Goal: Task Accomplishment & Management: Manage account settings

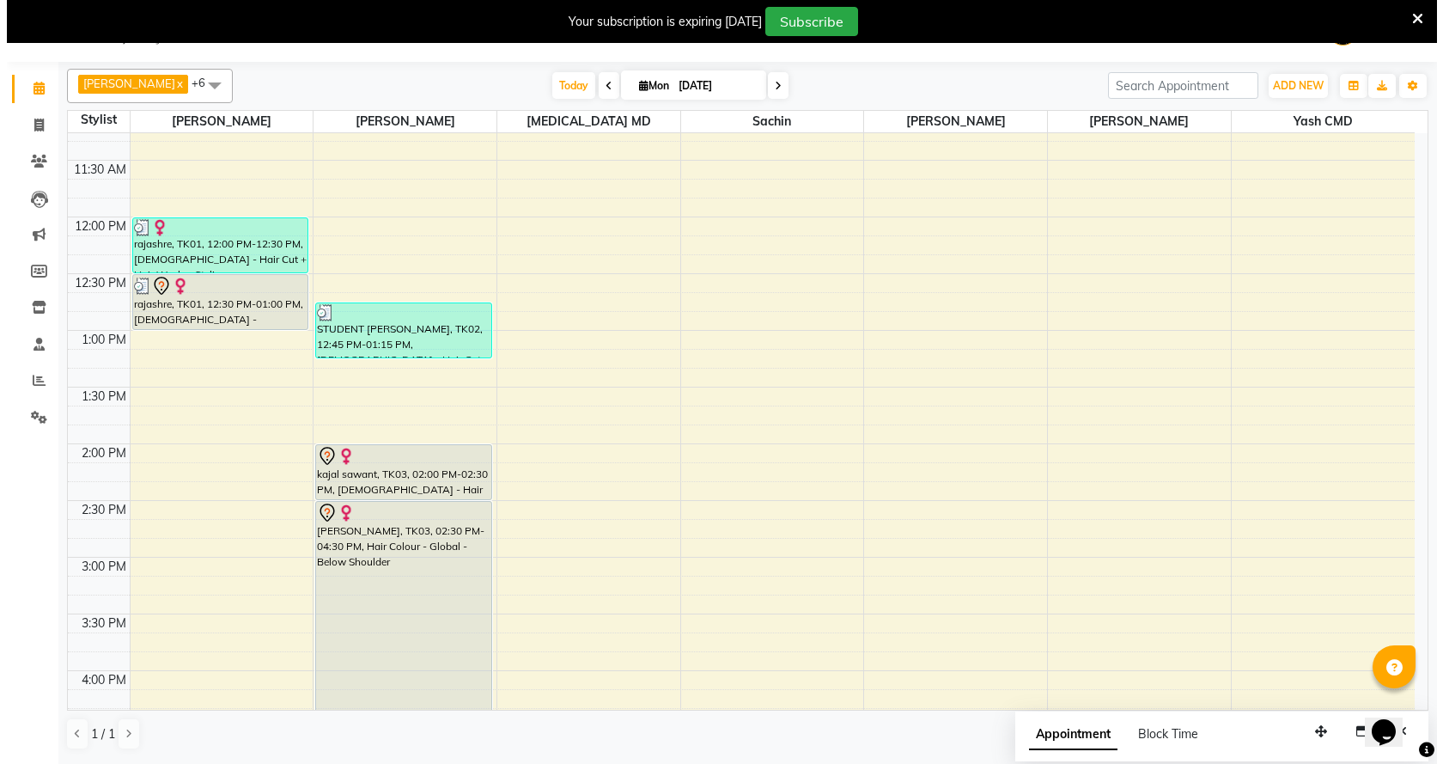
scroll to position [295, 0]
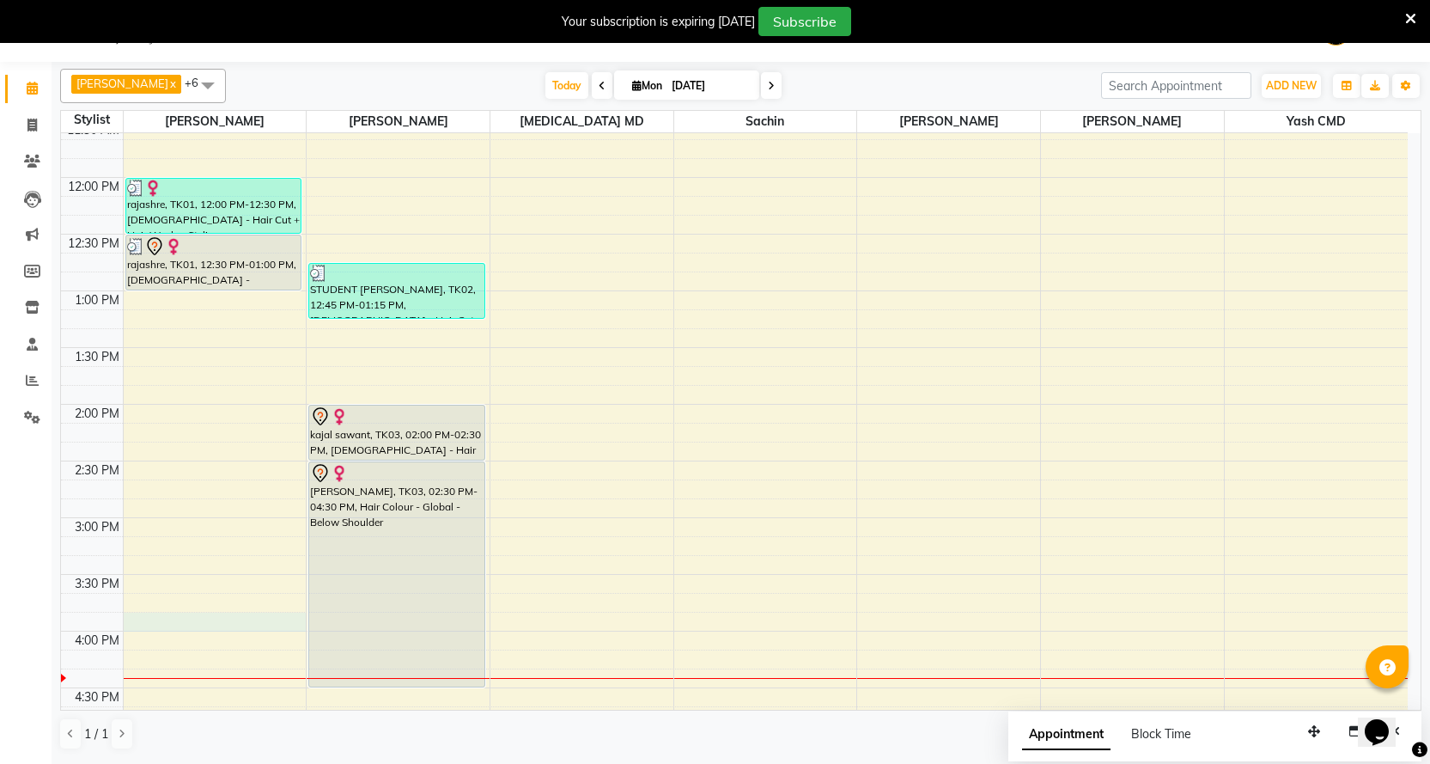
click at [166, 619] on div "9:00 AM 9:30 AM 10:00 AM 10:30 AM 11:00 AM 11:30 AM 12:00 PM 12:30 PM 1:00 PM 1…" at bounding box center [734, 574] width 1347 height 1473
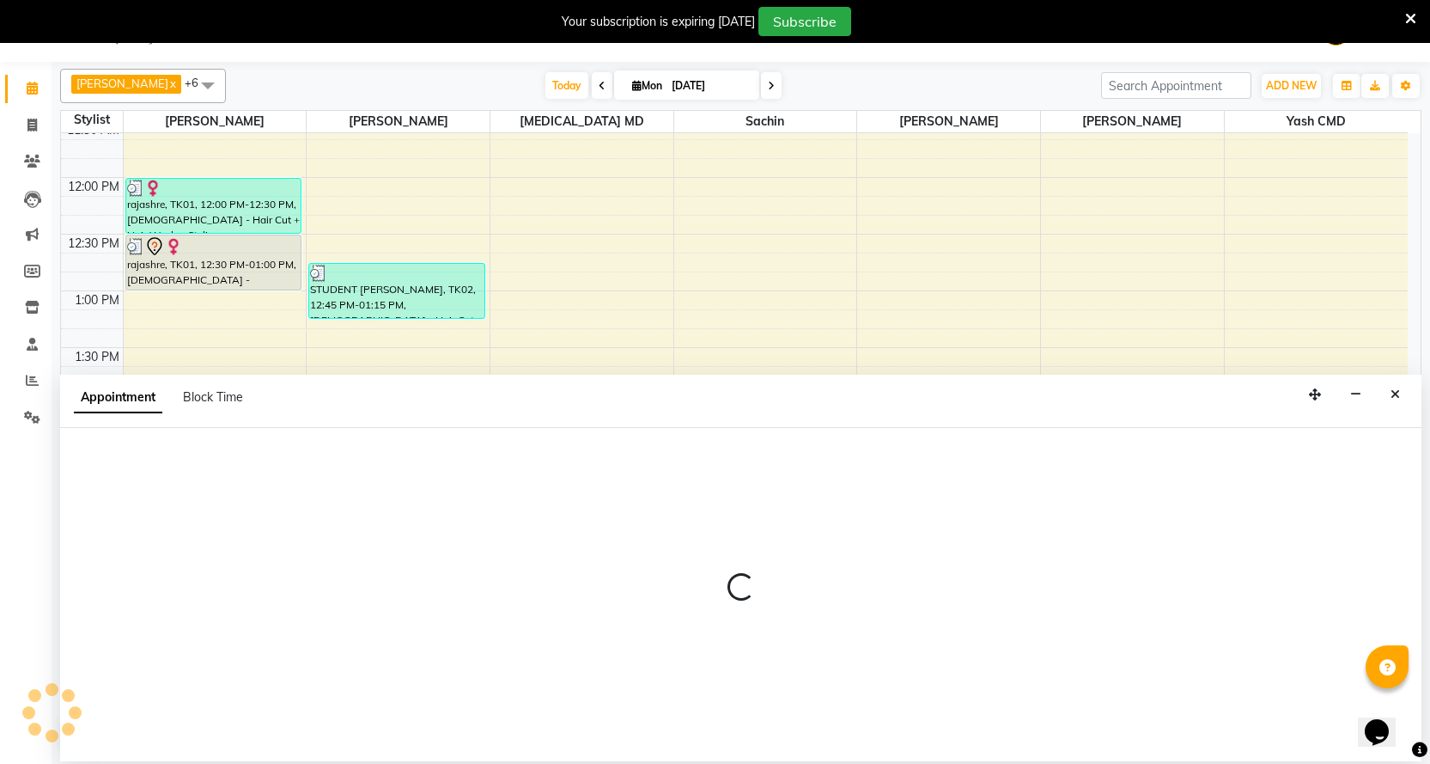
select select "15730"
select select "tentative"
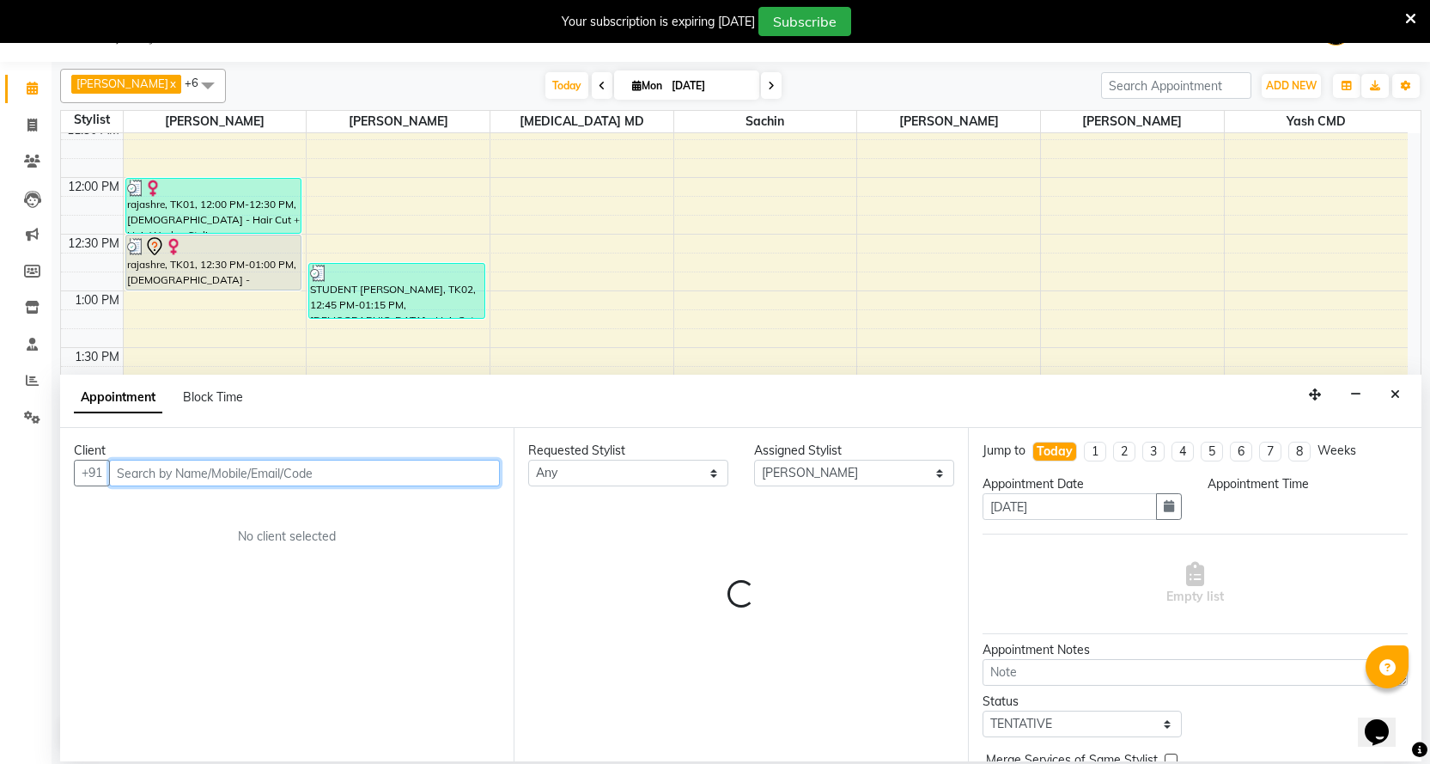
select select "945"
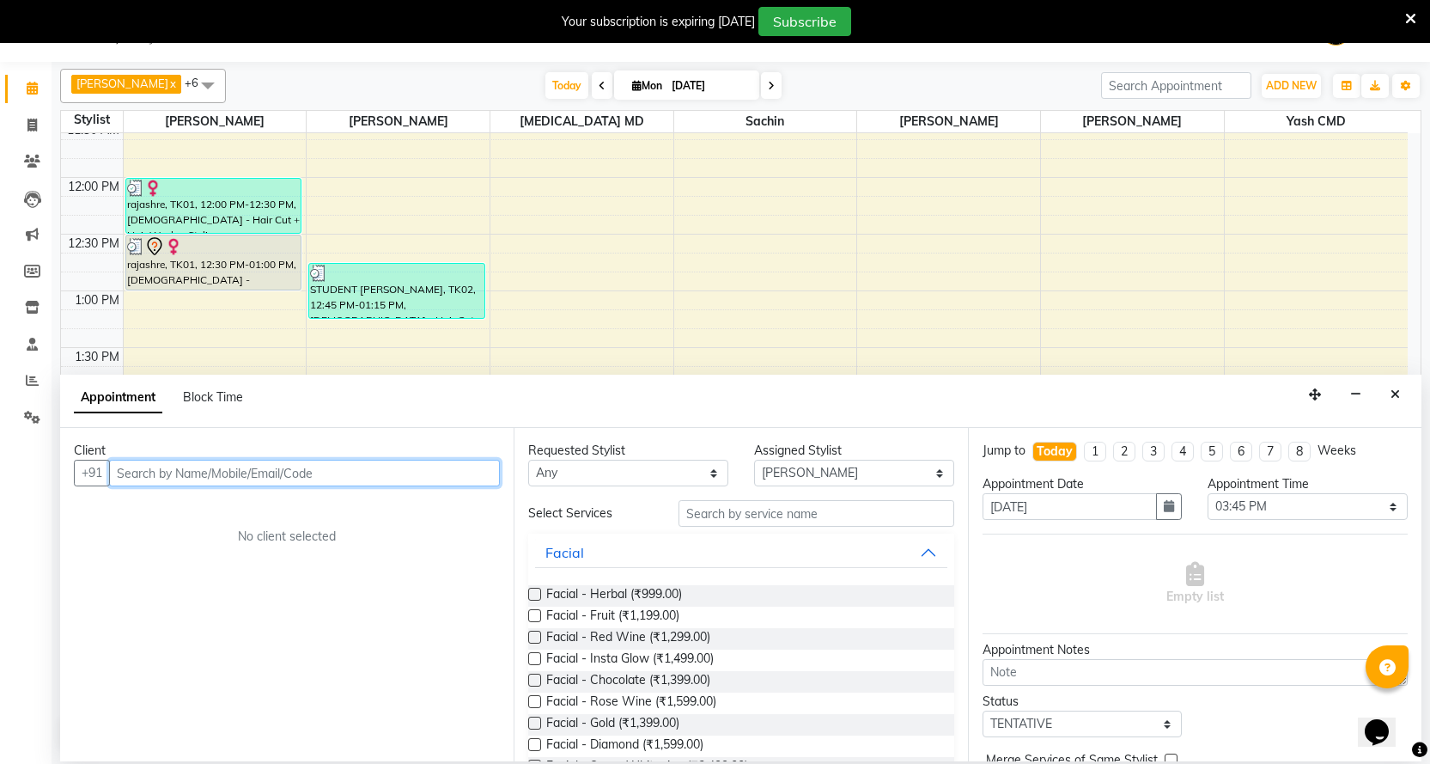
drag, startPoint x: 205, startPoint y: 476, endPoint x: 192, endPoint y: 480, distance: 14.4
click at [205, 477] on input "text" at bounding box center [304, 473] width 391 height 27
type input "7058611188"
click at [440, 473] on span "Add Client" at bounding box center [464, 472] width 58 height 15
select select "22"
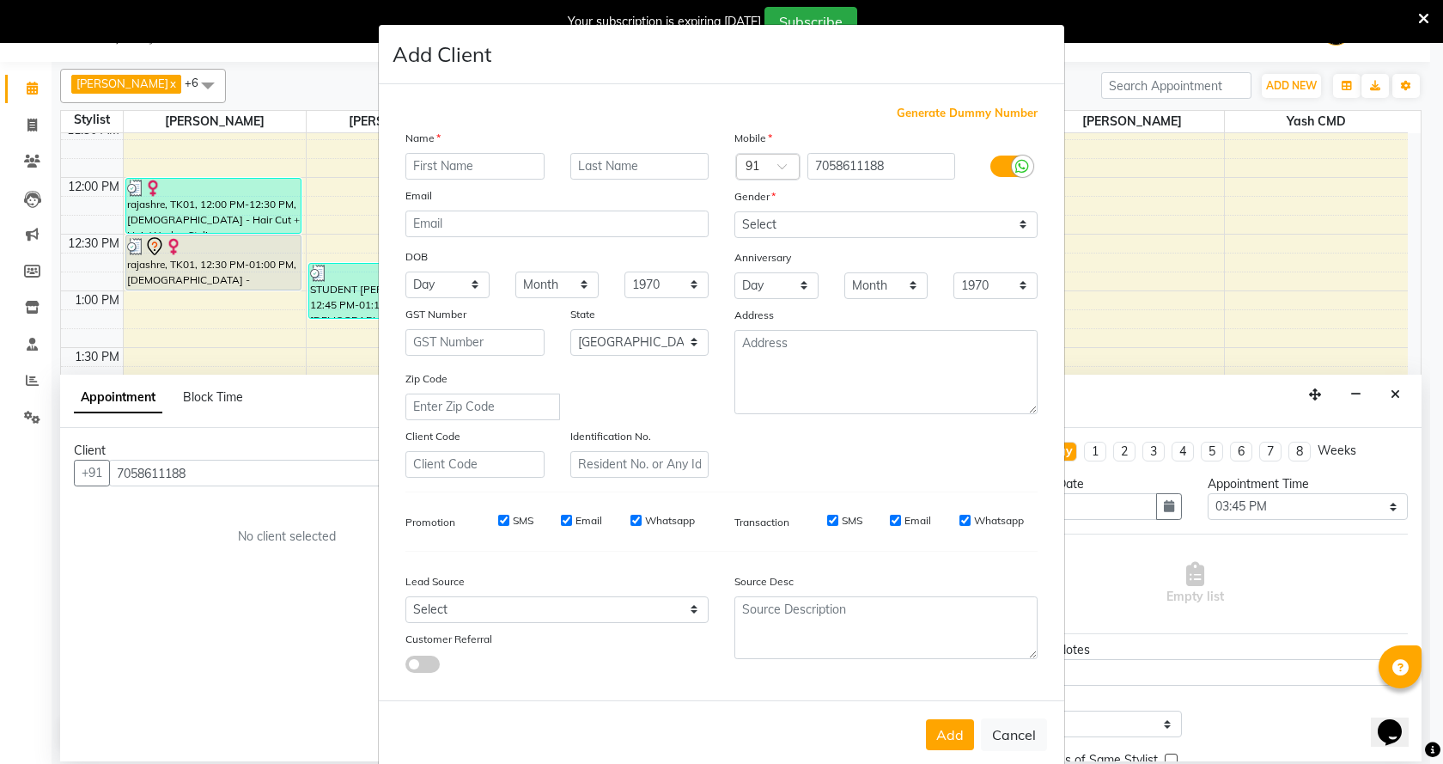
click at [446, 169] on input "text" at bounding box center [474, 166] width 139 height 27
type input "naithik"
click at [624, 163] on input "text" at bounding box center [639, 166] width 139 height 27
type input "[PERSON_NAME]"
click at [1013, 225] on select "Select [DEMOGRAPHIC_DATA] [DEMOGRAPHIC_DATA] Other Prefer Not To Say" at bounding box center [885, 224] width 303 height 27
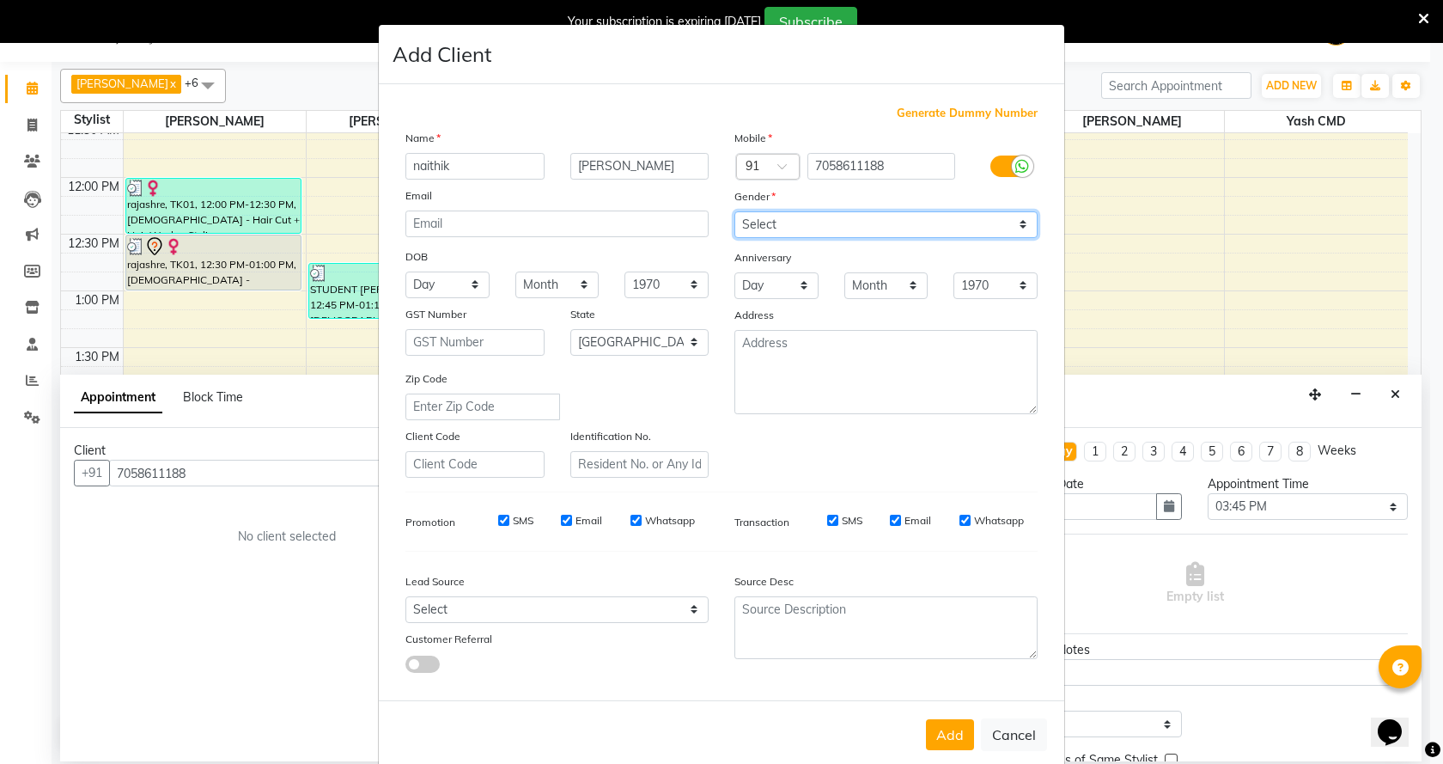
select select "[DEMOGRAPHIC_DATA]"
click at [734, 211] on select "Select [DEMOGRAPHIC_DATA] [DEMOGRAPHIC_DATA] Other Prefer Not To Say" at bounding box center [885, 224] width 303 height 27
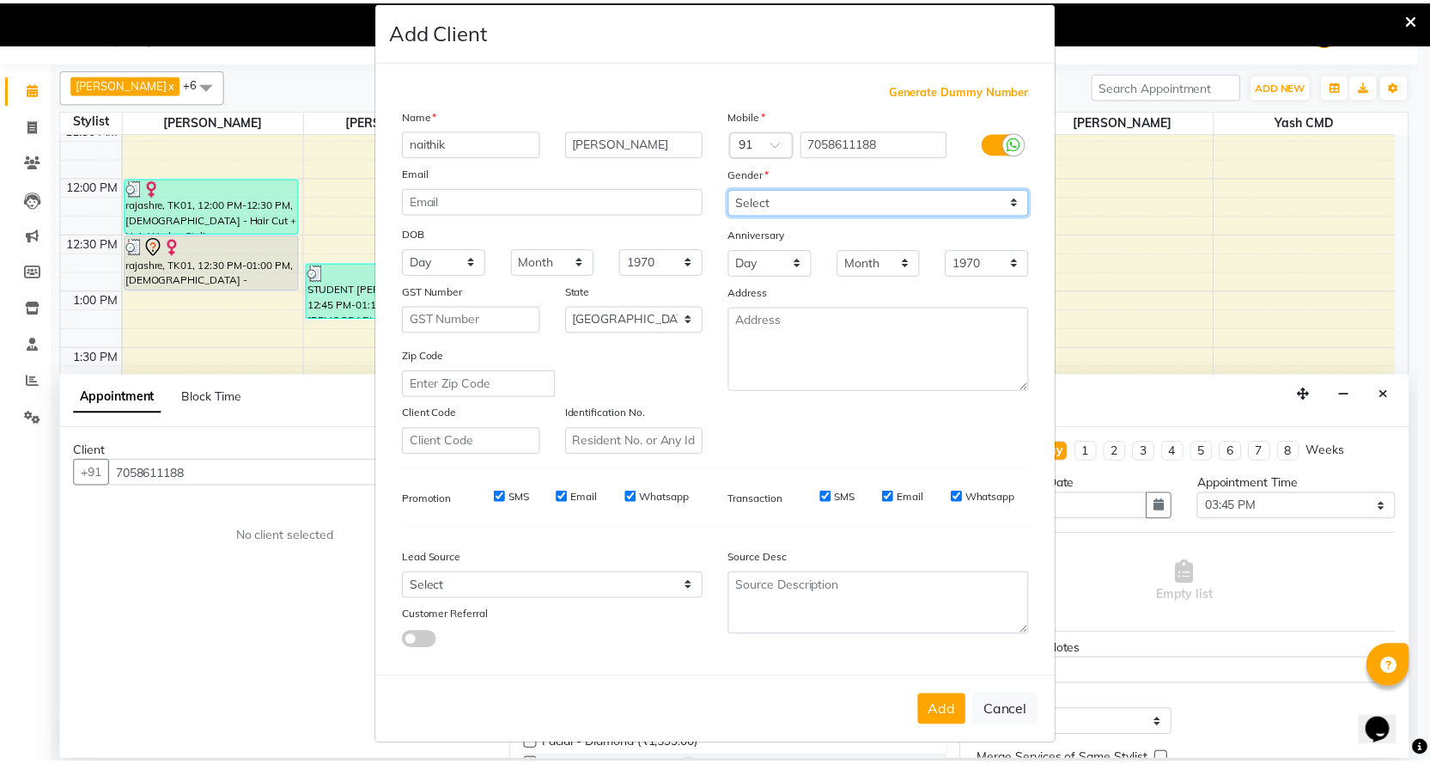
scroll to position [29, 0]
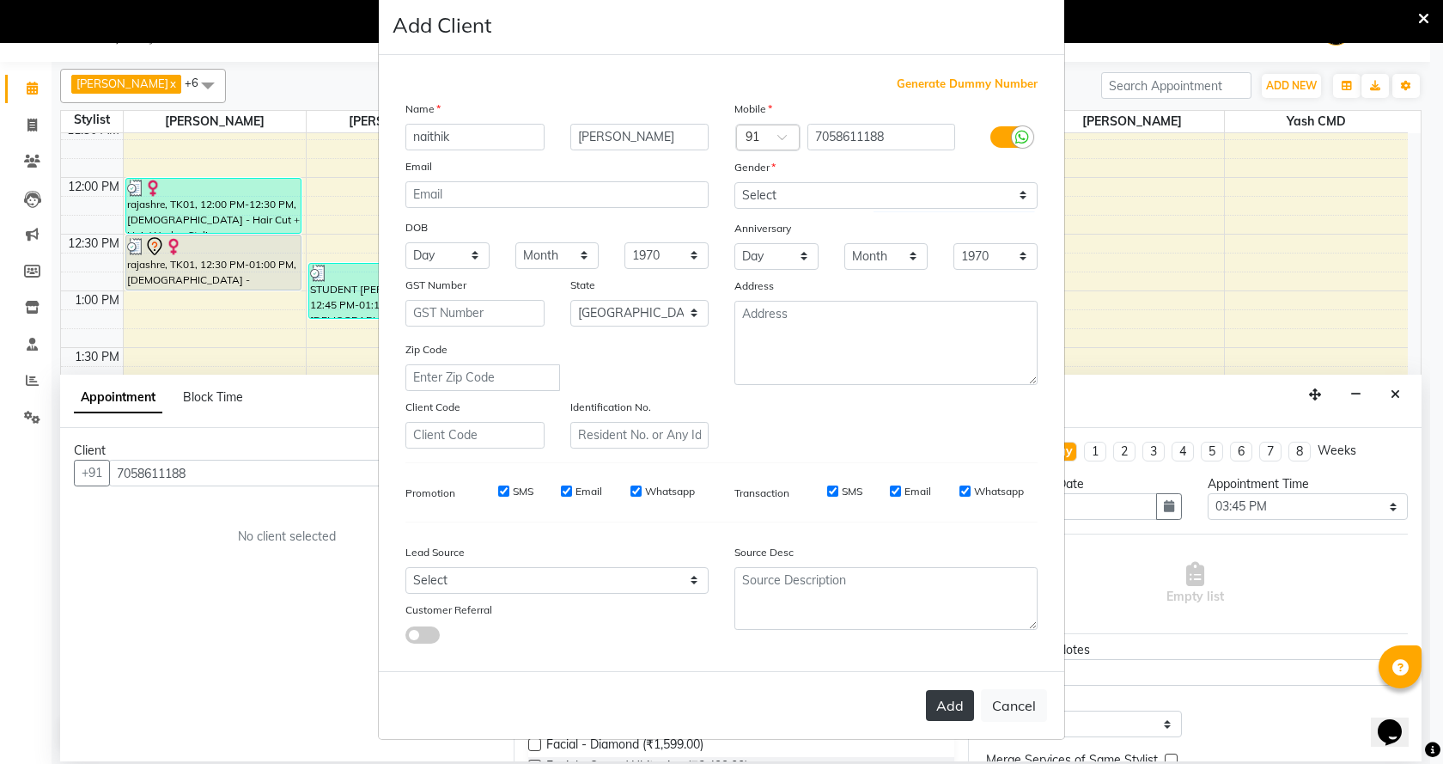
click at [940, 701] on button "Add" at bounding box center [950, 705] width 48 height 31
select select
select select "null"
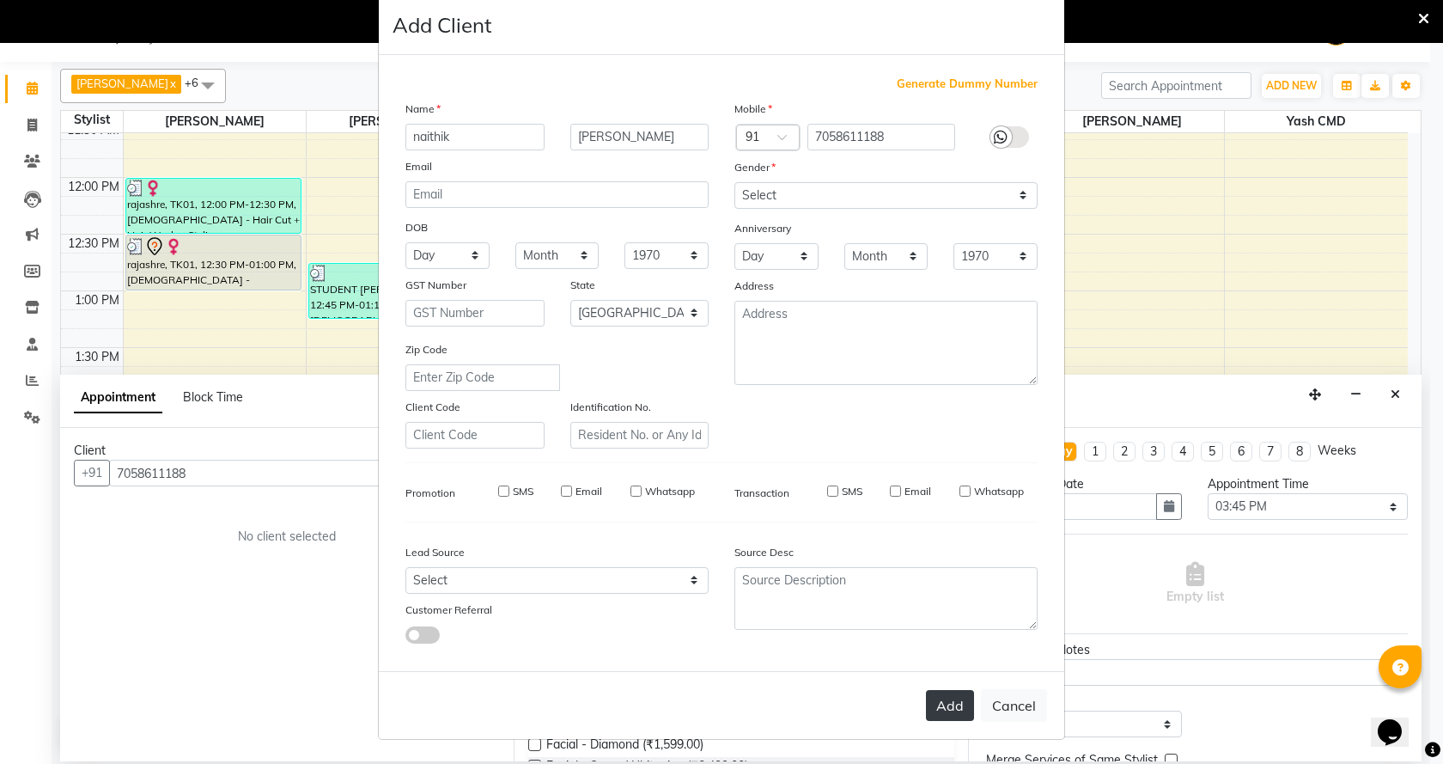
select select
checkbox input "false"
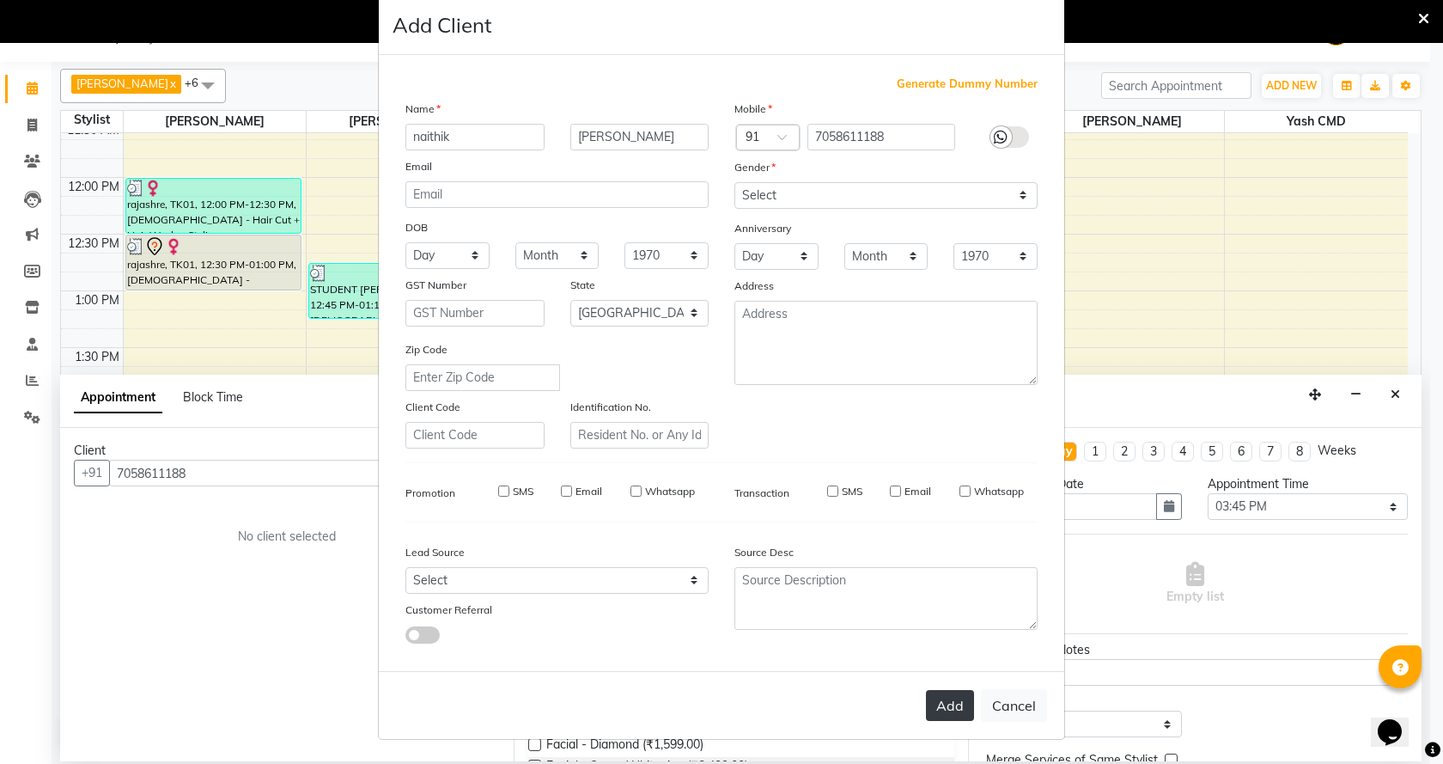
checkbox input "false"
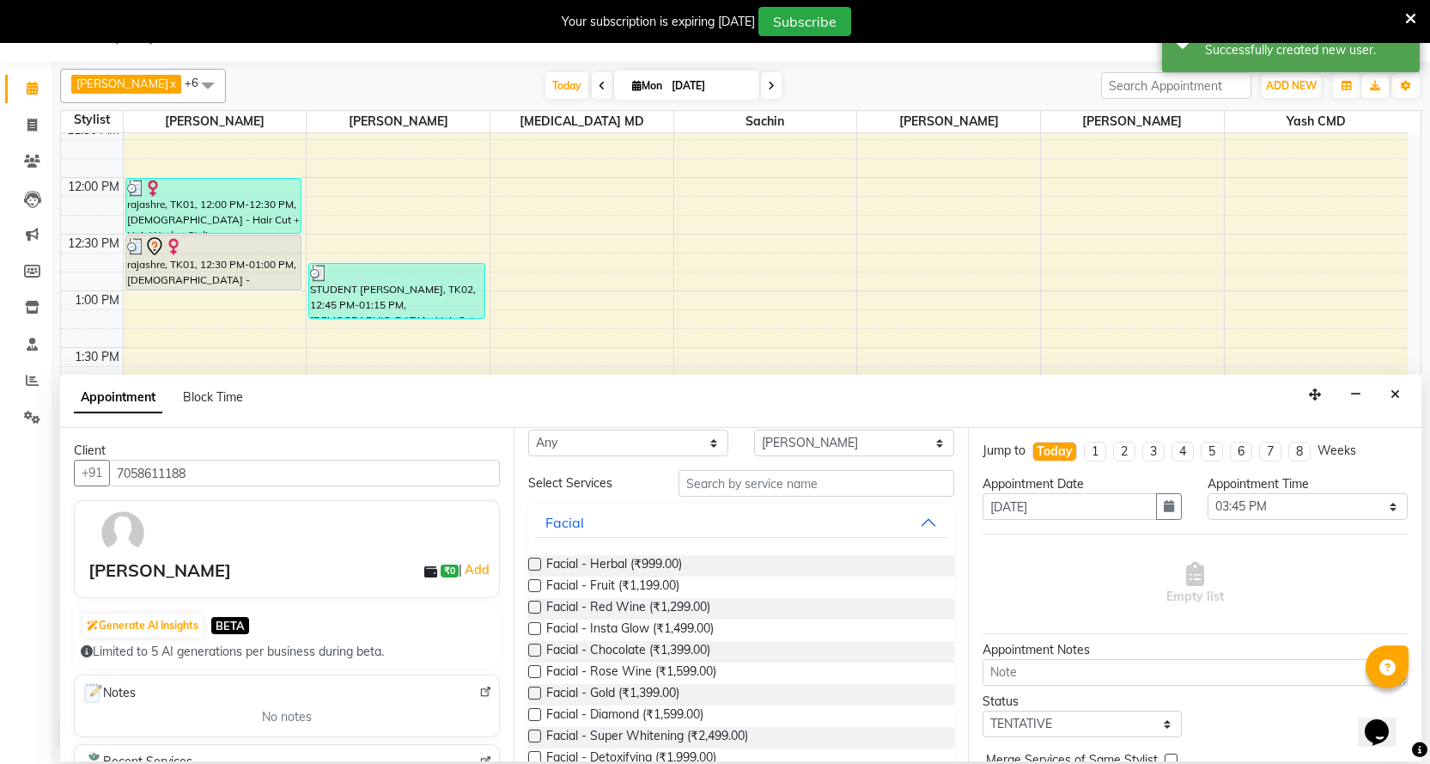
scroll to position [0, 0]
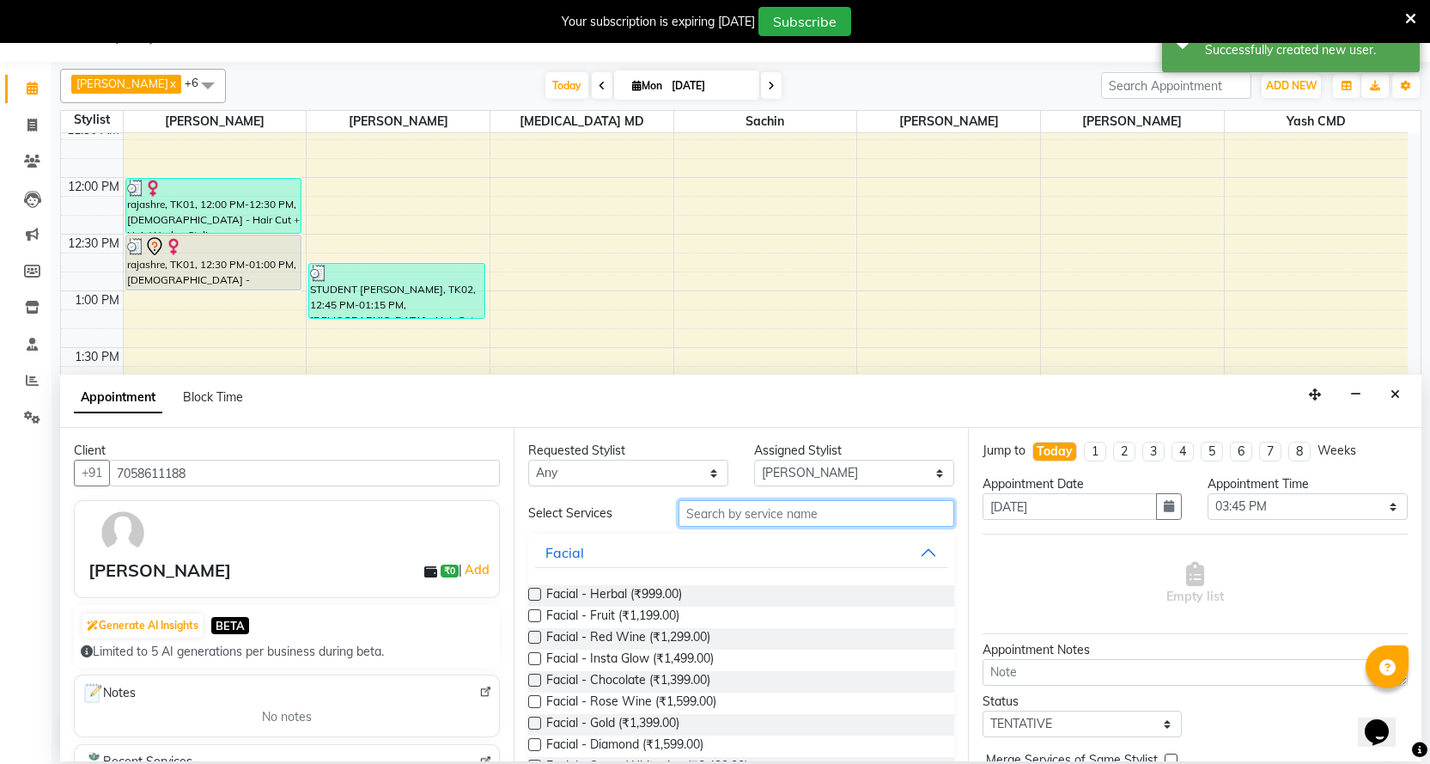
click at [709, 517] on input "text" at bounding box center [816, 513] width 275 height 27
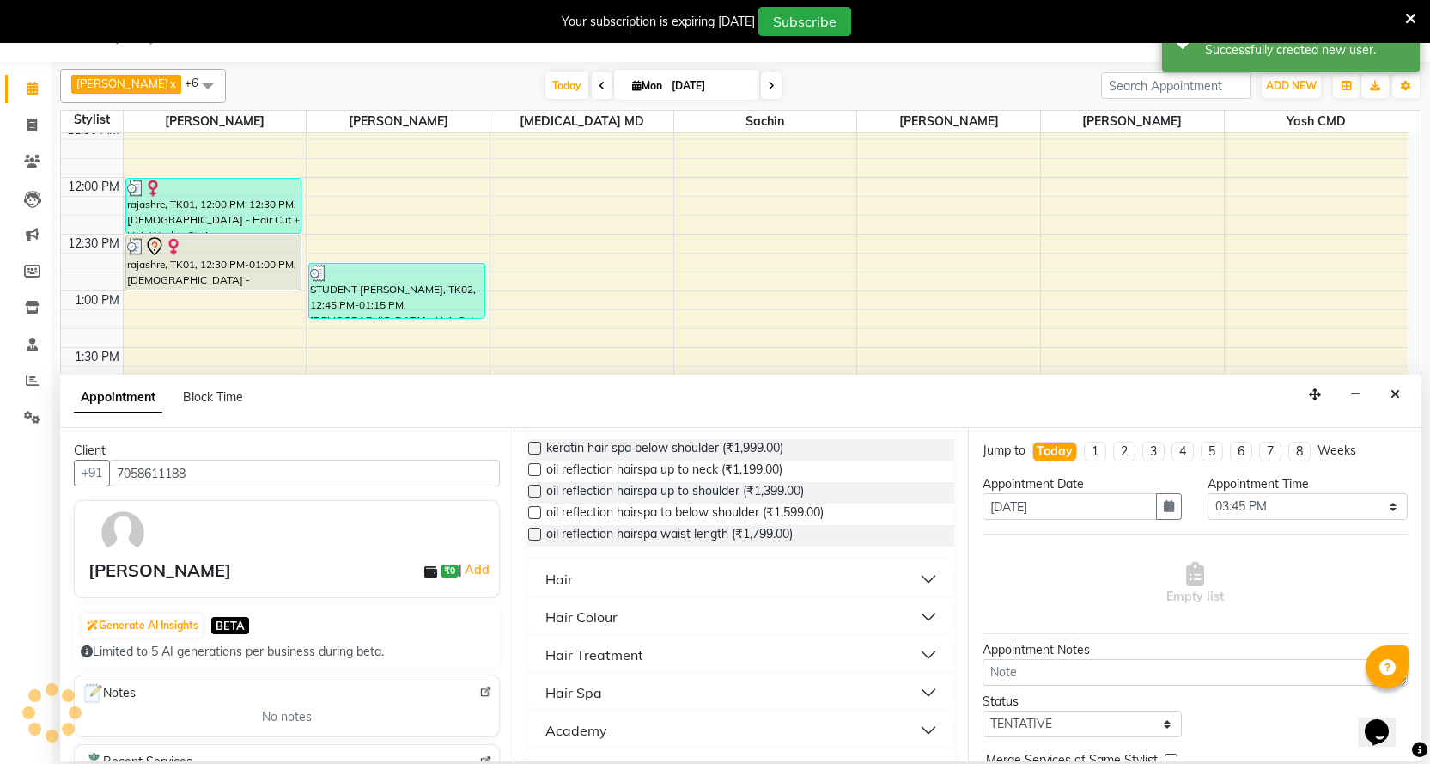
scroll to position [172, 0]
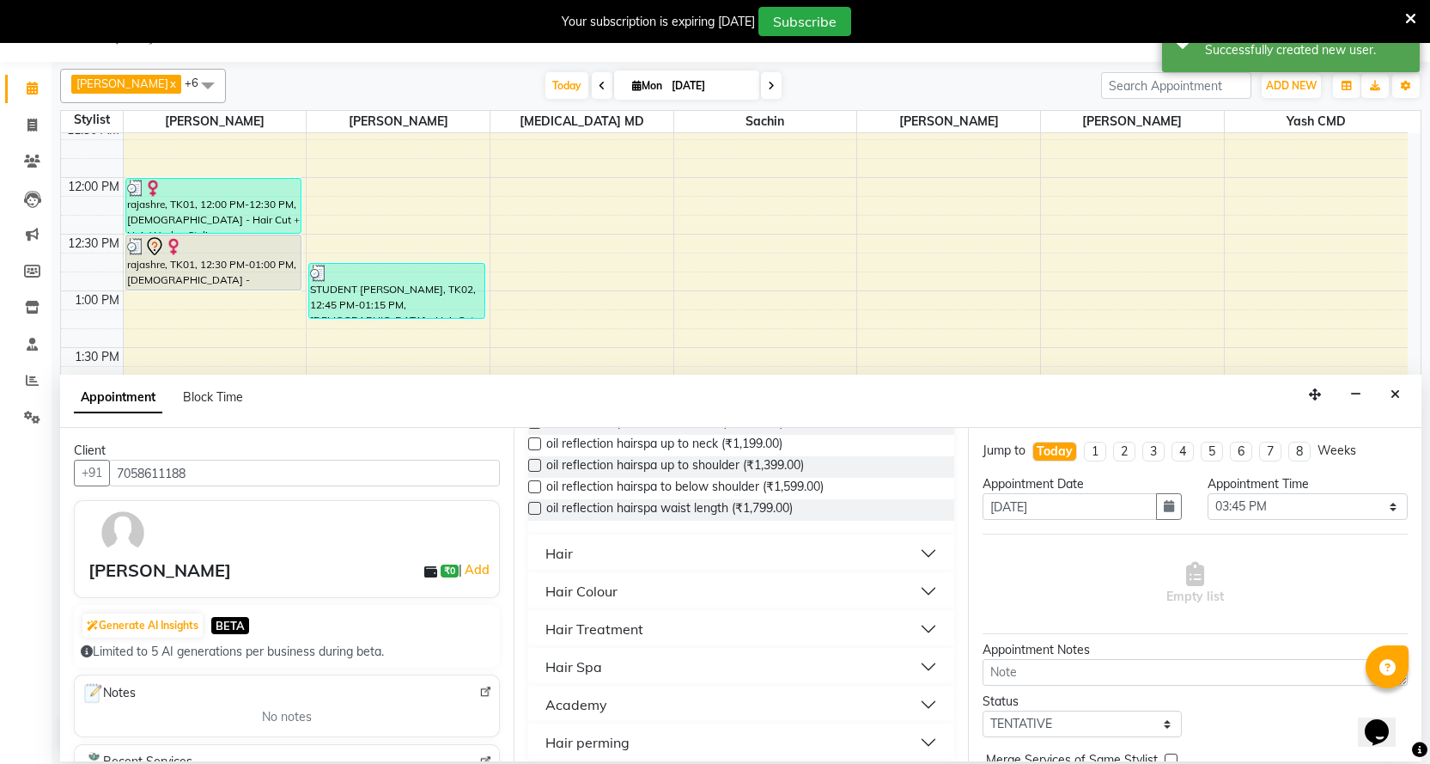
type input "hair"
click at [912, 551] on button "Hair" at bounding box center [740, 553] width 411 height 31
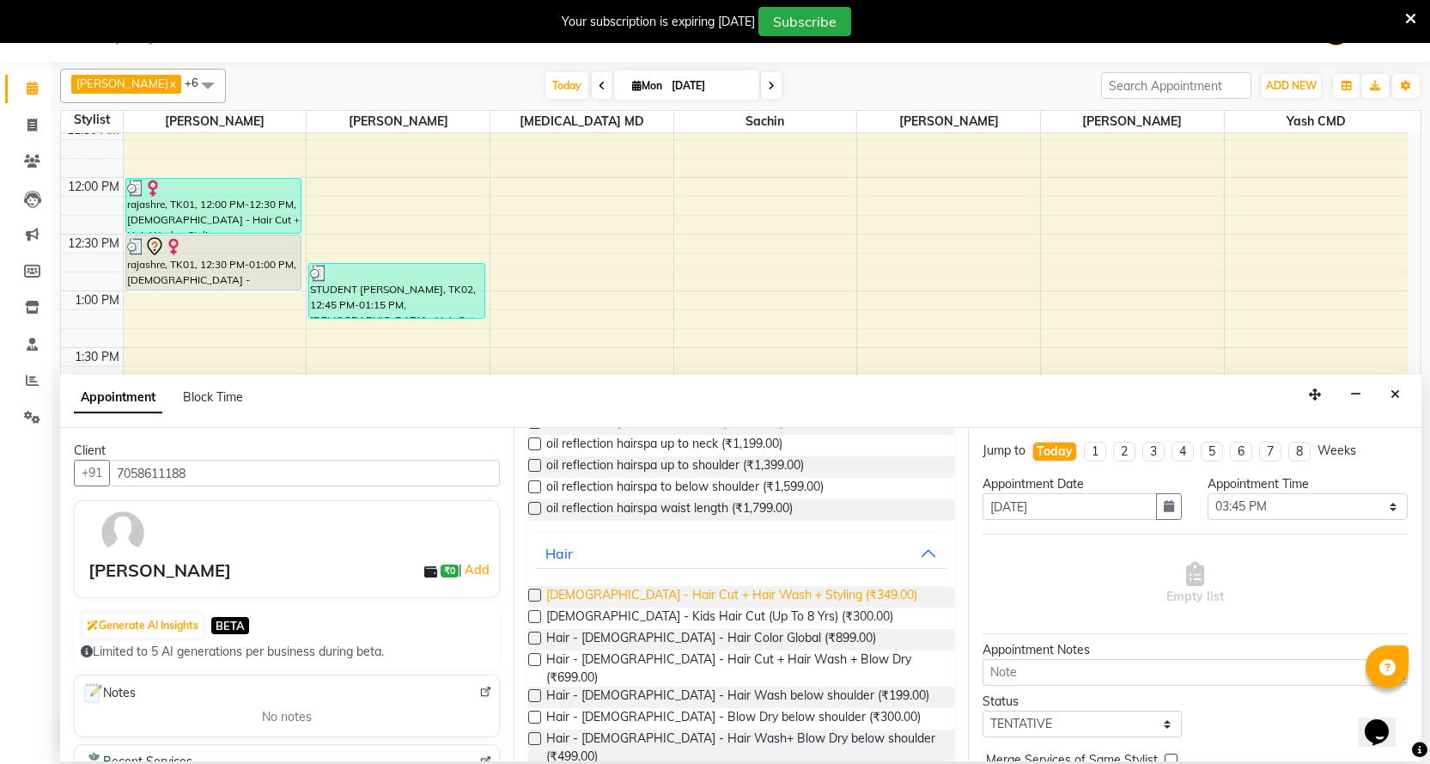
click at [755, 592] on span "[DEMOGRAPHIC_DATA] - Hair Cut + Hair Wash + Styling (₹349.00)" at bounding box center [731, 596] width 371 height 21
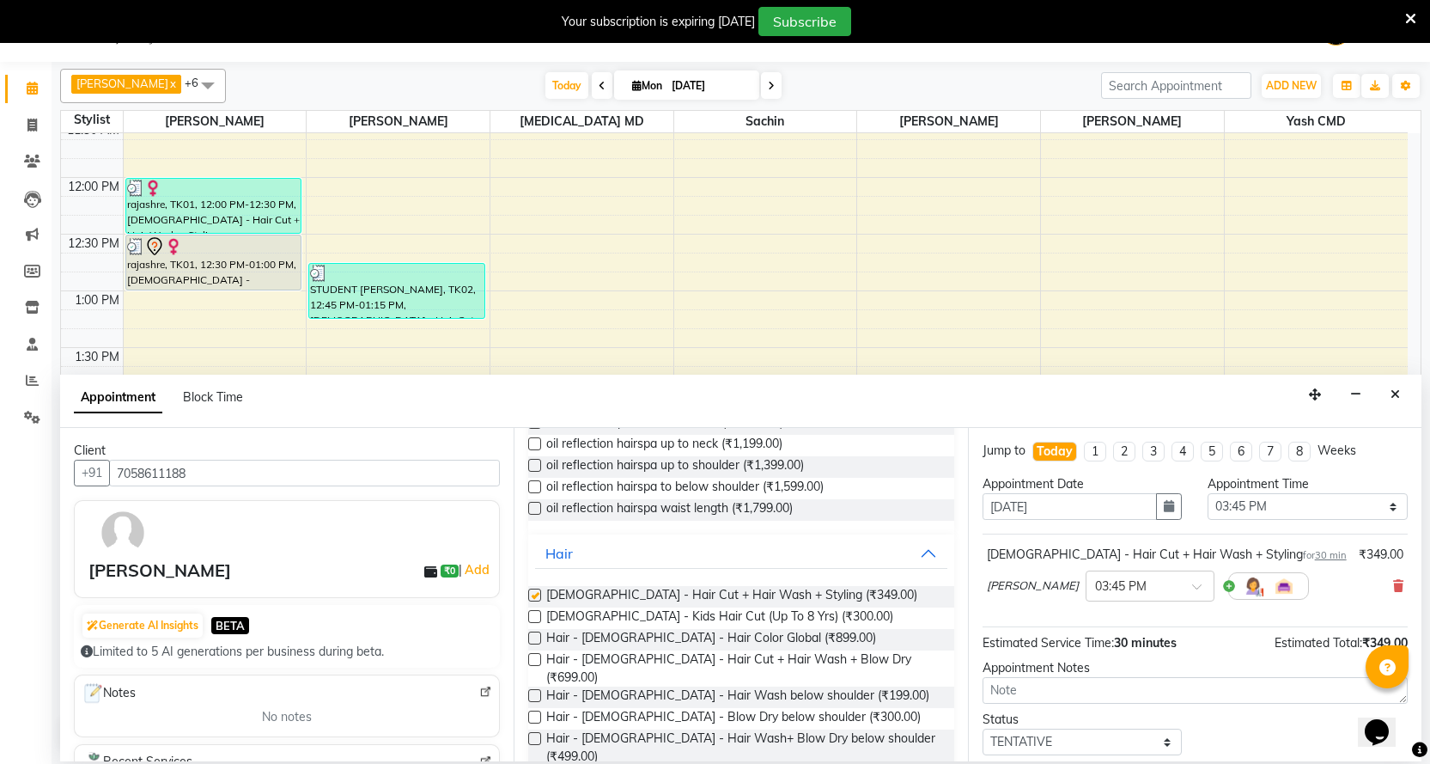
checkbox input "false"
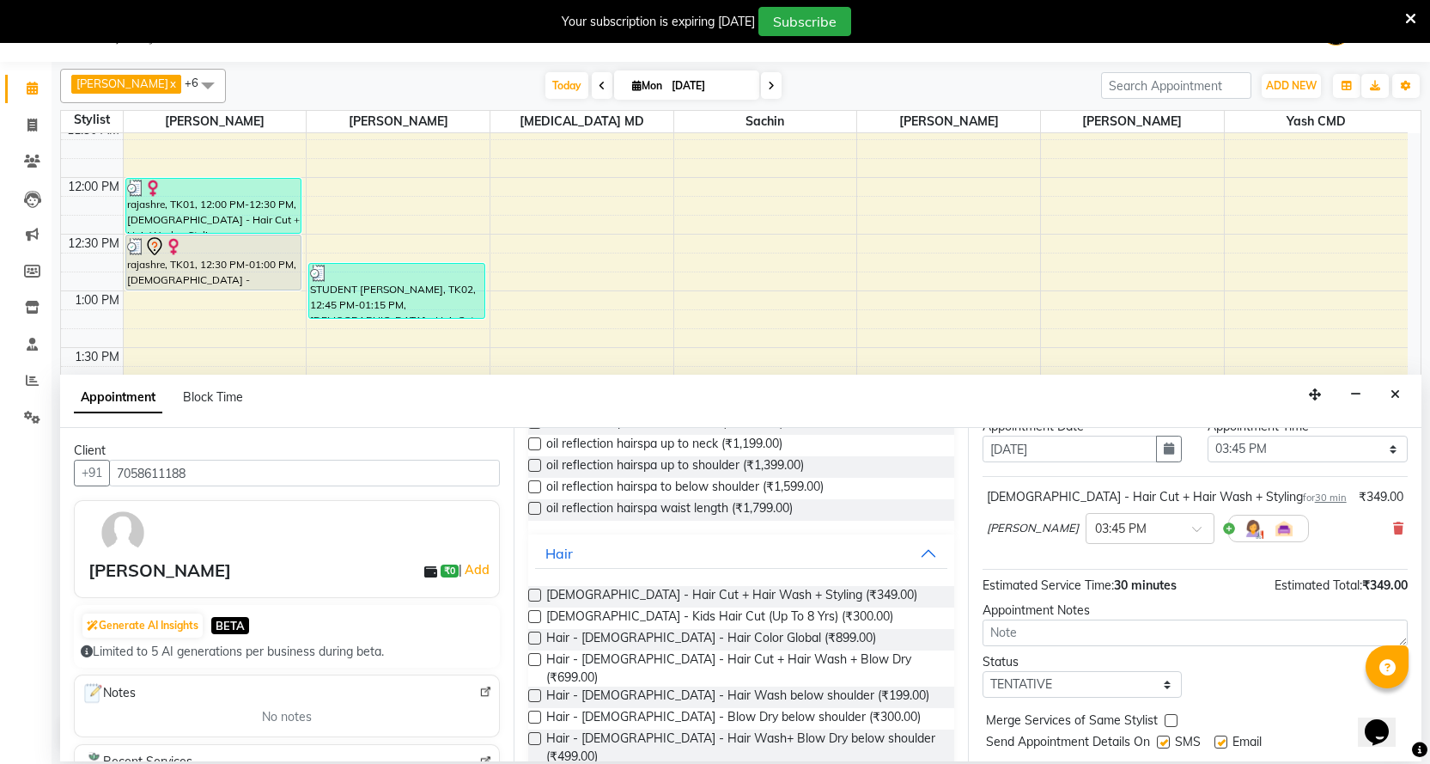
scroll to position [102, 0]
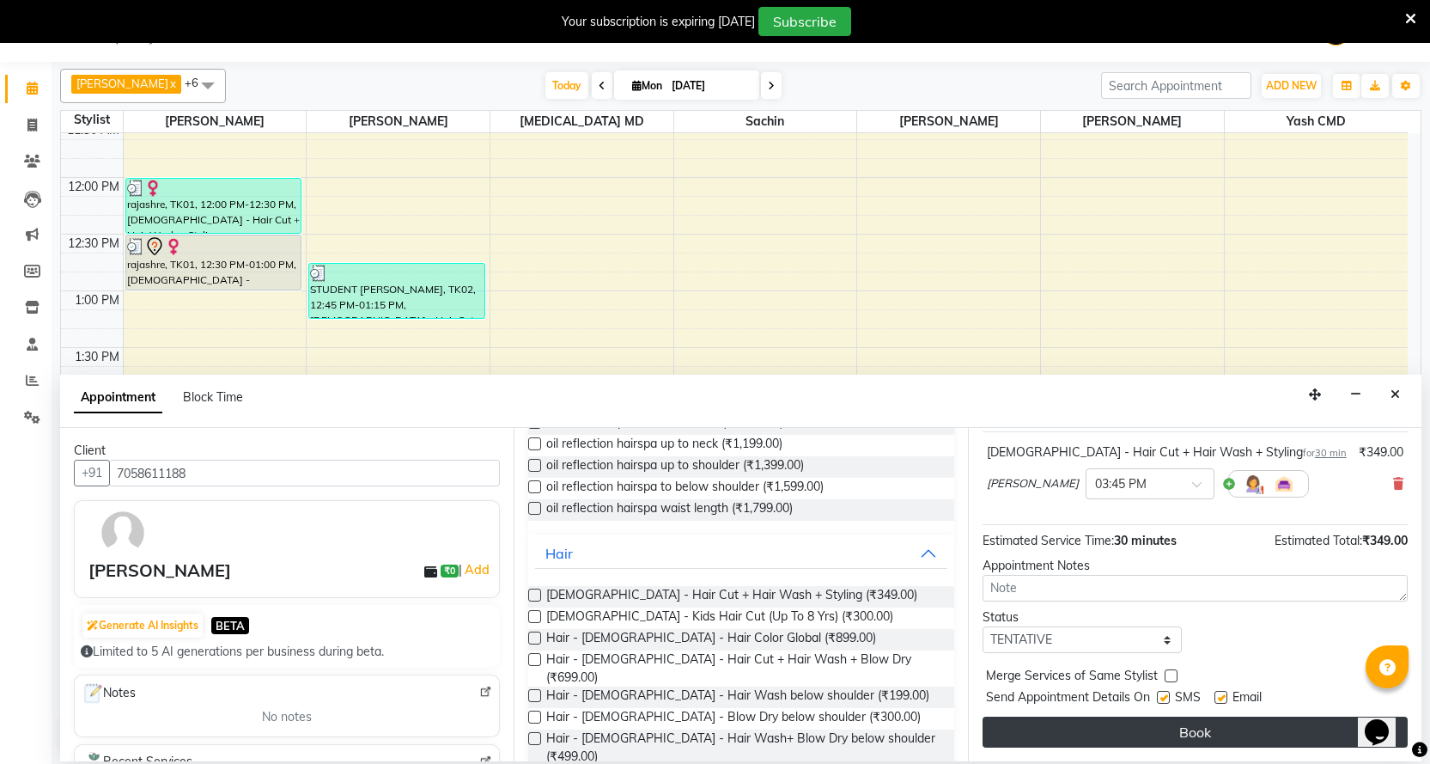
click at [1165, 725] on button "Book" at bounding box center [1195, 731] width 425 height 31
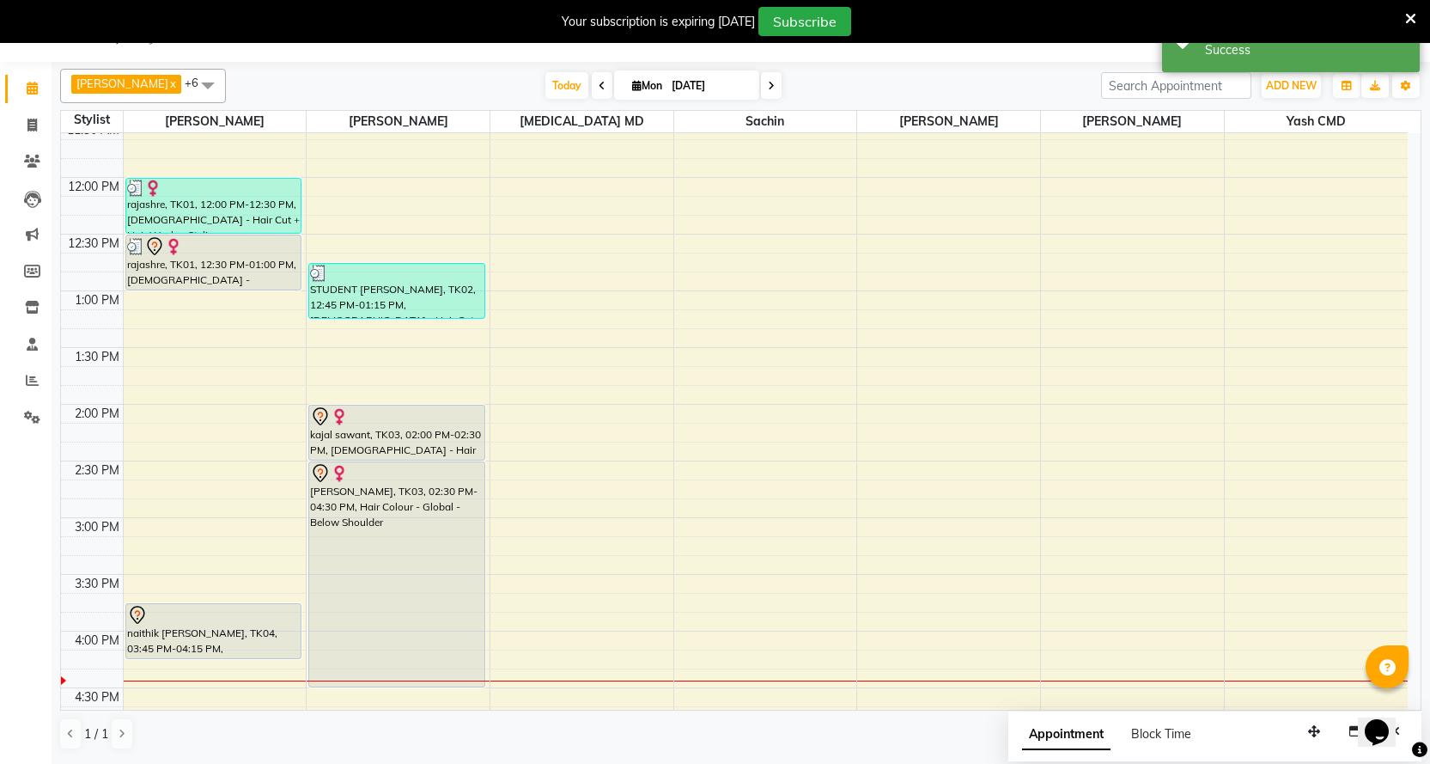
scroll to position [553, 0]
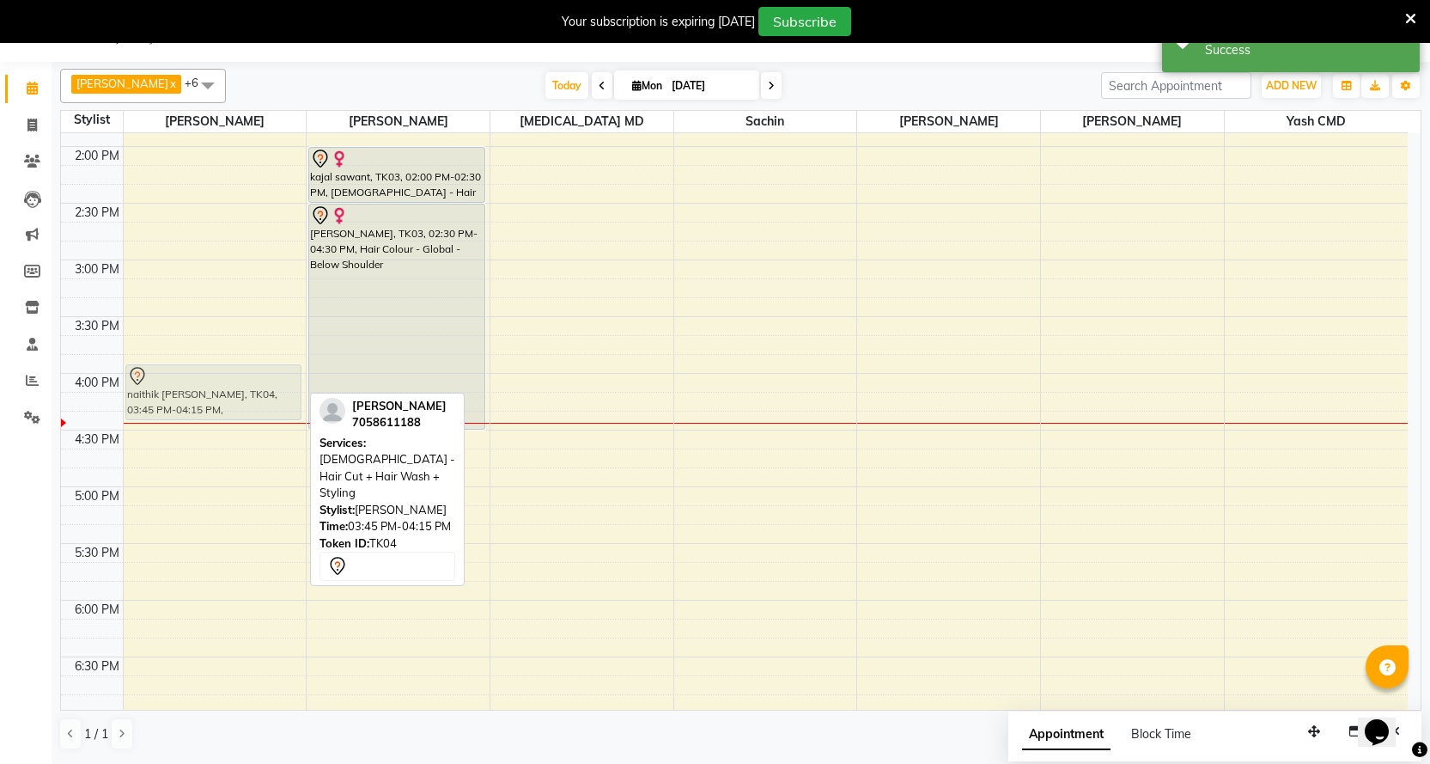
click at [225, 385] on div "rajashre, TK01, 12:00 PM-12:30 PM, [DEMOGRAPHIC_DATA] - Hair Cut + Hair Wash + …" at bounding box center [215, 316] width 183 height 1473
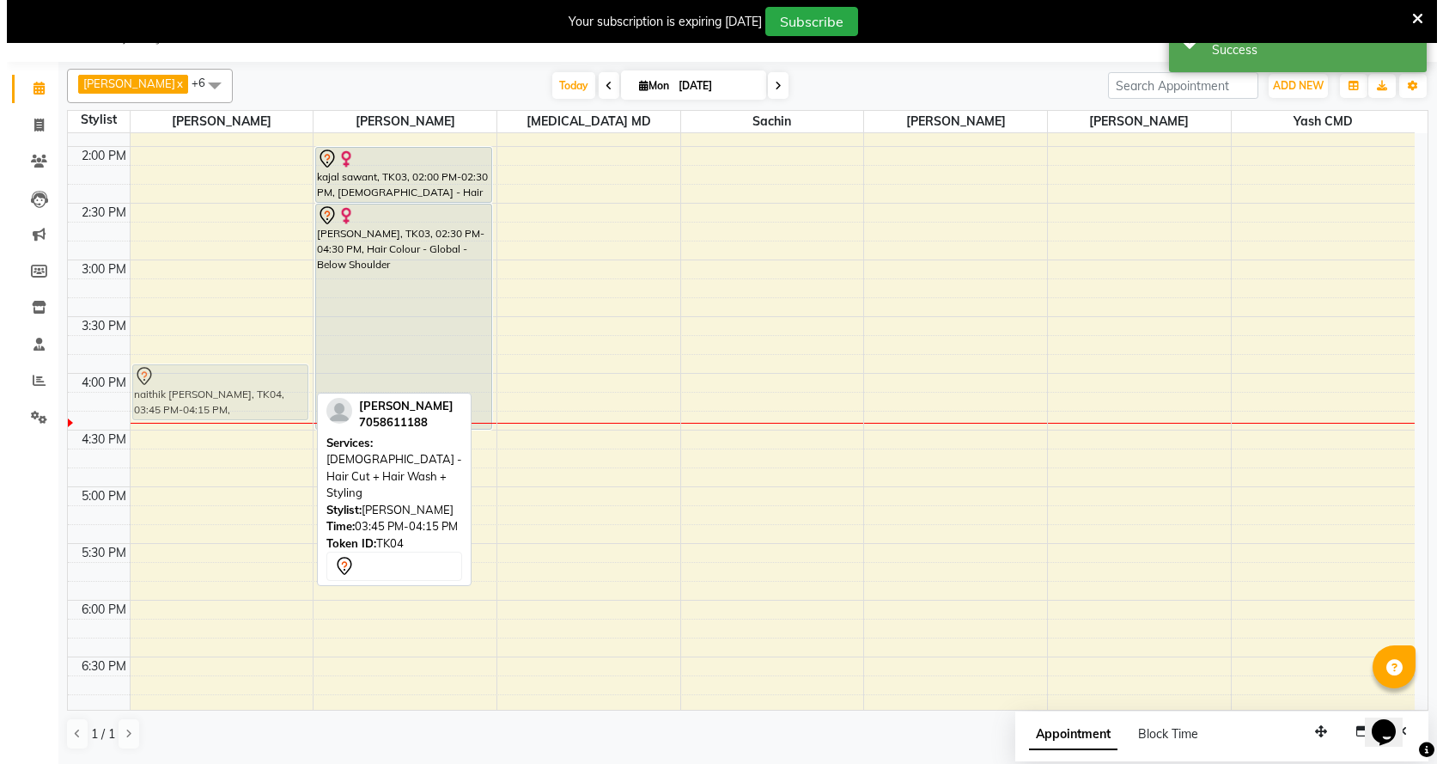
scroll to position [40, 0]
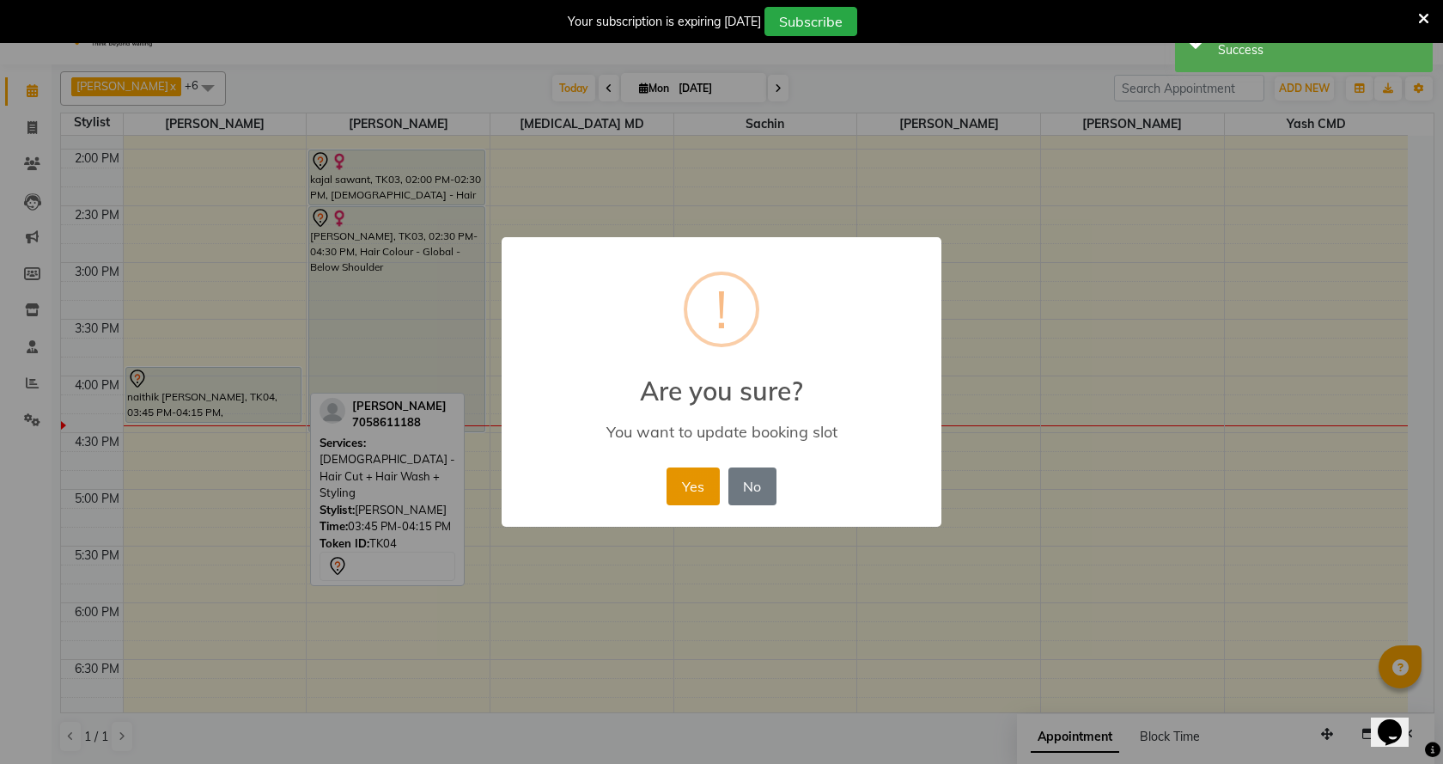
click at [681, 489] on button "Yes" at bounding box center [693, 486] width 52 height 38
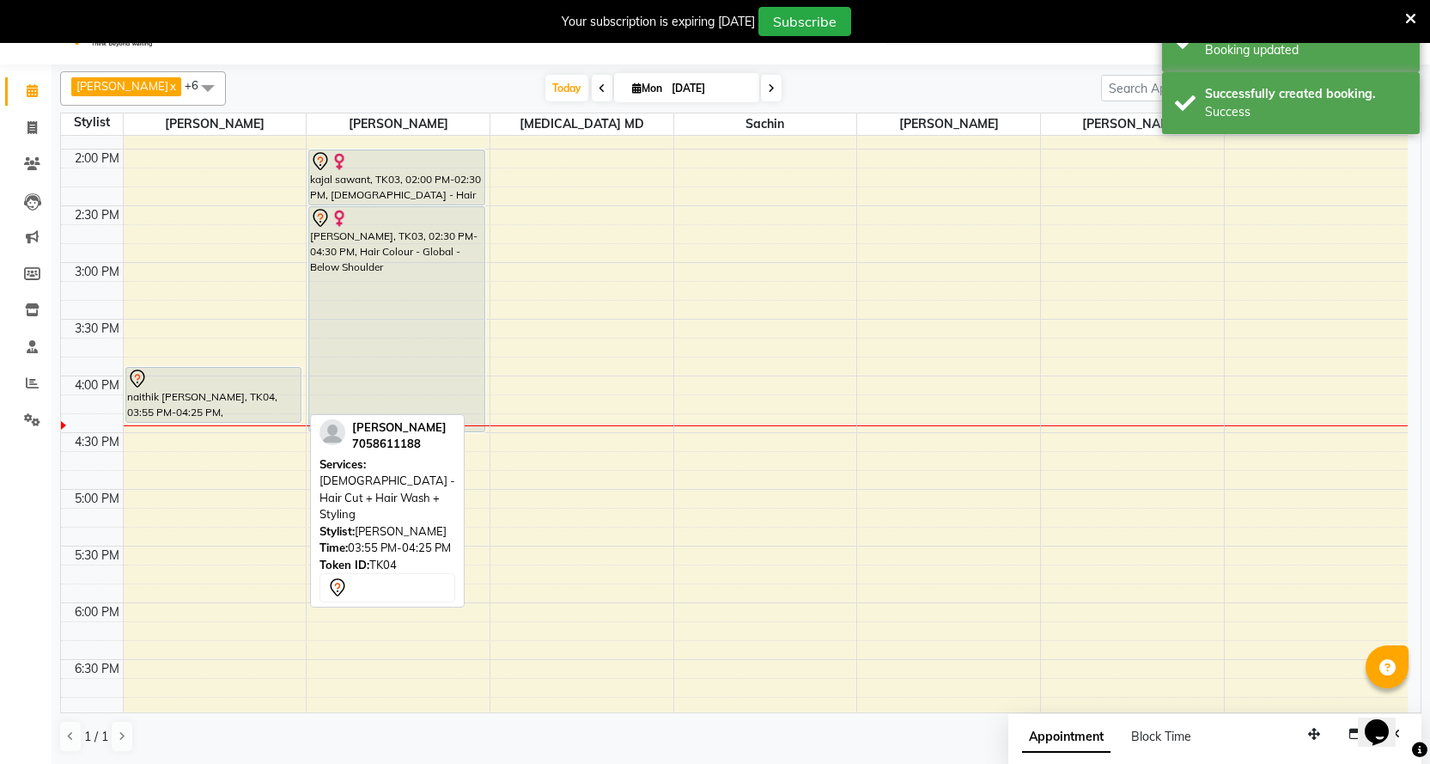
click at [164, 393] on div "naithik [PERSON_NAME], TK04, 03:55 PM-04:25 PM, [DEMOGRAPHIC_DATA] - Hair Cut +…" at bounding box center [213, 395] width 174 height 54
click at [245, 388] on div "naithik [PERSON_NAME], TK04, 03:55 PM-04:25 PM, [DEMOGRAPHIC_DATA] - Hair Cut +…" at bounding box center [213, 395] width 174 height 54
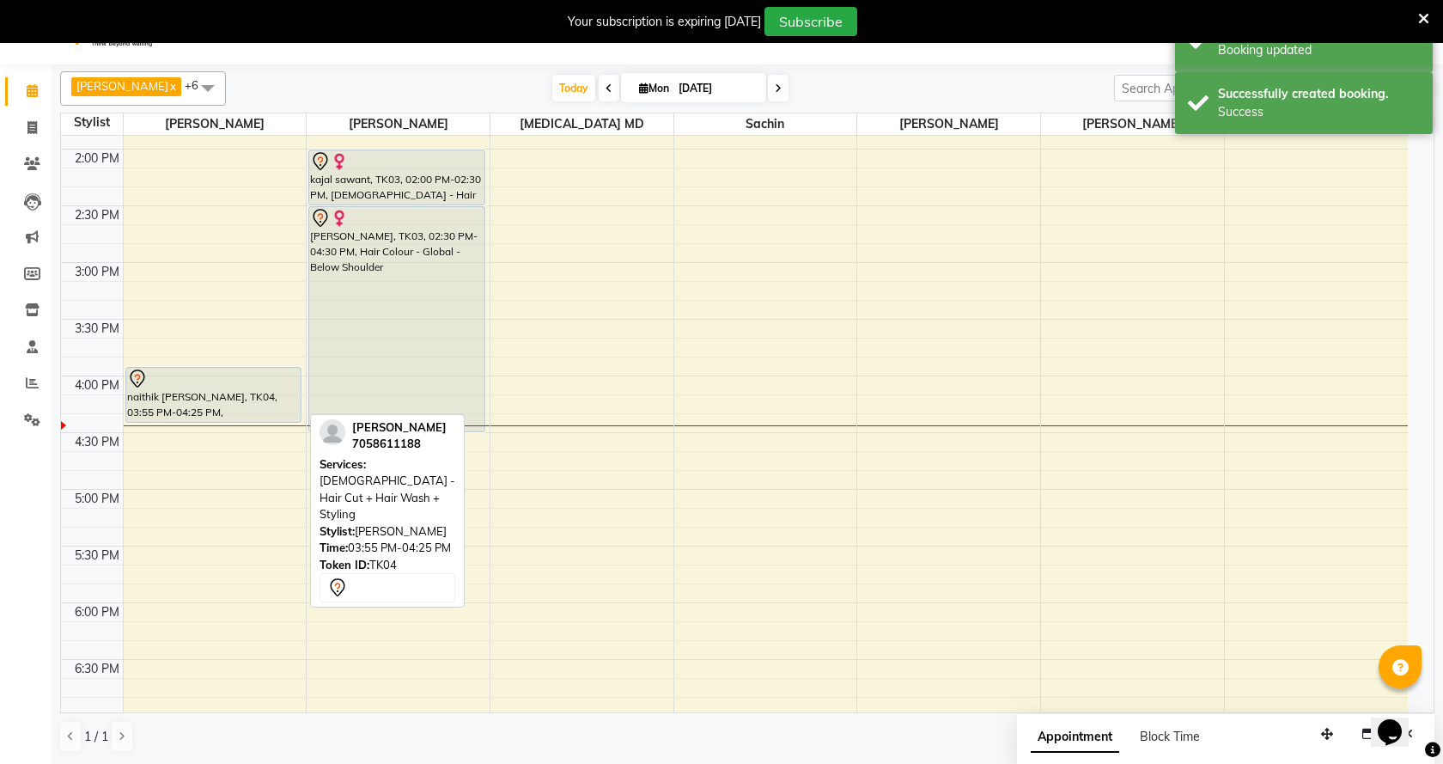
select select "7"
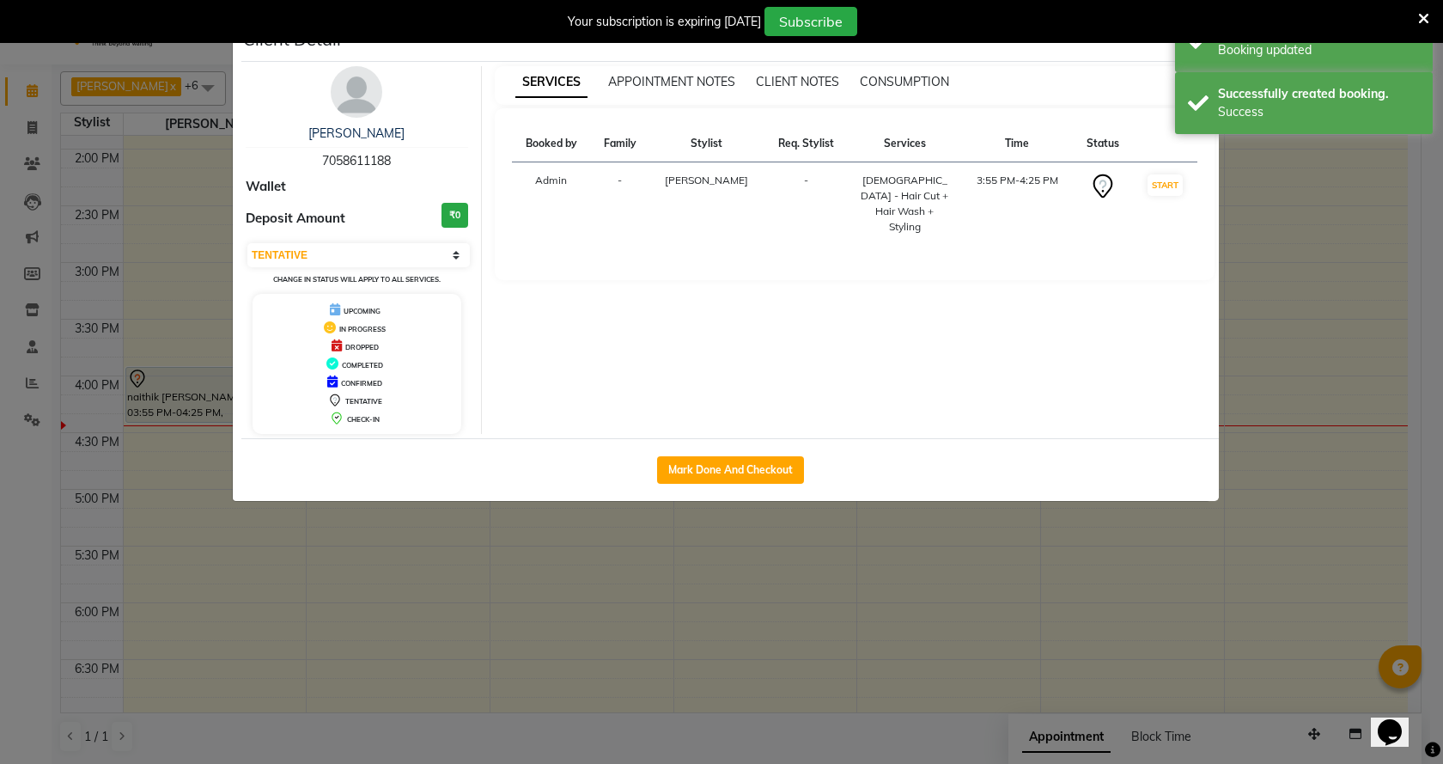
click at [707, 454] on div "Mark Done And Checkout" at bounding box center [729, 469] width 977 height 63
click at [709, 465] on button "Mark Done And Checkout" at bounding box center [730, 469] width 147 height 27
select select "service"
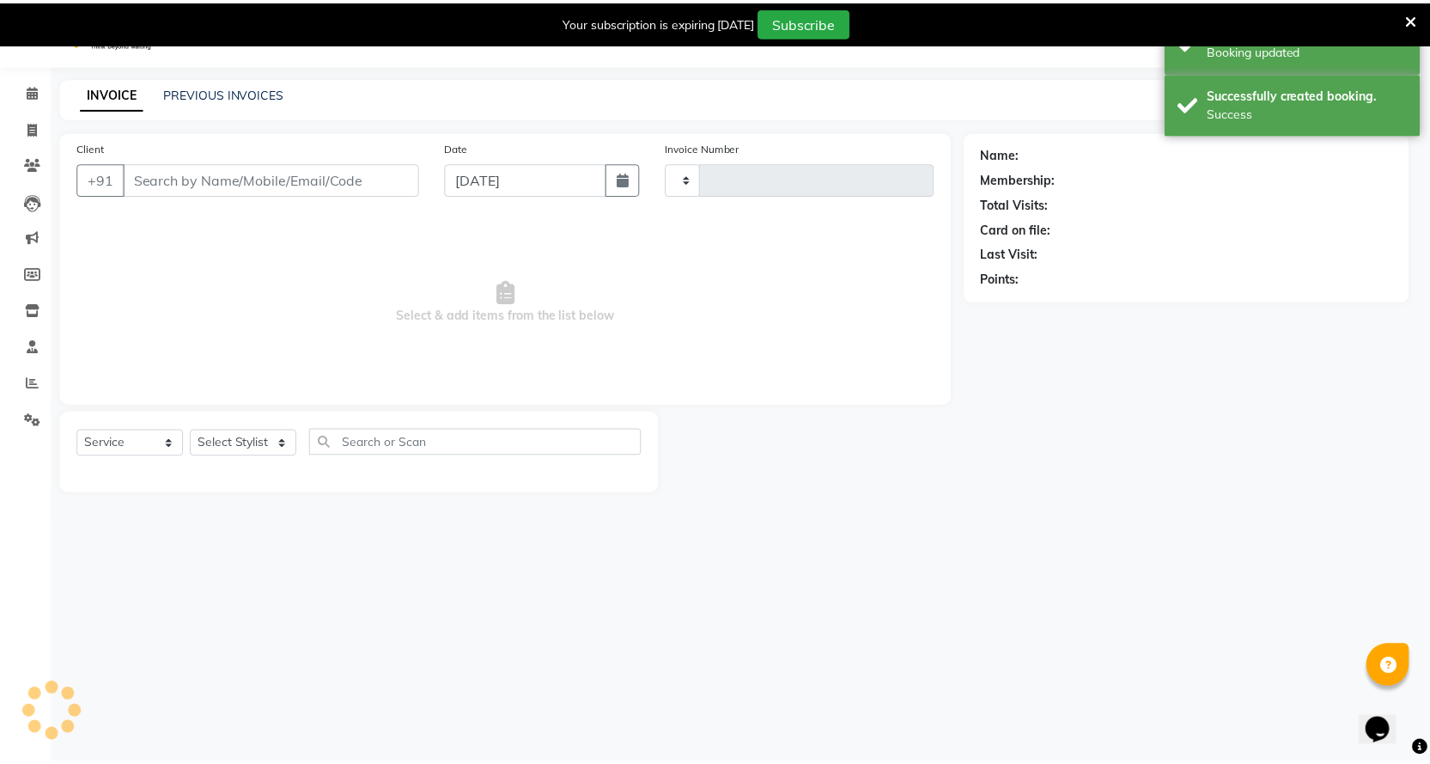
scroll to position [8, 0]
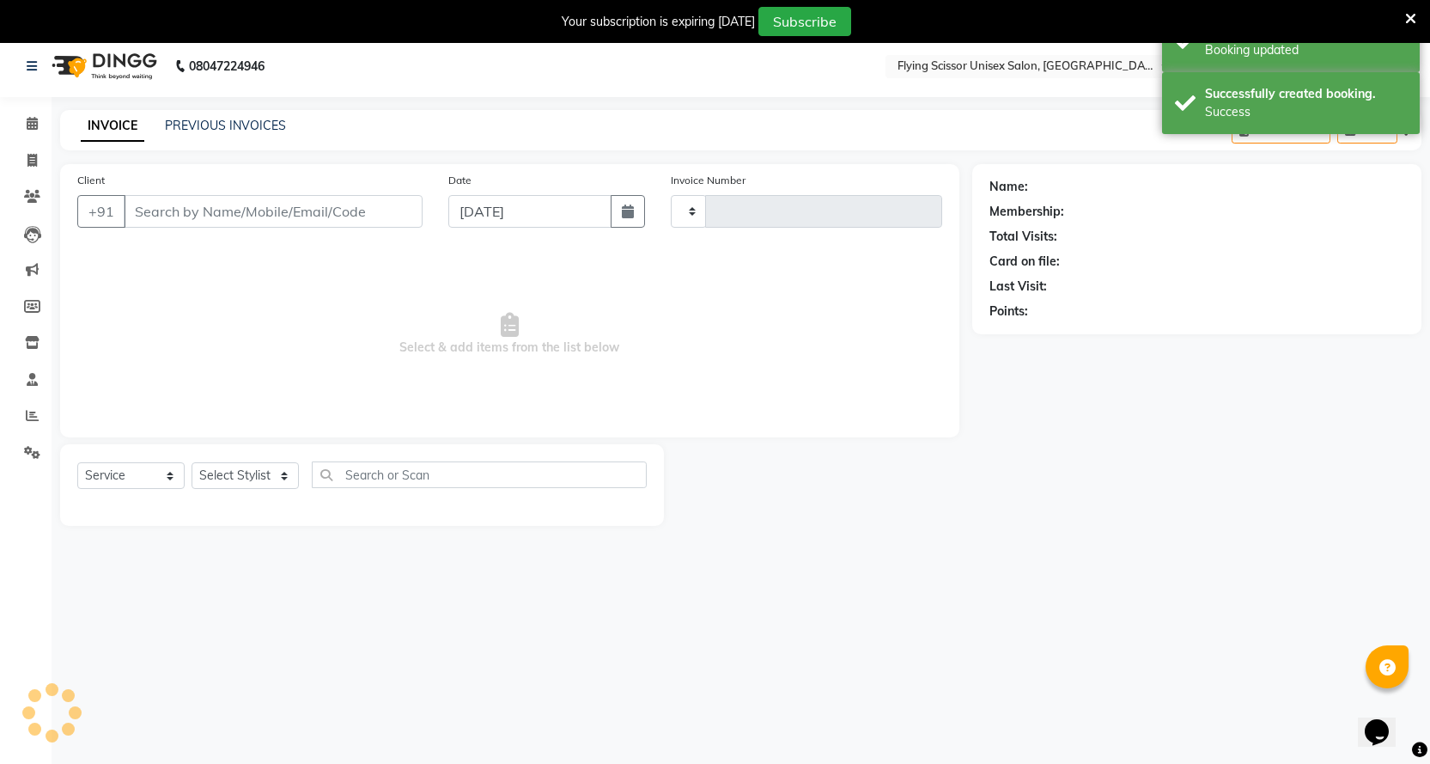
type input "1511"
select select "46"
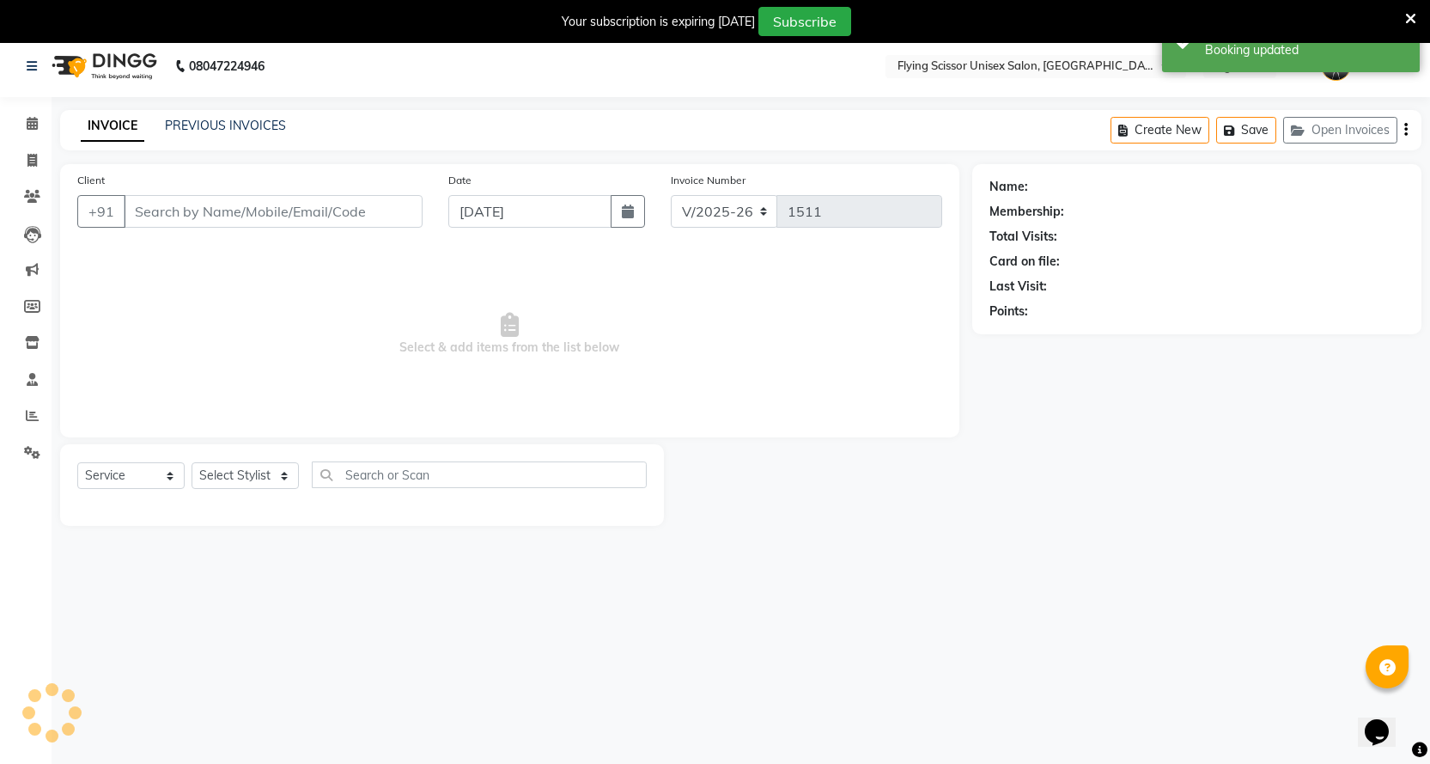
select select "membership"
type input "7058611188"
select select "18390"
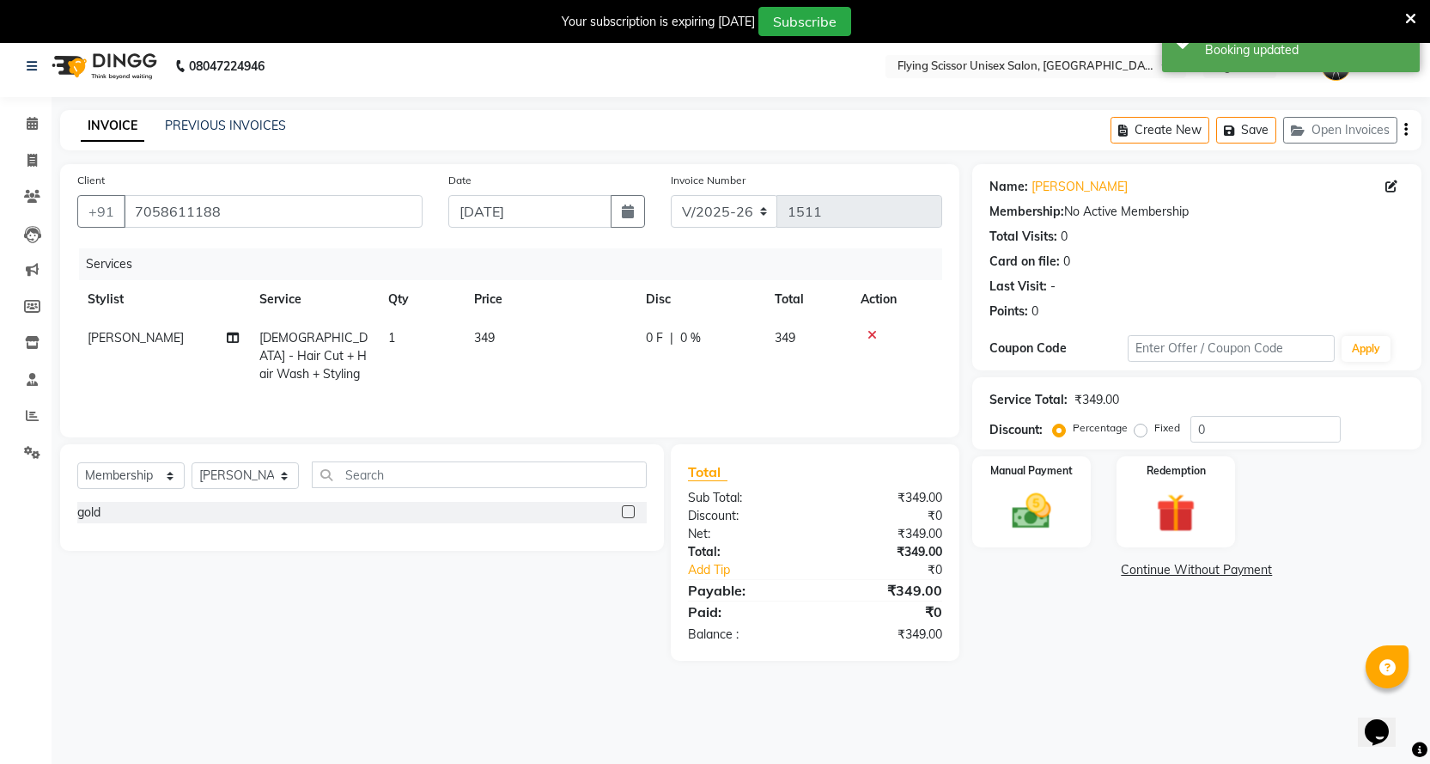
click at [515, 337] on td "349" at bounding box center [550, 356] width 172 height 75
select select "15730"
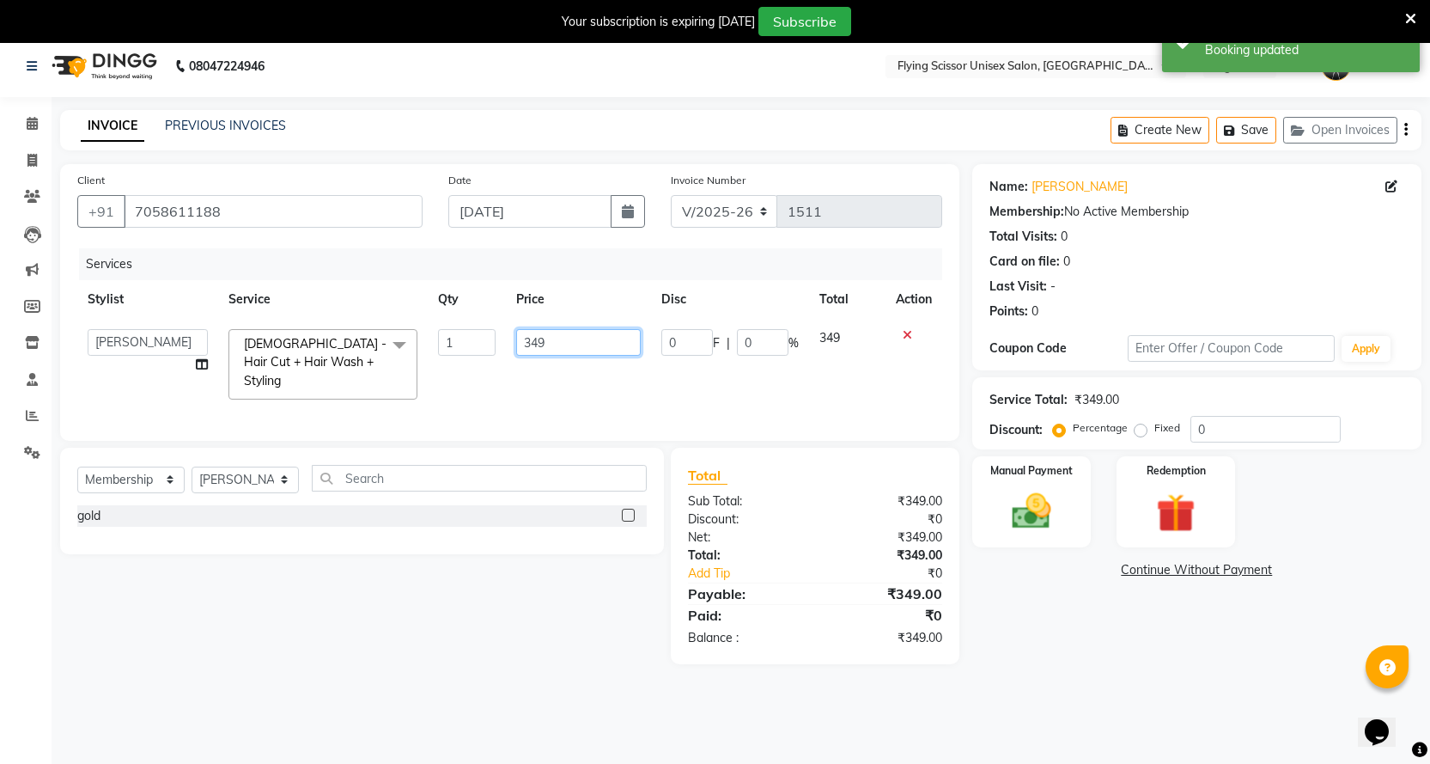
drag, startPoint x: 563, startPoint y: 346, endPoint x: 0, endPoint y: 414, distance: 567.5
click at [0, 414] on app-home "08047224946 Select Location × Flying Scissor Unisex Salon, Shivaji Nagar Englis…" at bounding box center [715, 362] width 1430 height 655
type input "350"
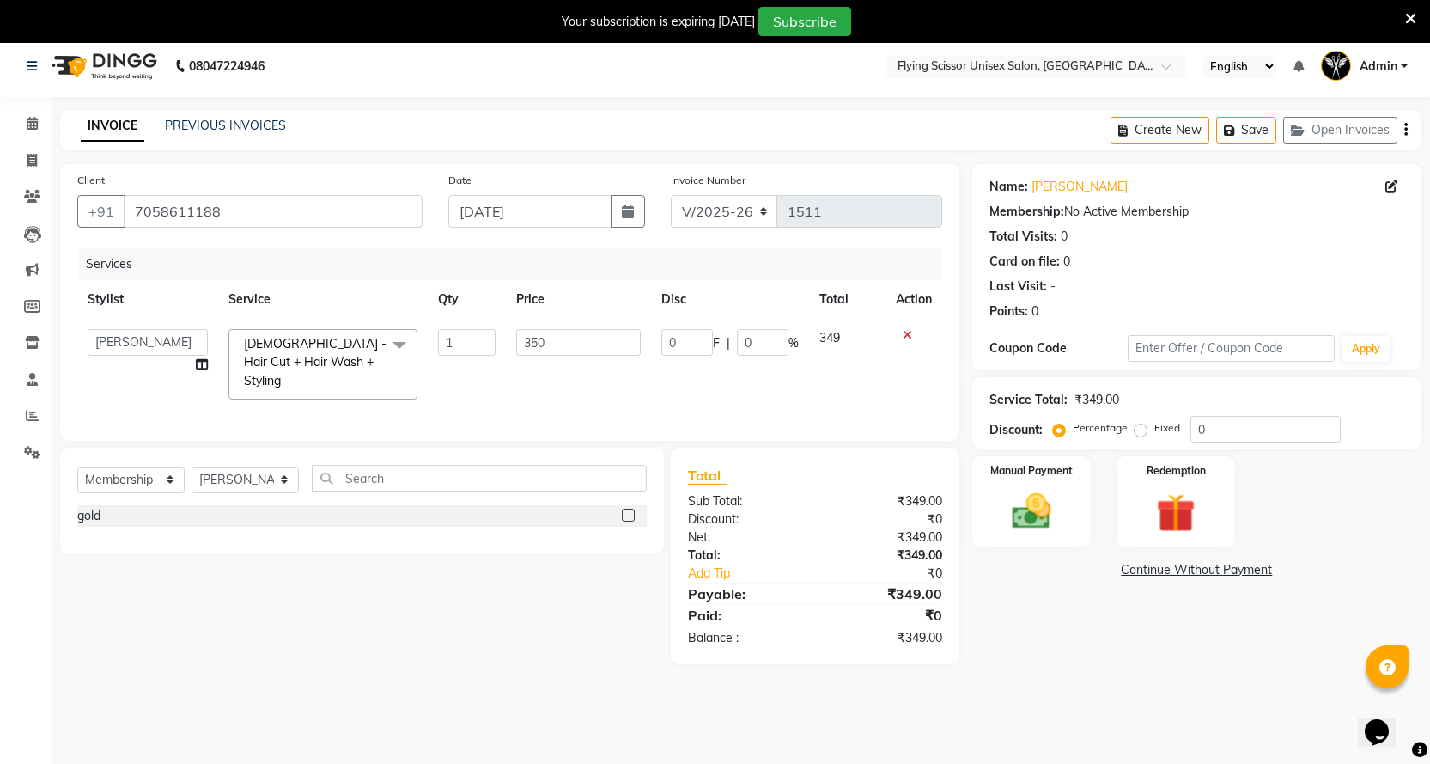
drag, startPoint x: 1161, startPoint y: 695, endPoint x: 1160, endPoint y: 681, distance: 13.9
click at [1160, 695] on div "08047224946 Select Location × Flying Scissor Unisex Salon, Shivaji Nagar Englis…" at bounding box center [715, 417] width 1430 height 764
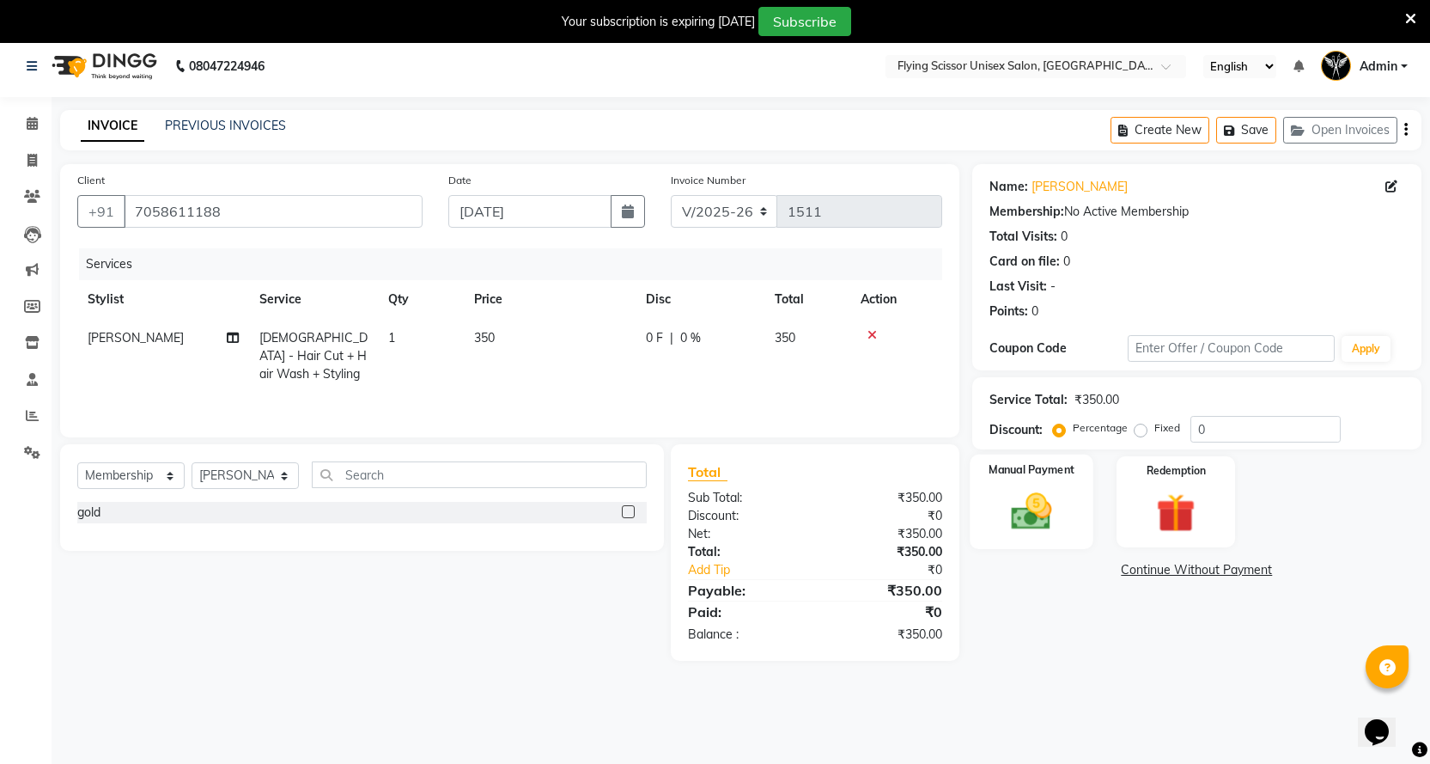
click at [1060, 504] on img at bounding box center [1031, 511] width 66 height 46
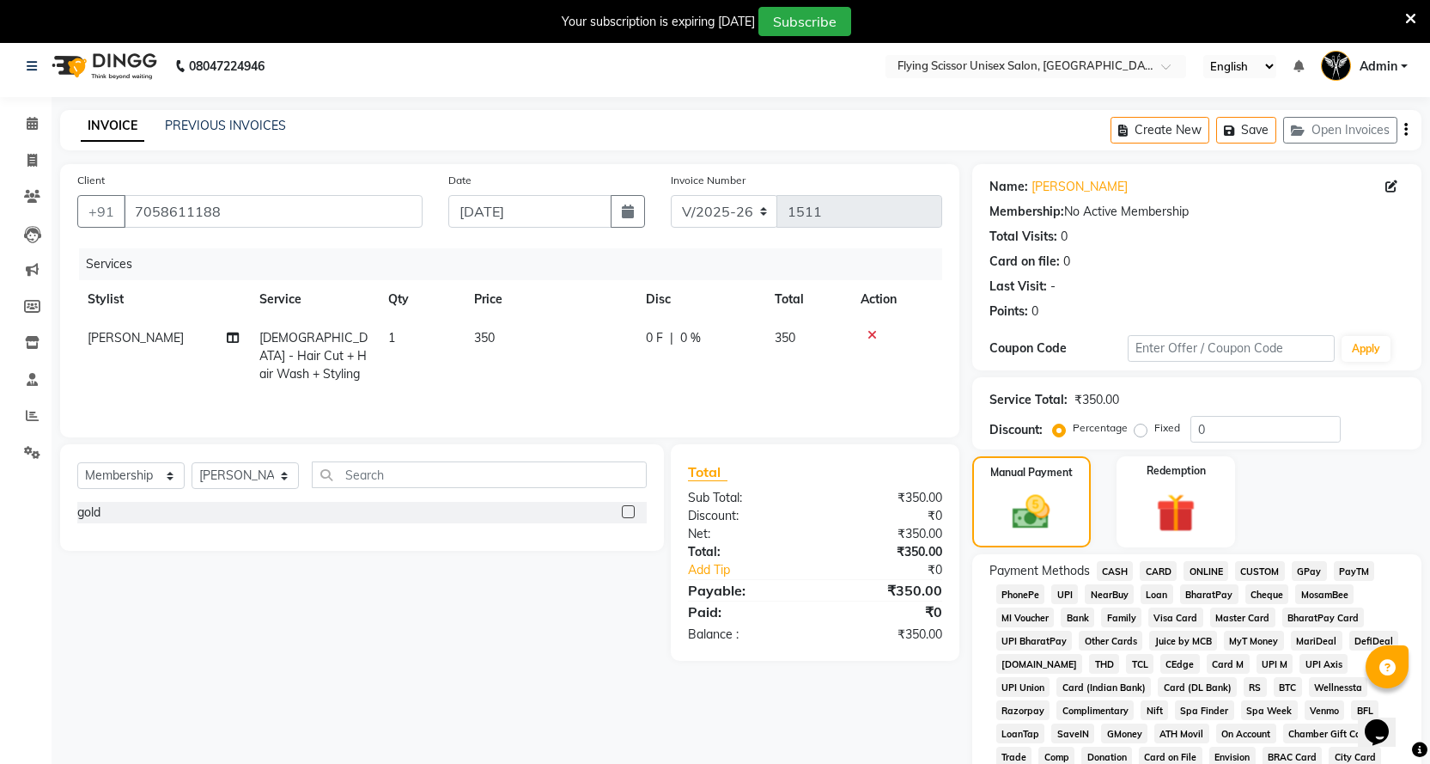
click at [1200, 569] on span "ONLINE" at bounding box center [1206, 571] width 45 height 20
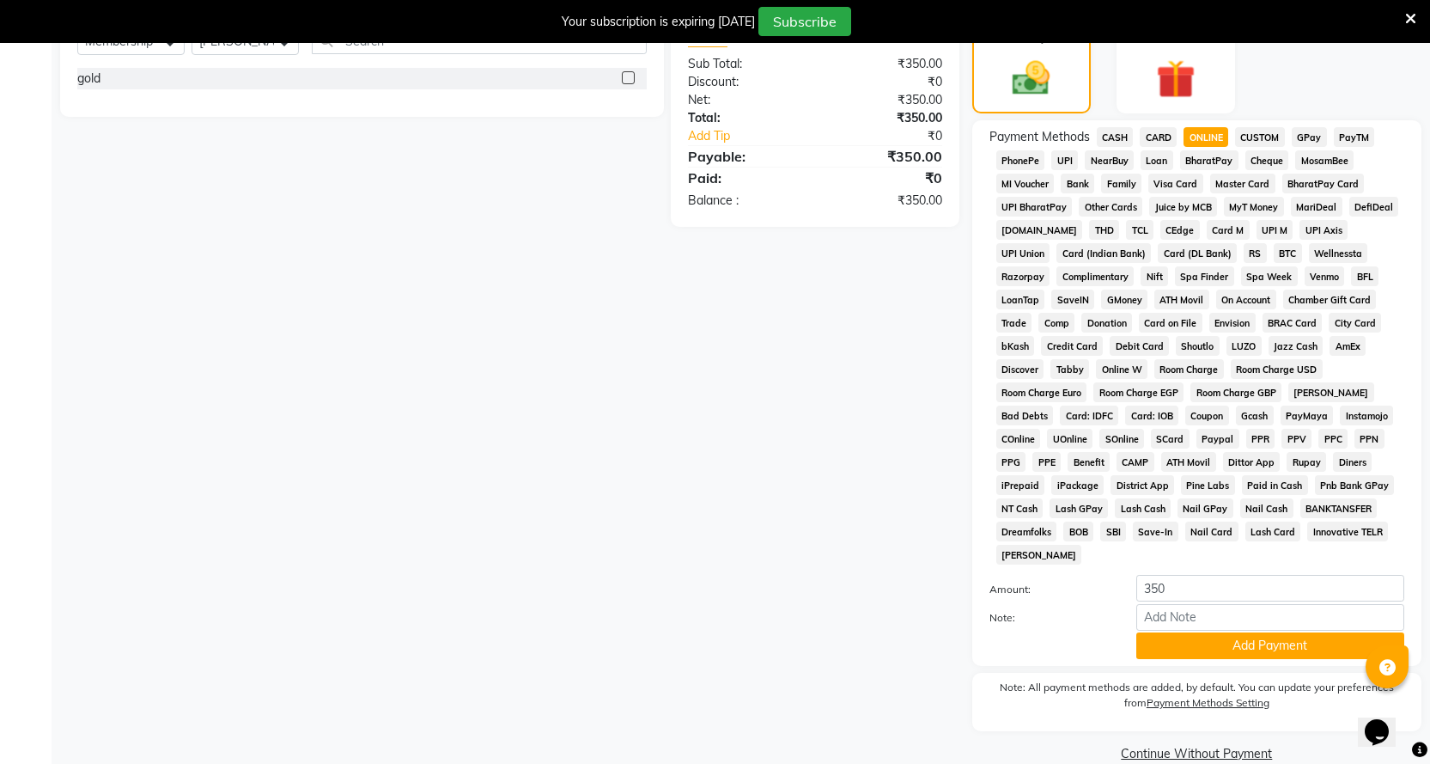
scroll to position [447, 0]
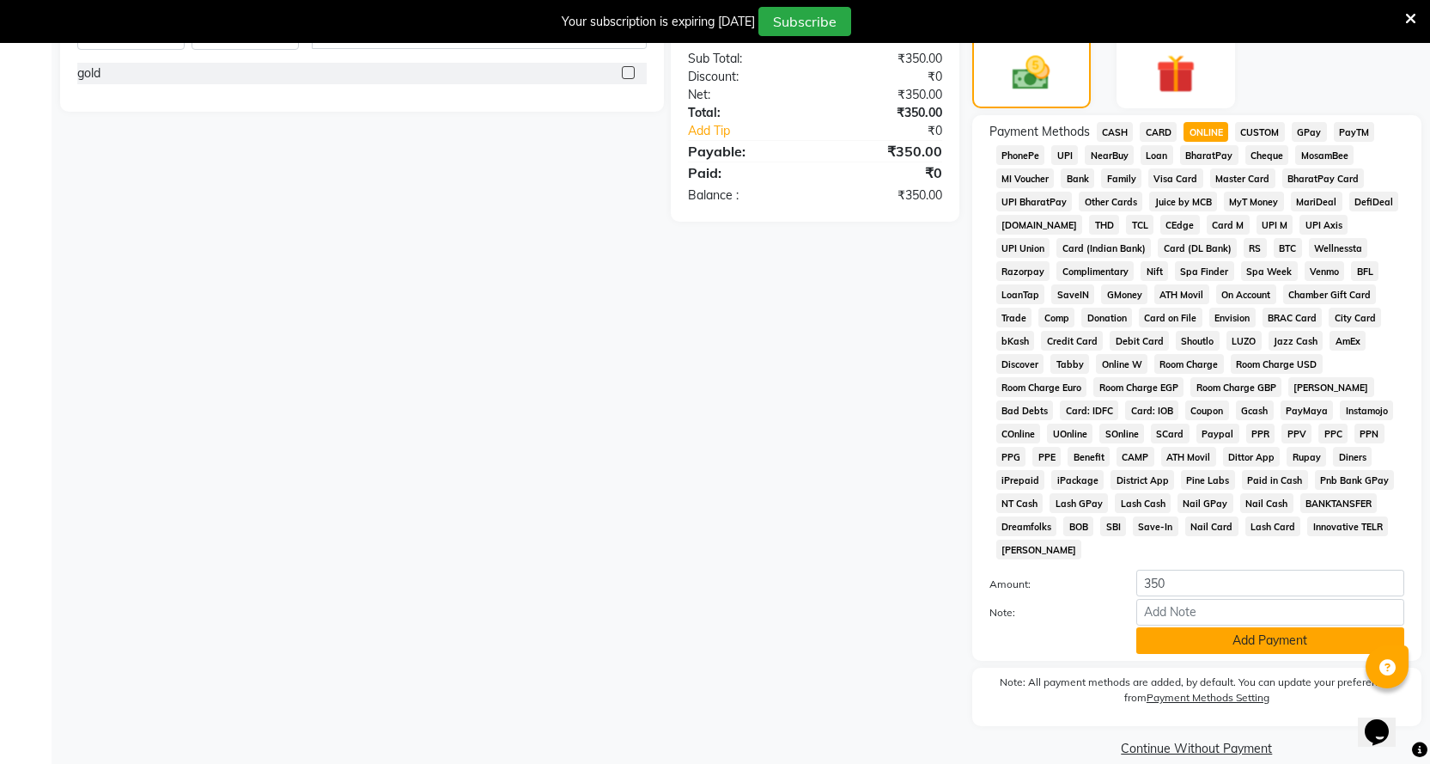
click at [1209, 627] on button "Add Payment" at bounding box center [1270, 640] width 268 height 27
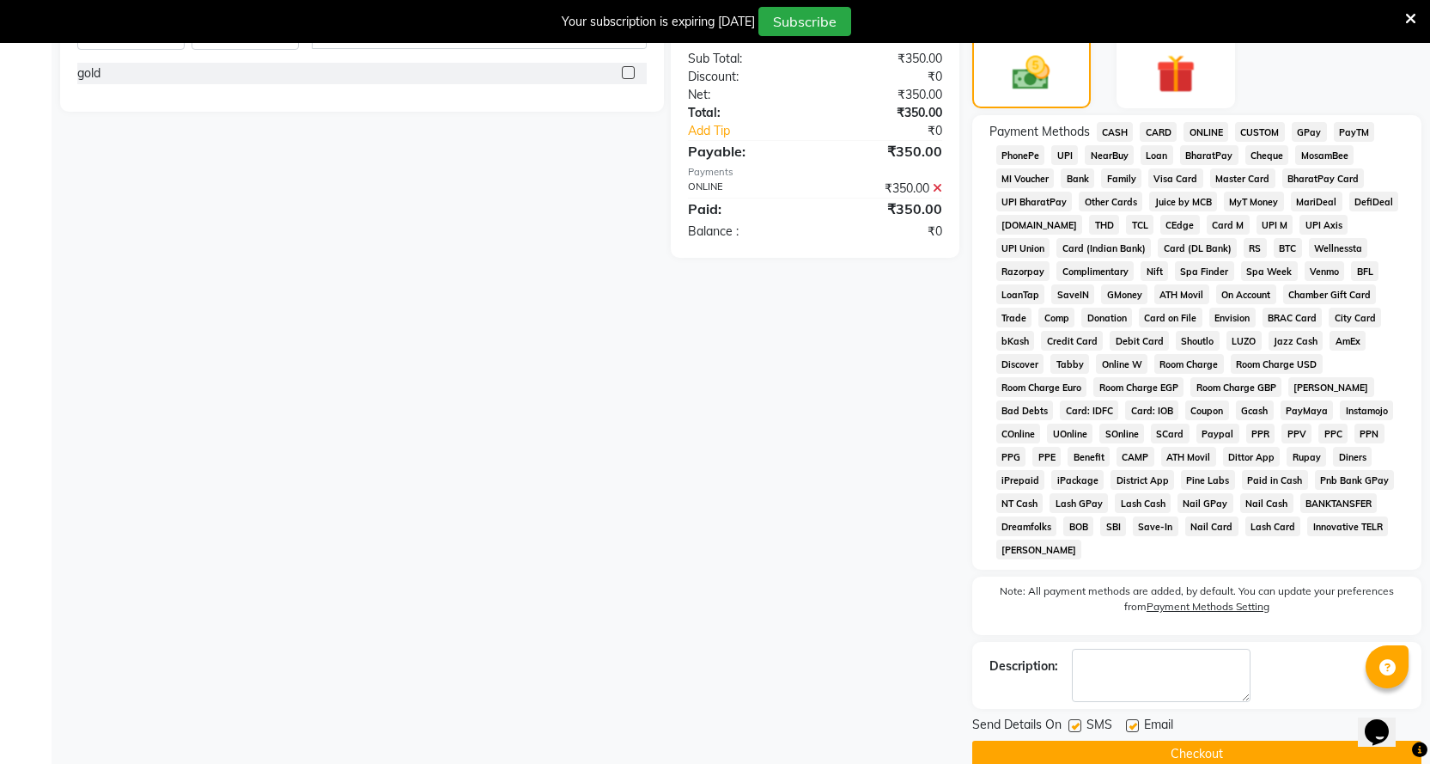
scroll to position [453, 0]
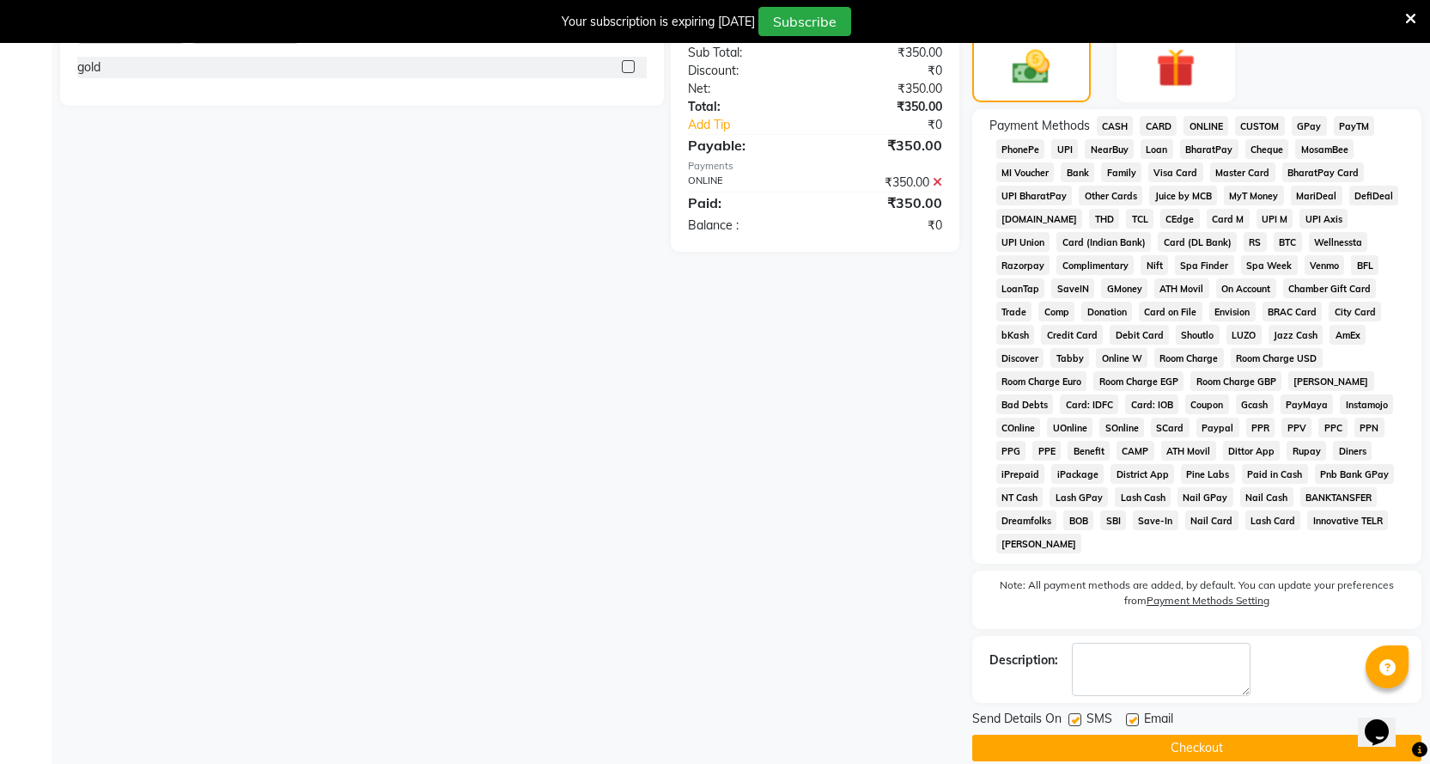
click at [1197, 734] on button "Checkout" at bounding box center [1196, 747] width 449 height 27
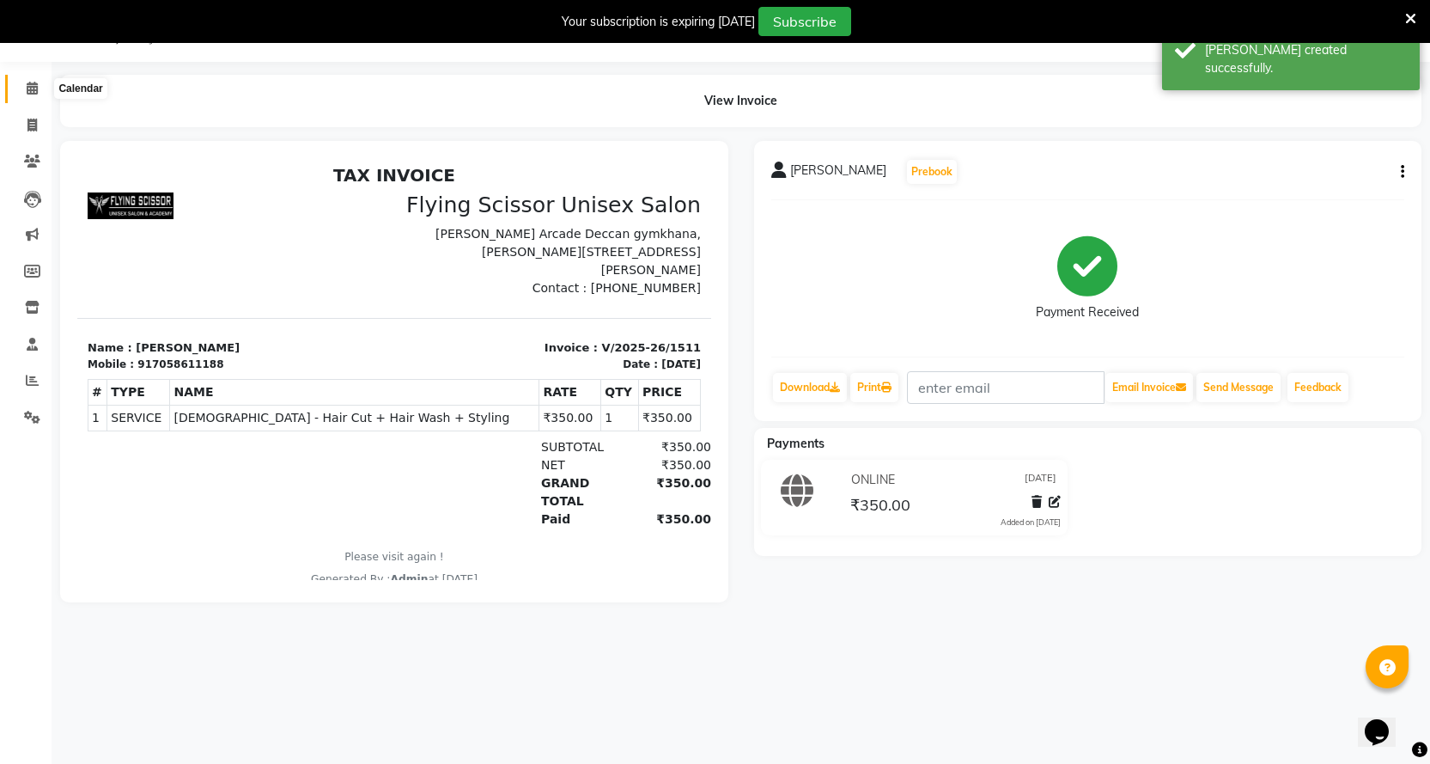
click at [28, 83] on icon at bounding box center [32, 88] width 11 height 13
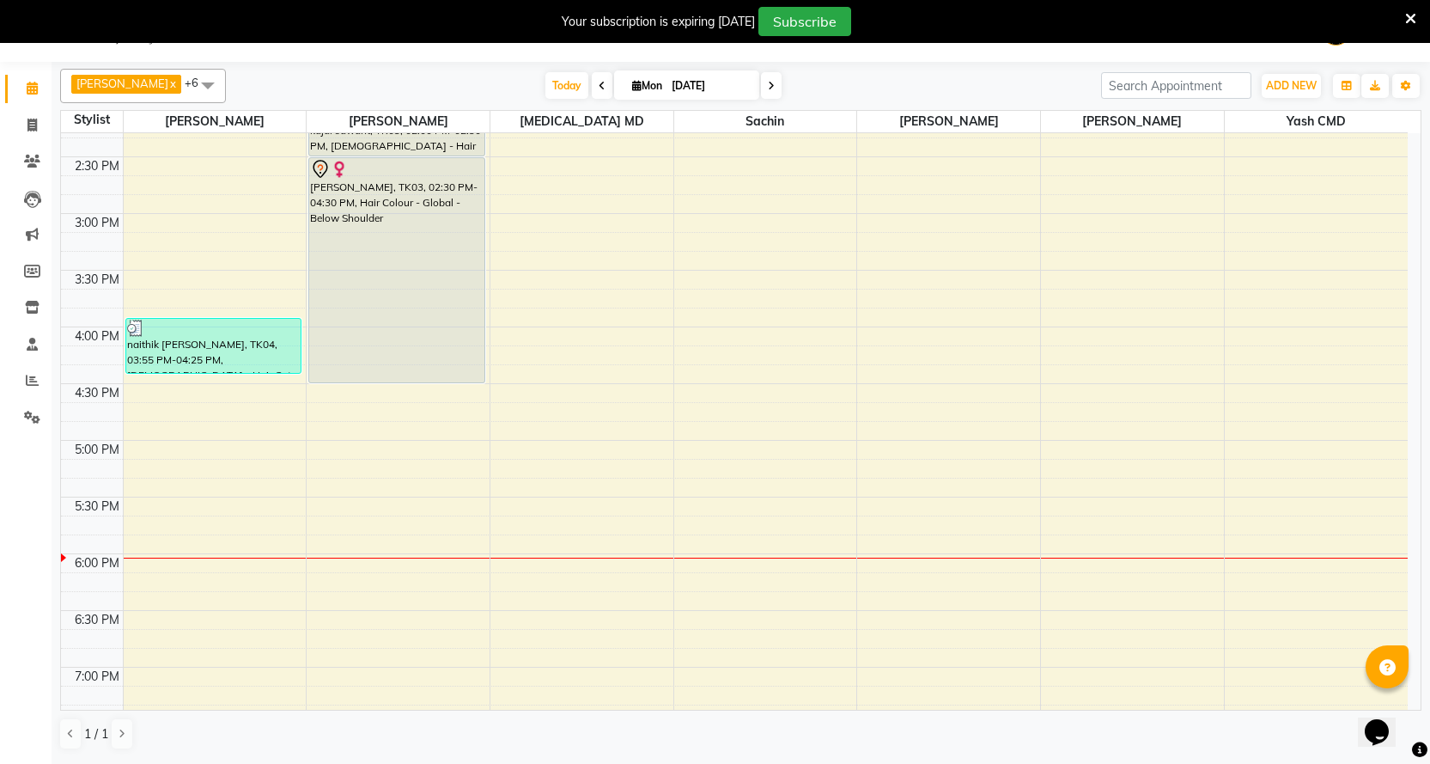
scroll to position [601, 0]
click at [1313, 502] on div "9:00 AM 9:30 AM 10:00 AM 10:30 AM 11:00 AM 11:30 AM 12:00 PM 12:30 PM 1:00 PM 1…" at bounding box center [734, 268] width 1347 height 1473
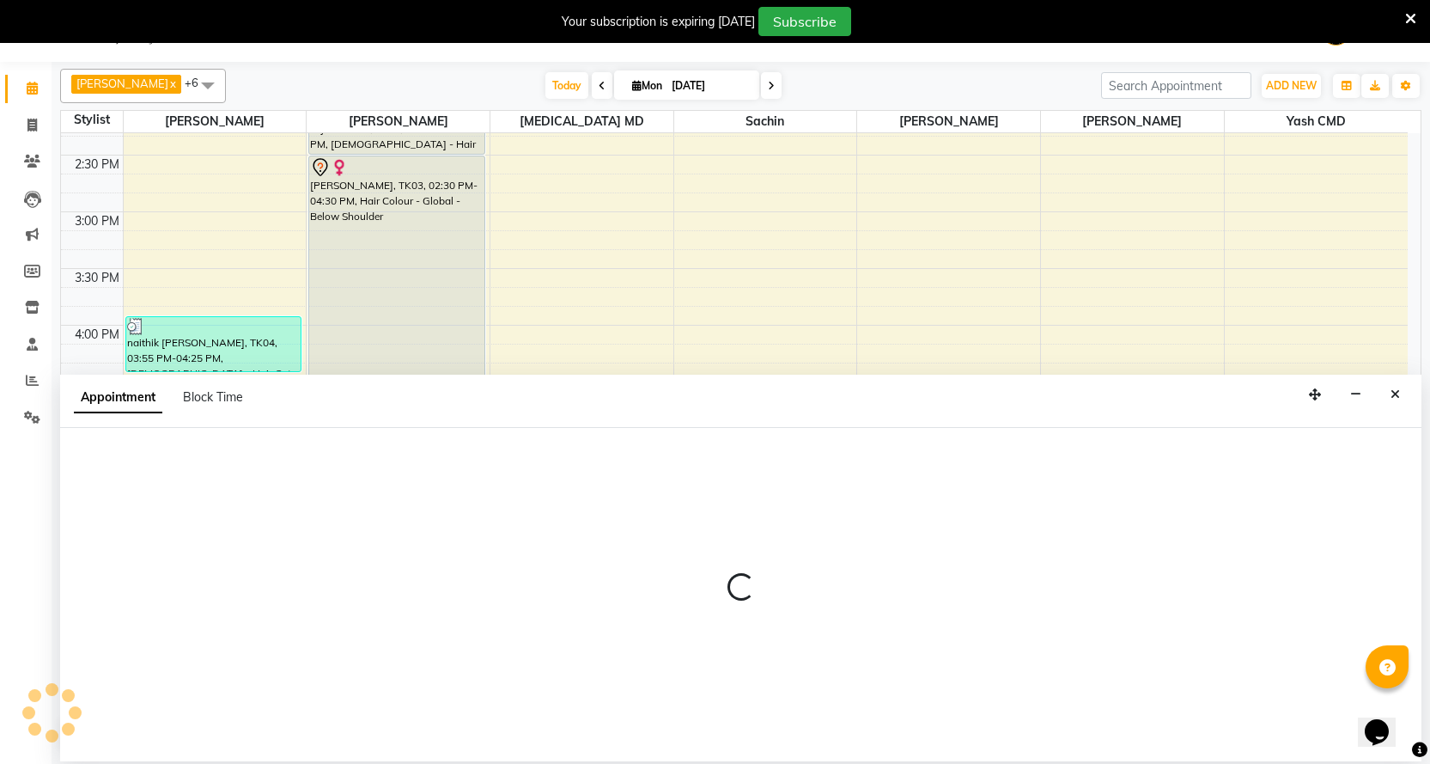
select select "1679"
select select "tentative"
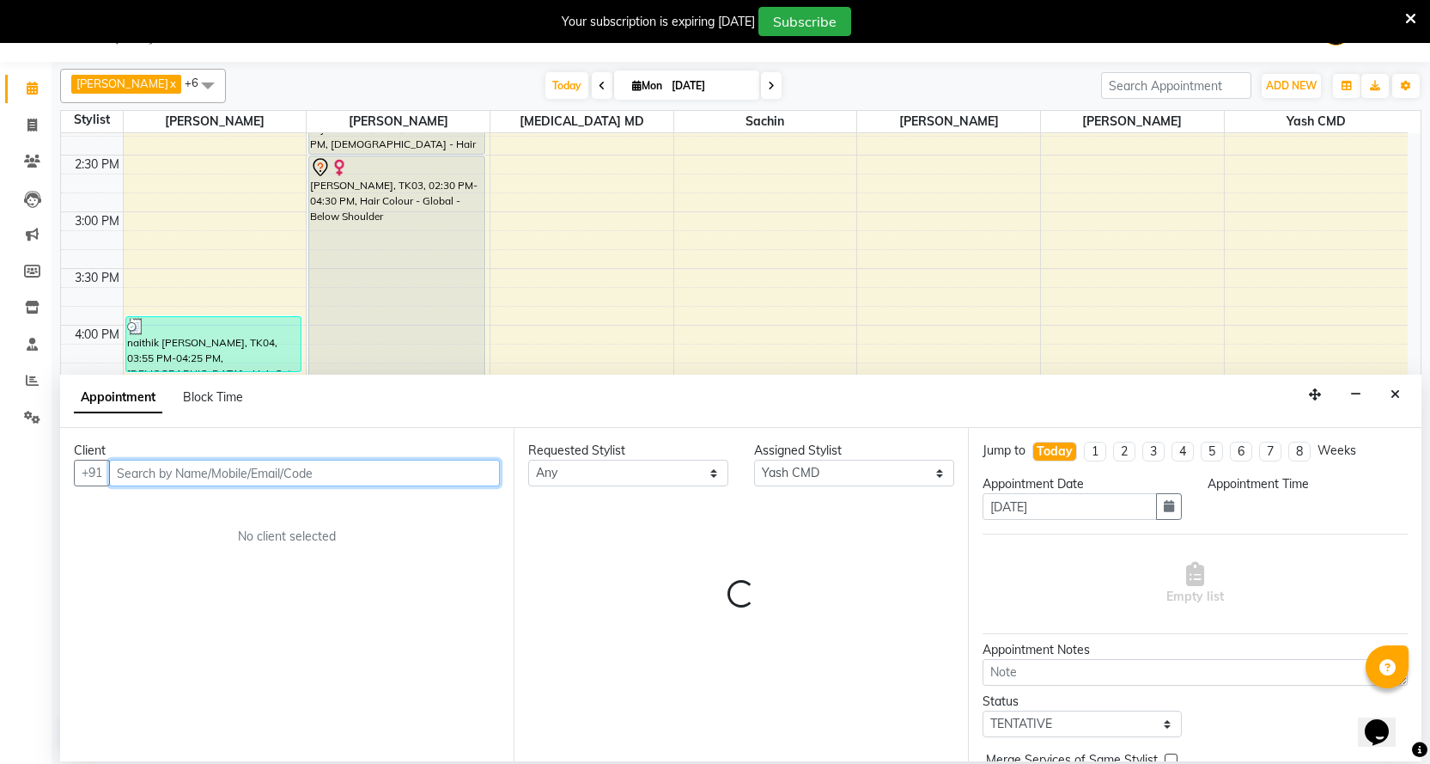
select select "1050"
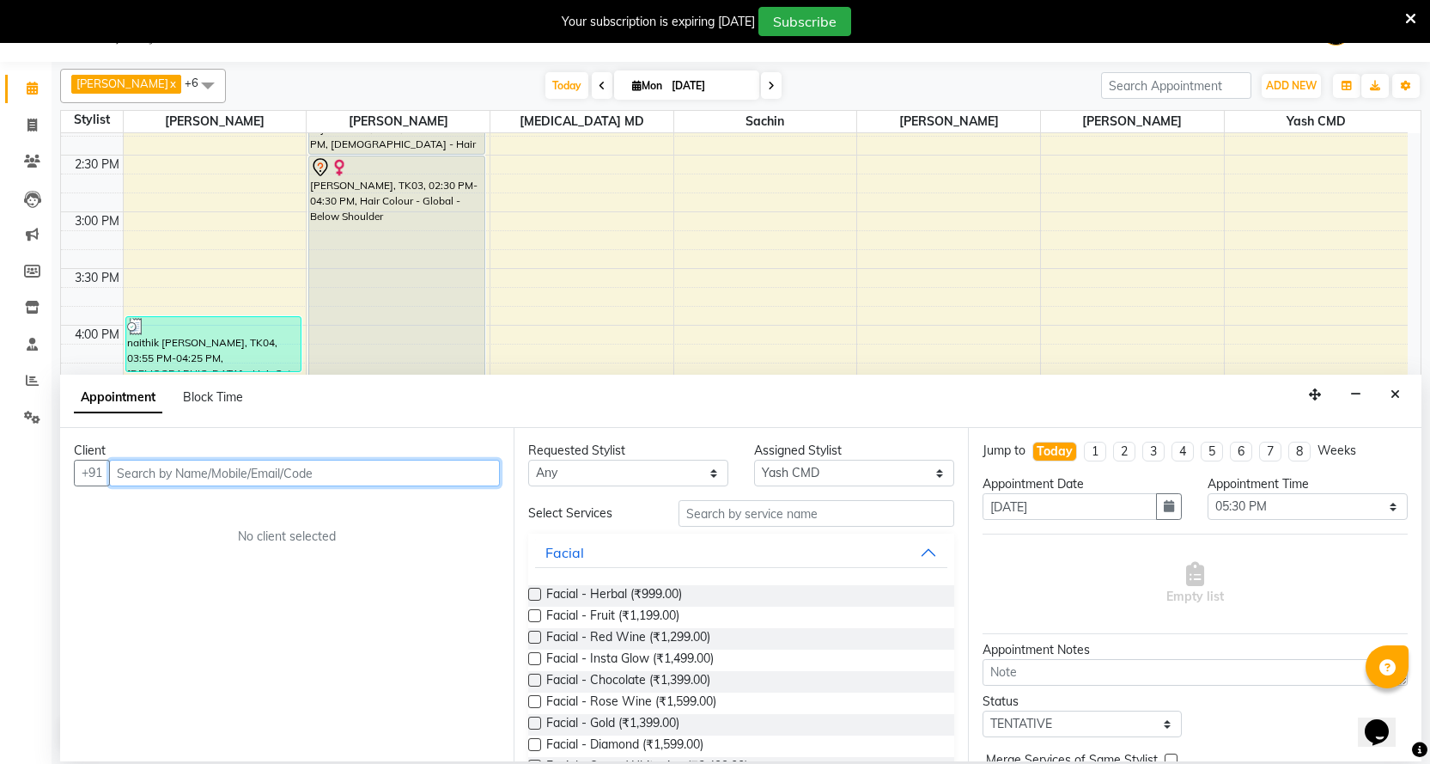
click at [240, 484] on input "text" at bounding box center [304, 473] width 391 height 27
click at [253, 479] on input "text" at bounding box center [304, 473] width 391 height 27
type input "7"
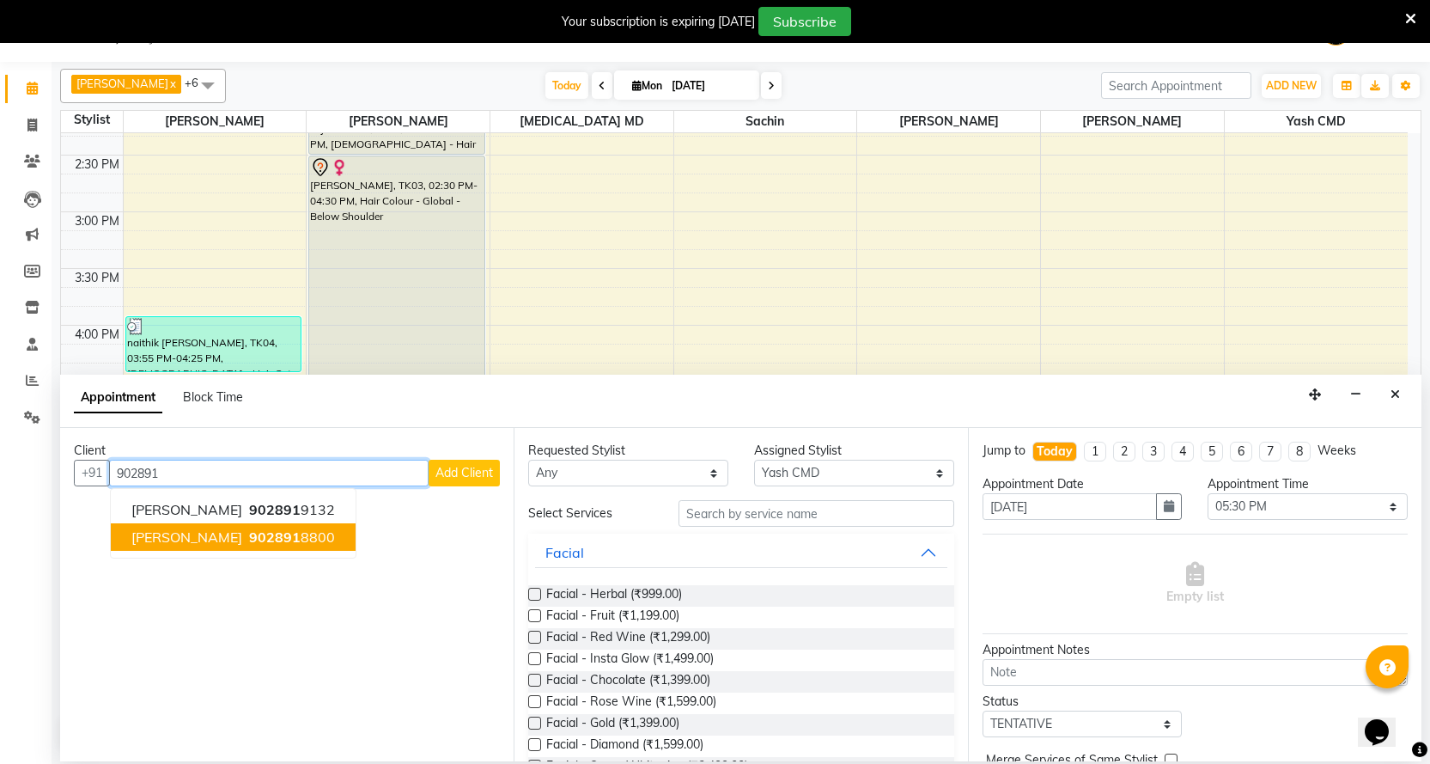
click at [284, 543] on ngb-highlight "902891 8800" at bounding box center [290, 536] width 89 height 17
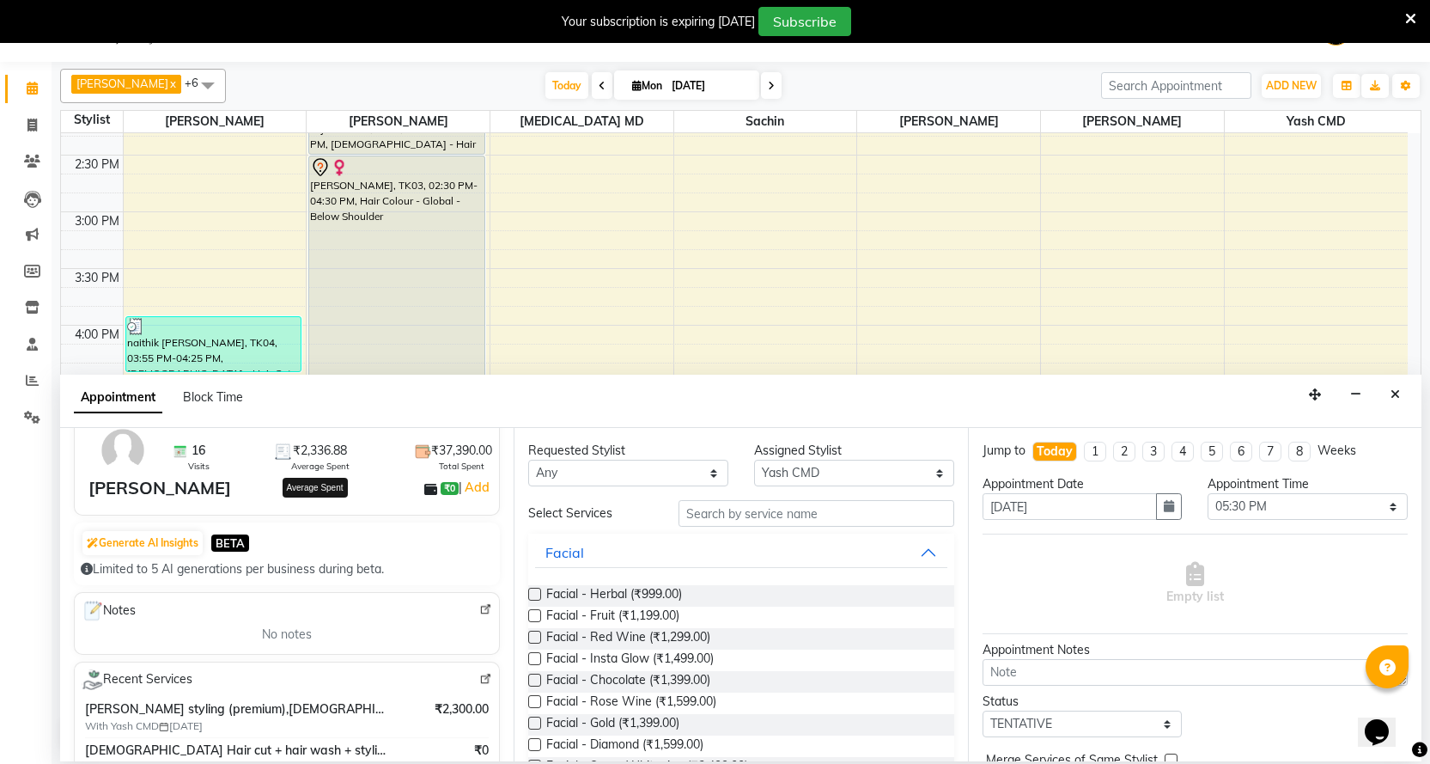
scroll to position [86, 0]
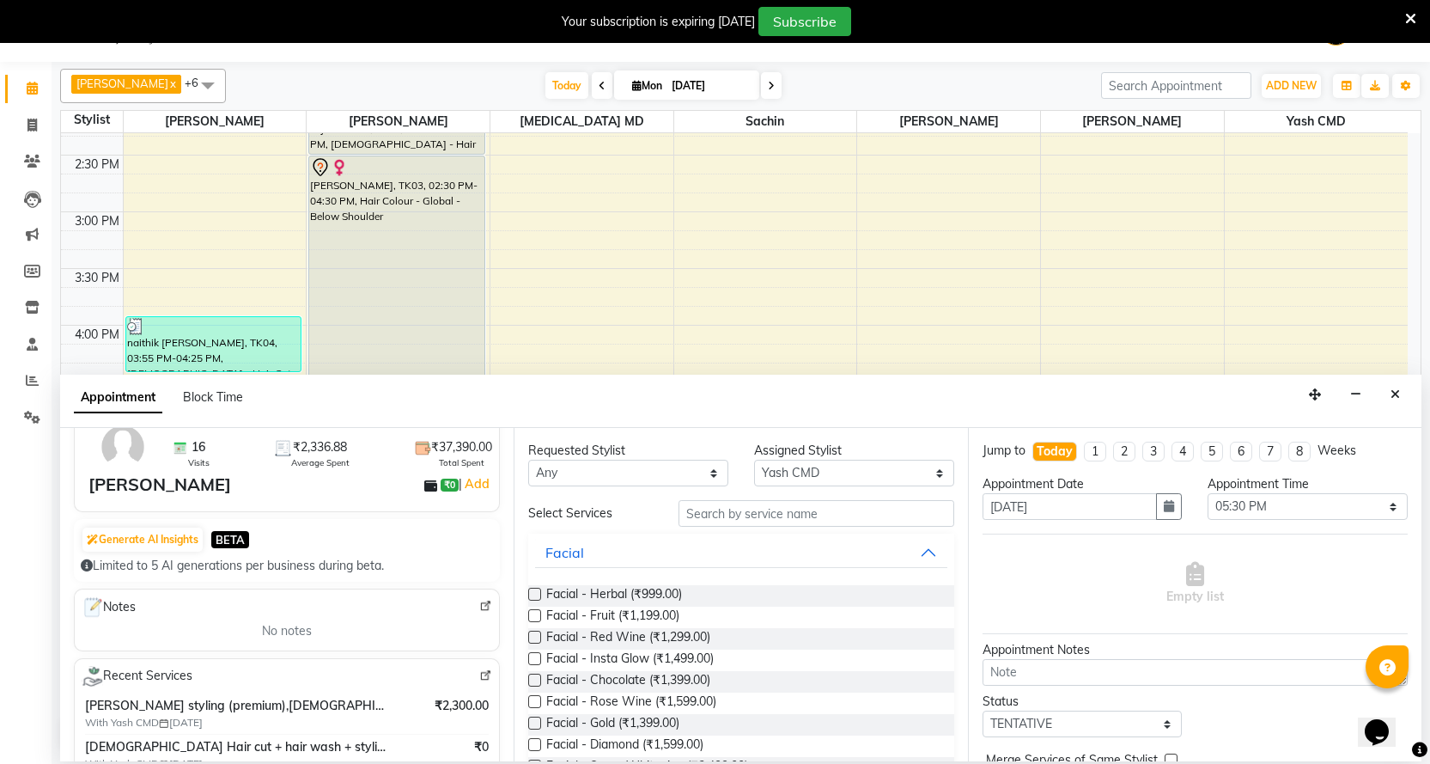
type input "9028918800"
click at [746, 553] on button "Facial" at bounding box center [740, 552] width 411 height 31
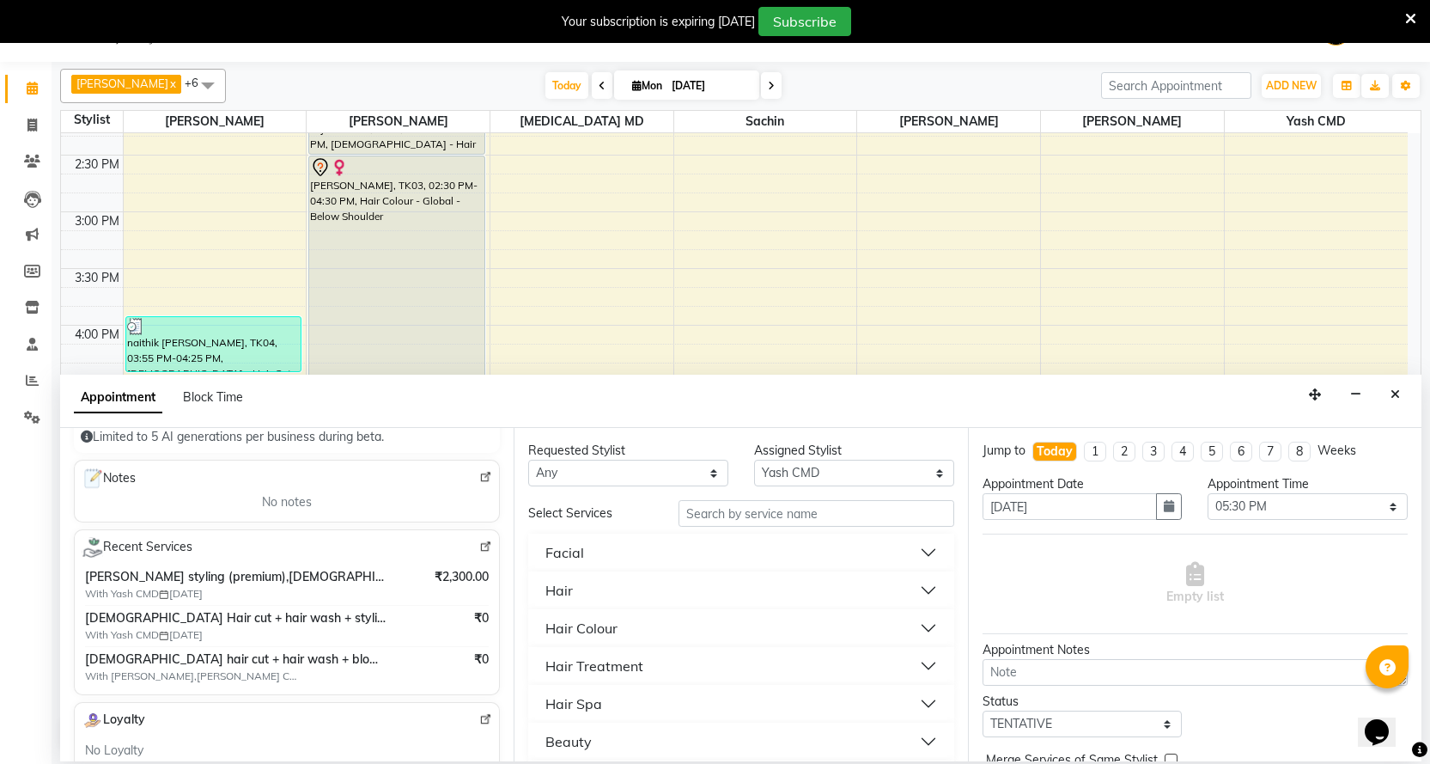
scroll to position [258, 0]
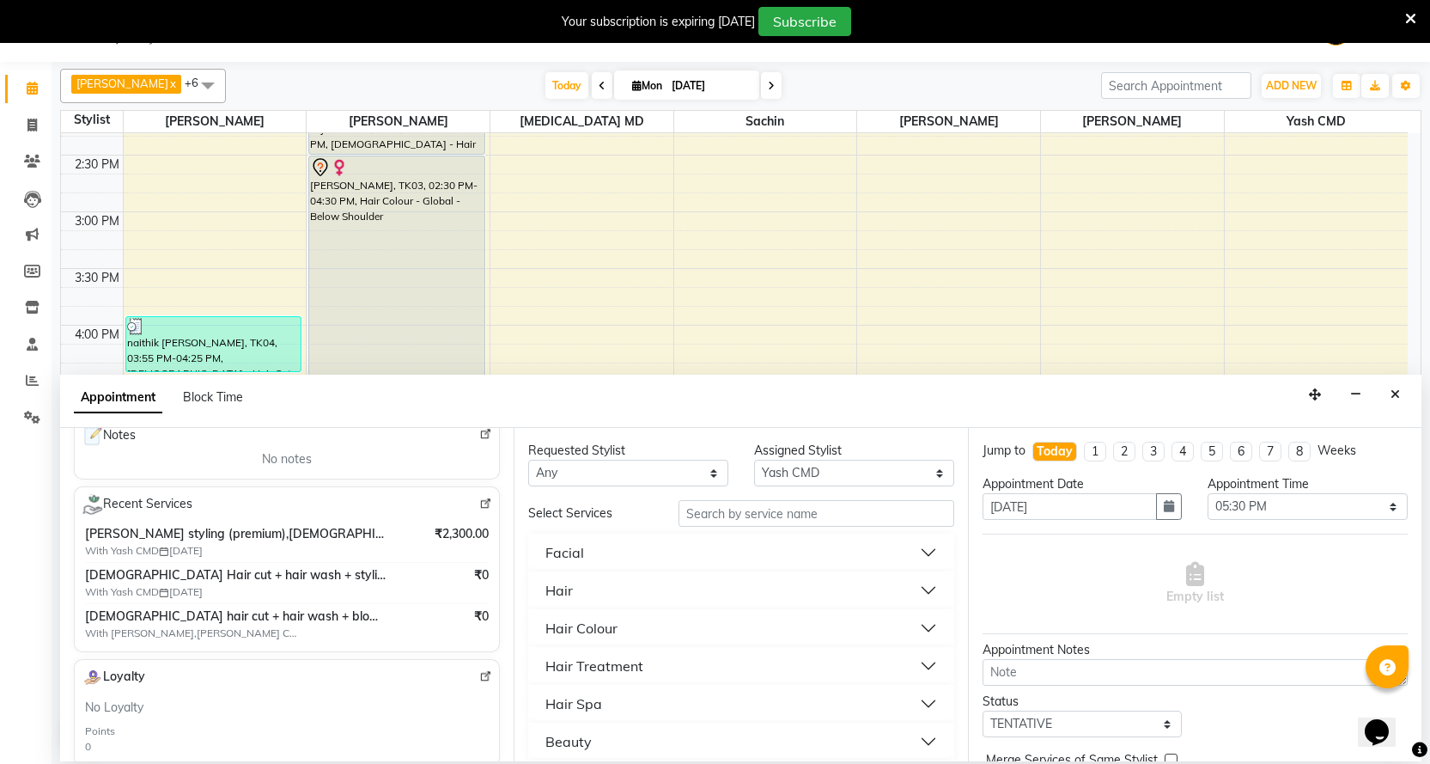
click at [664, 584] on button "Hair" at bounding box center [740, 590] width 411 height 31
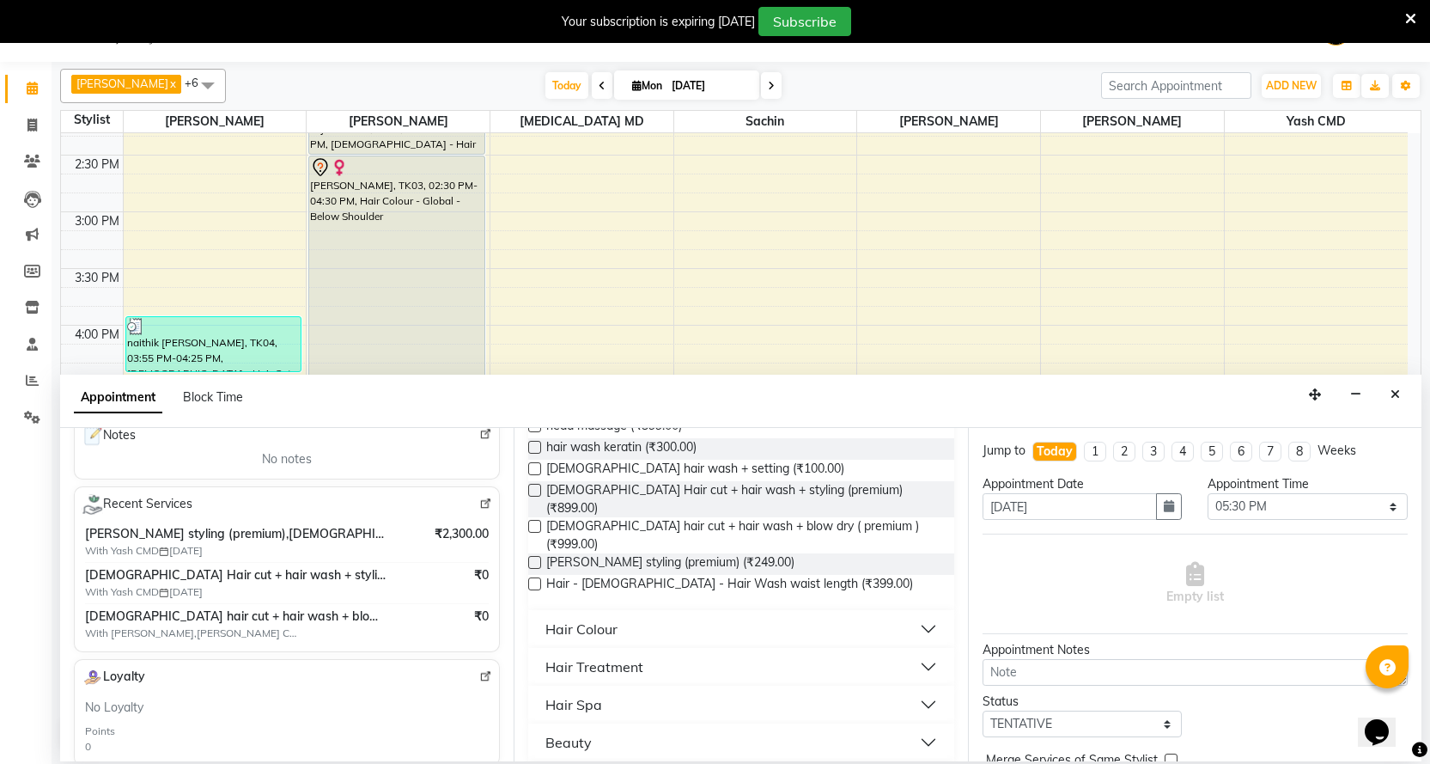
scroll to position [429, 0]
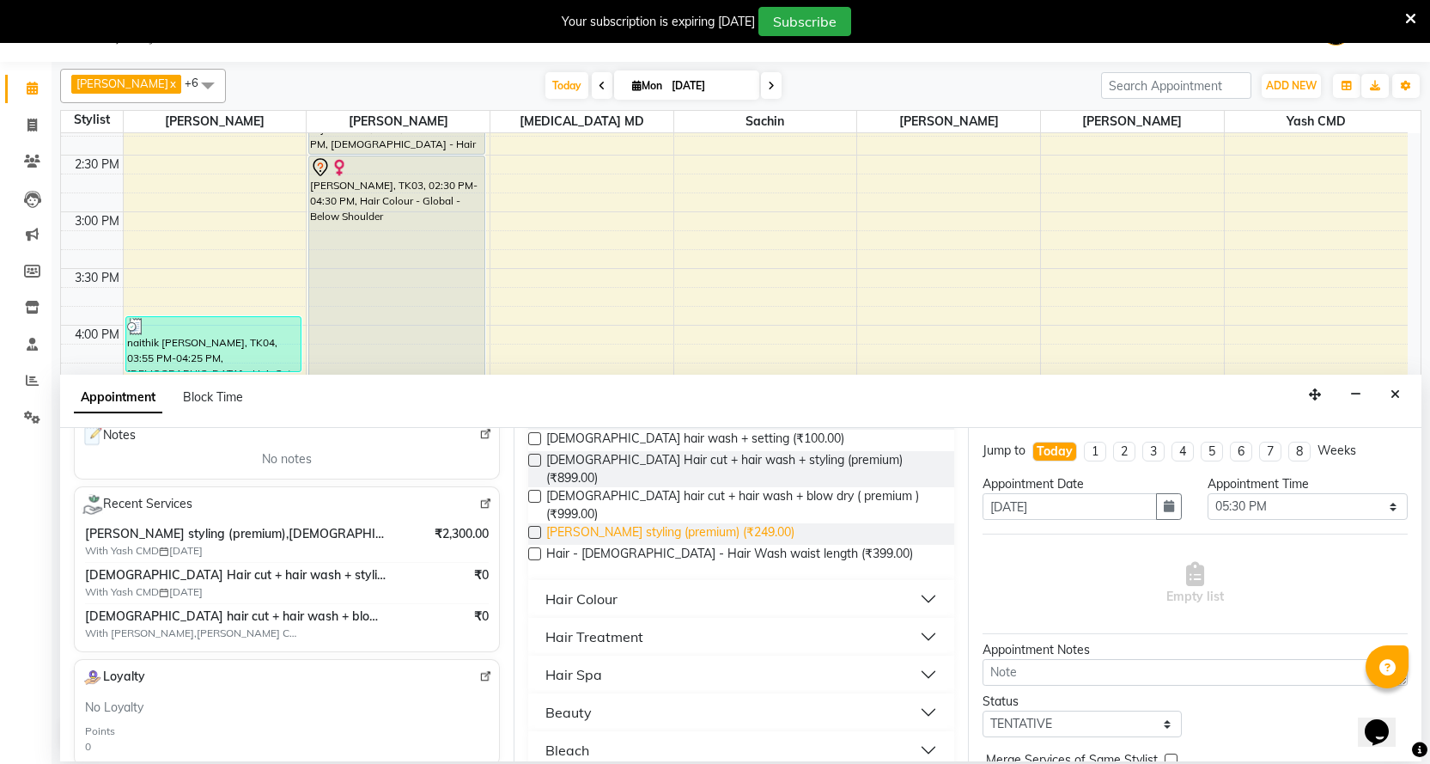
click at [685, 523] on span "[PERSON_NAME] styling (premium) (₹249.00)" at bounding box center [670, 533] width 248 height 21
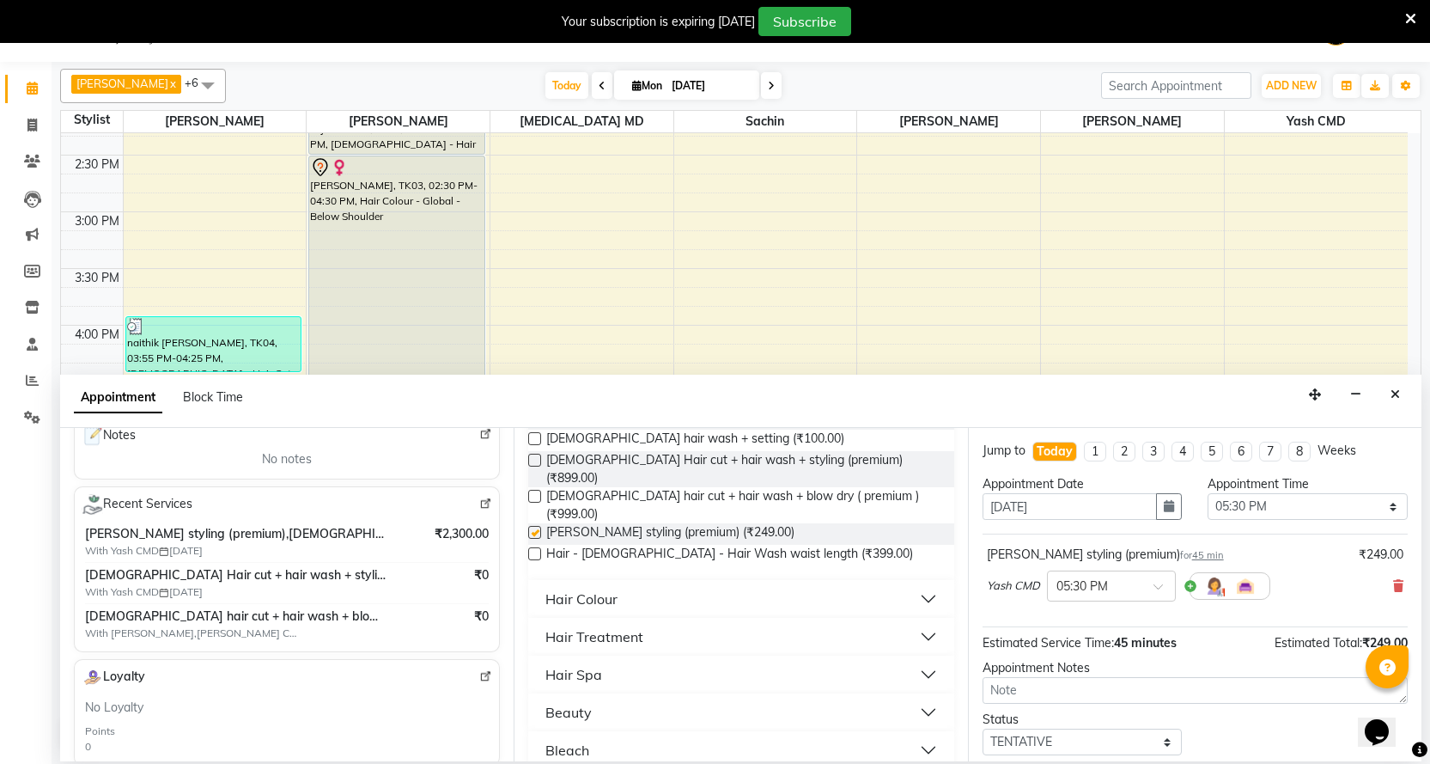
checkbox input "false"
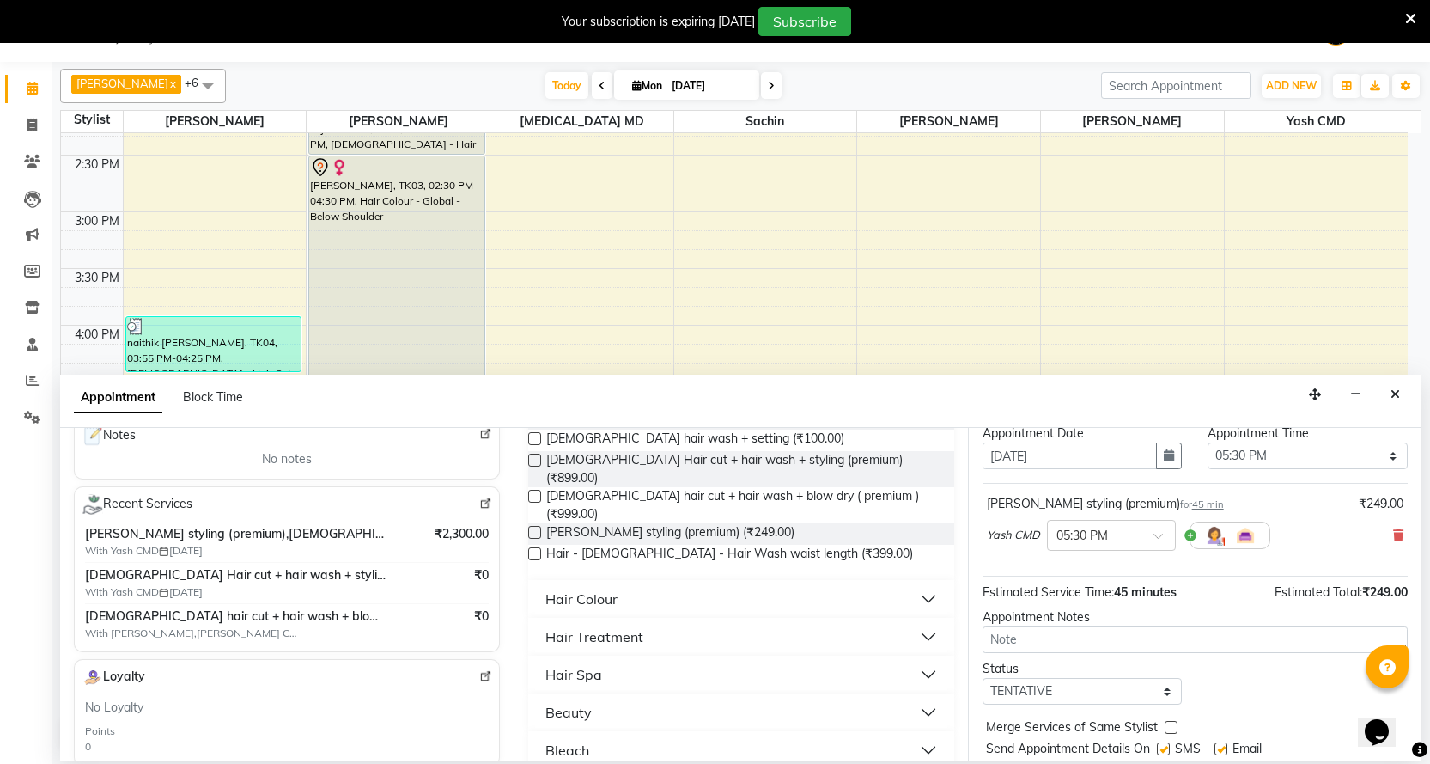
scroll to position [102, 0]
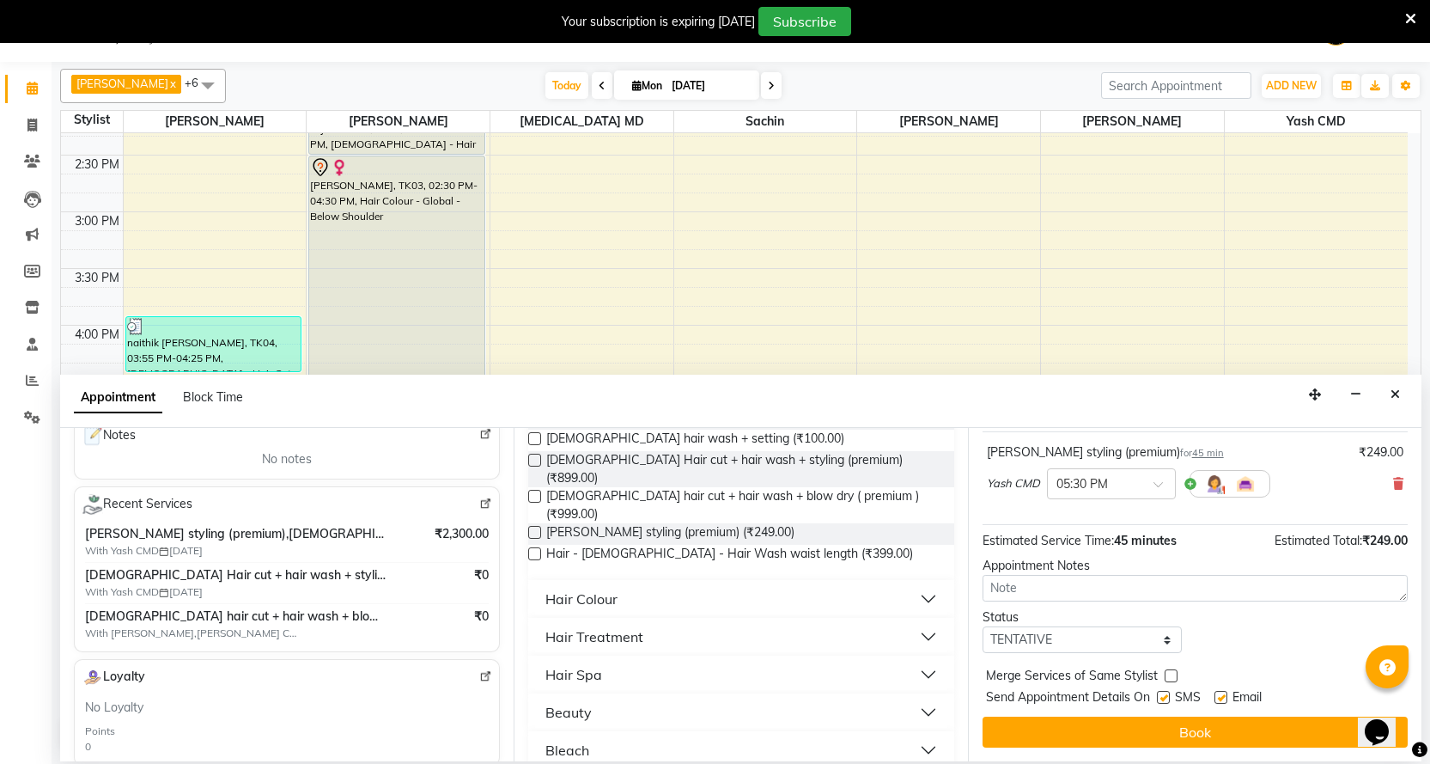
click at [1167, 725] on button "Book" at bounding box center [1195, 731] width 425 height 31
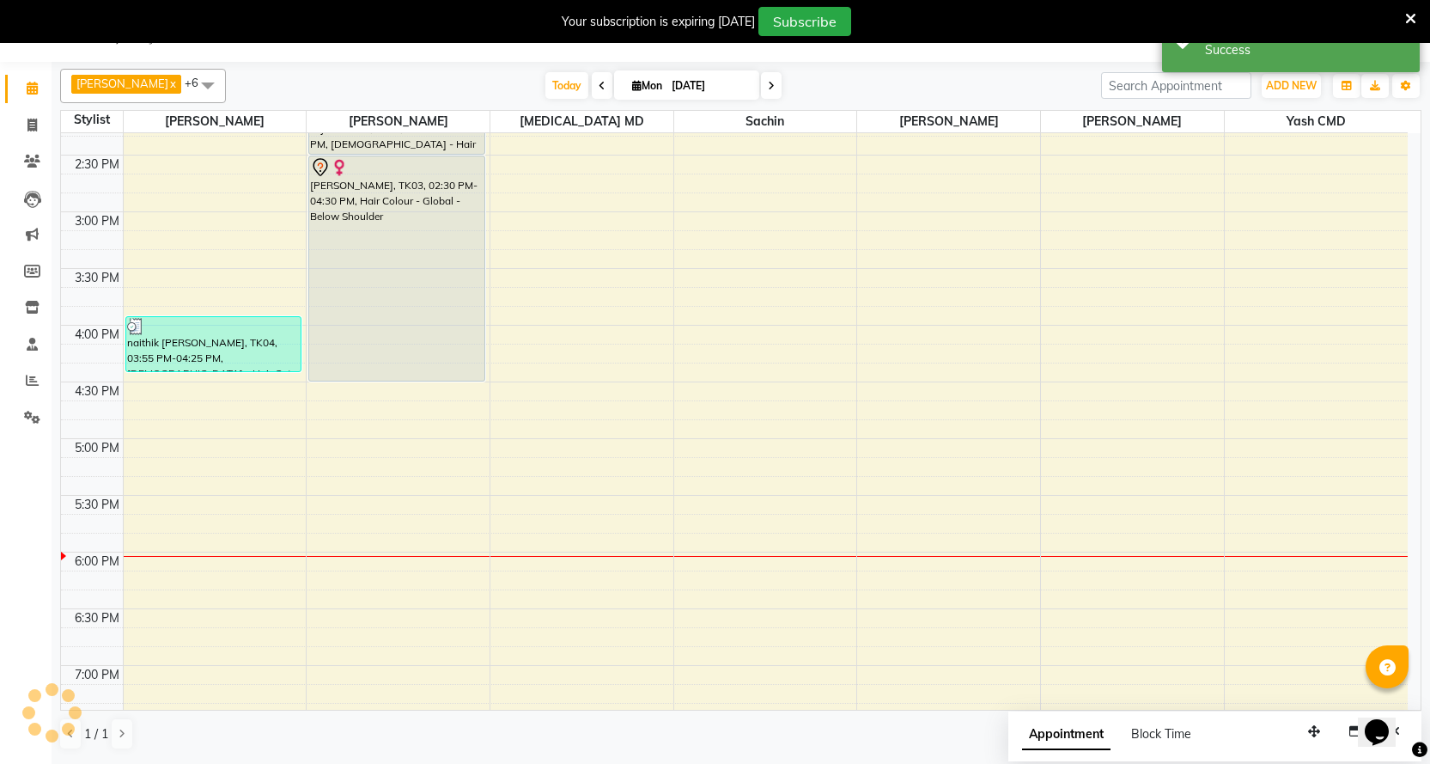
scroll to position [0, 0]
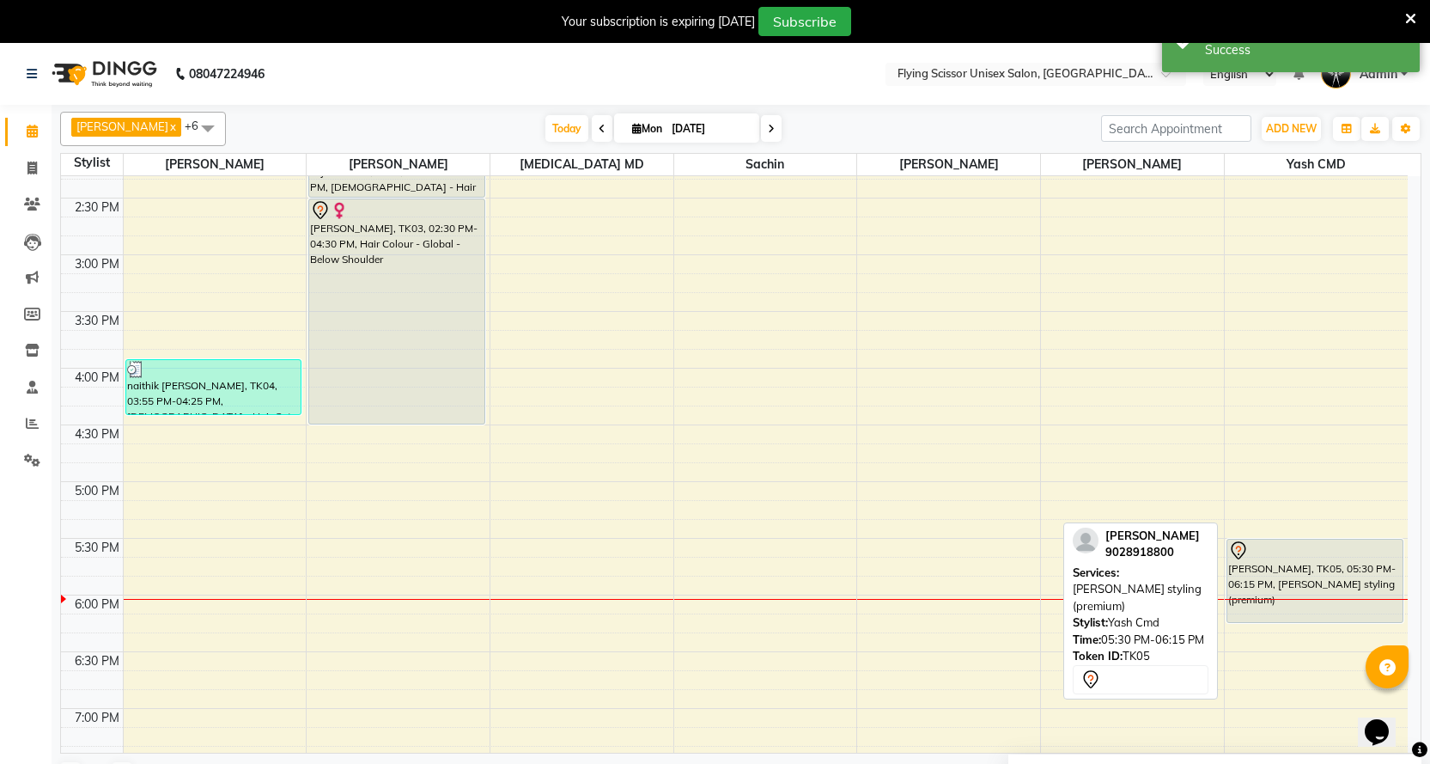
click at [1276, 570] on div "[PERSON_NAME], TK05, 05:30 PM-06:15 PM, [PERSON_NAME] styling (premium)" at bounding box center [1314, 580] width 175 height 82
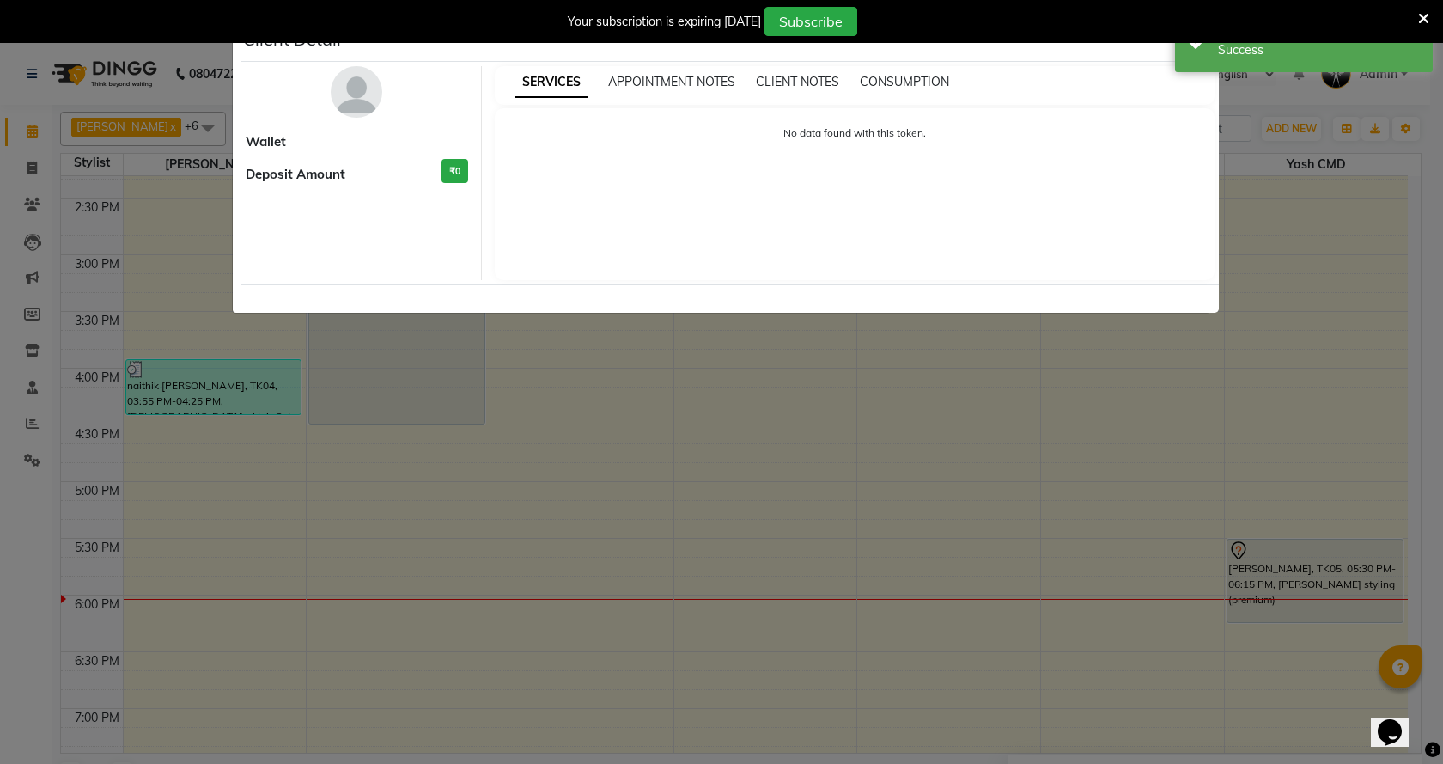
select select "7"
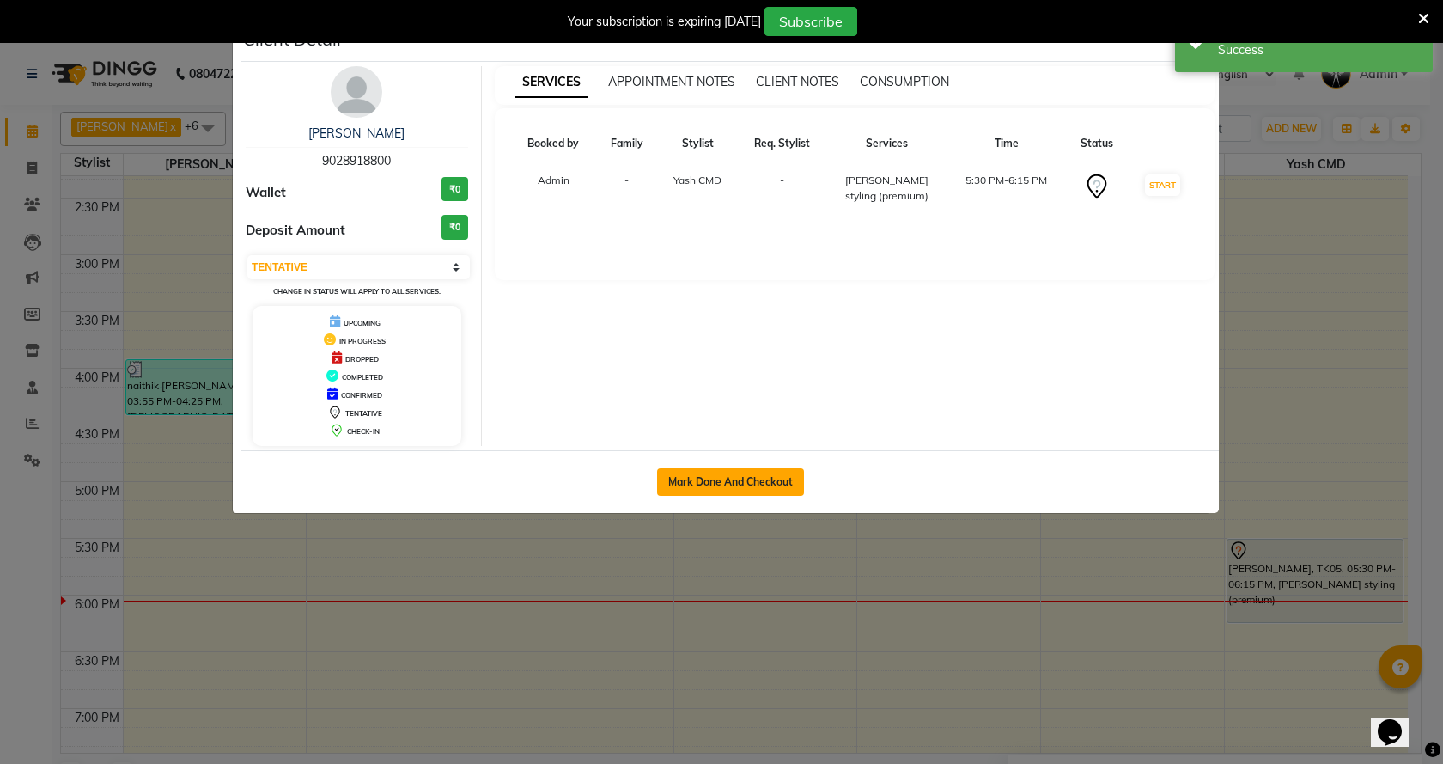
click at [750, 477] on button "Mark Done And Checkout" at bounding box center [730, 481] width 147 height 27
select select "service"
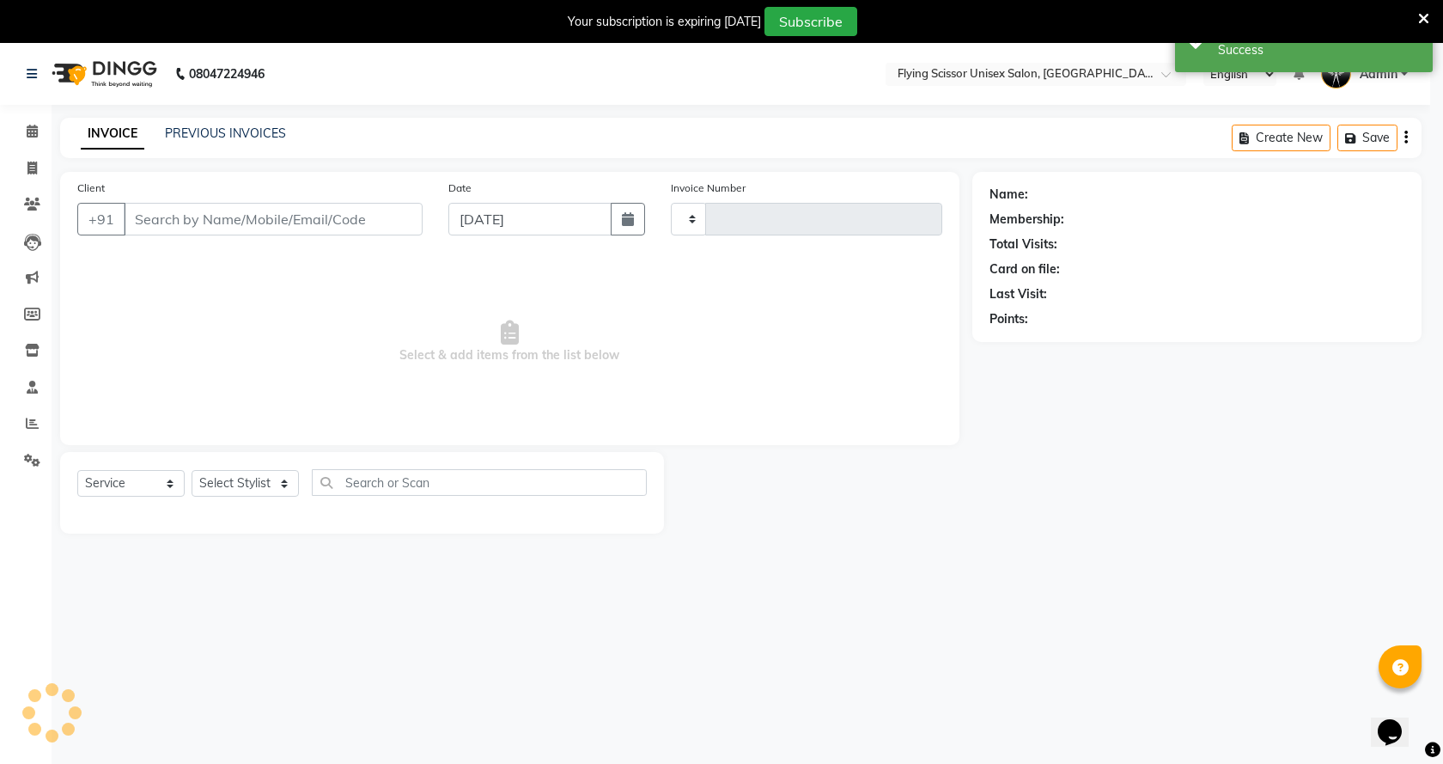
type input "1512"
select select "46"
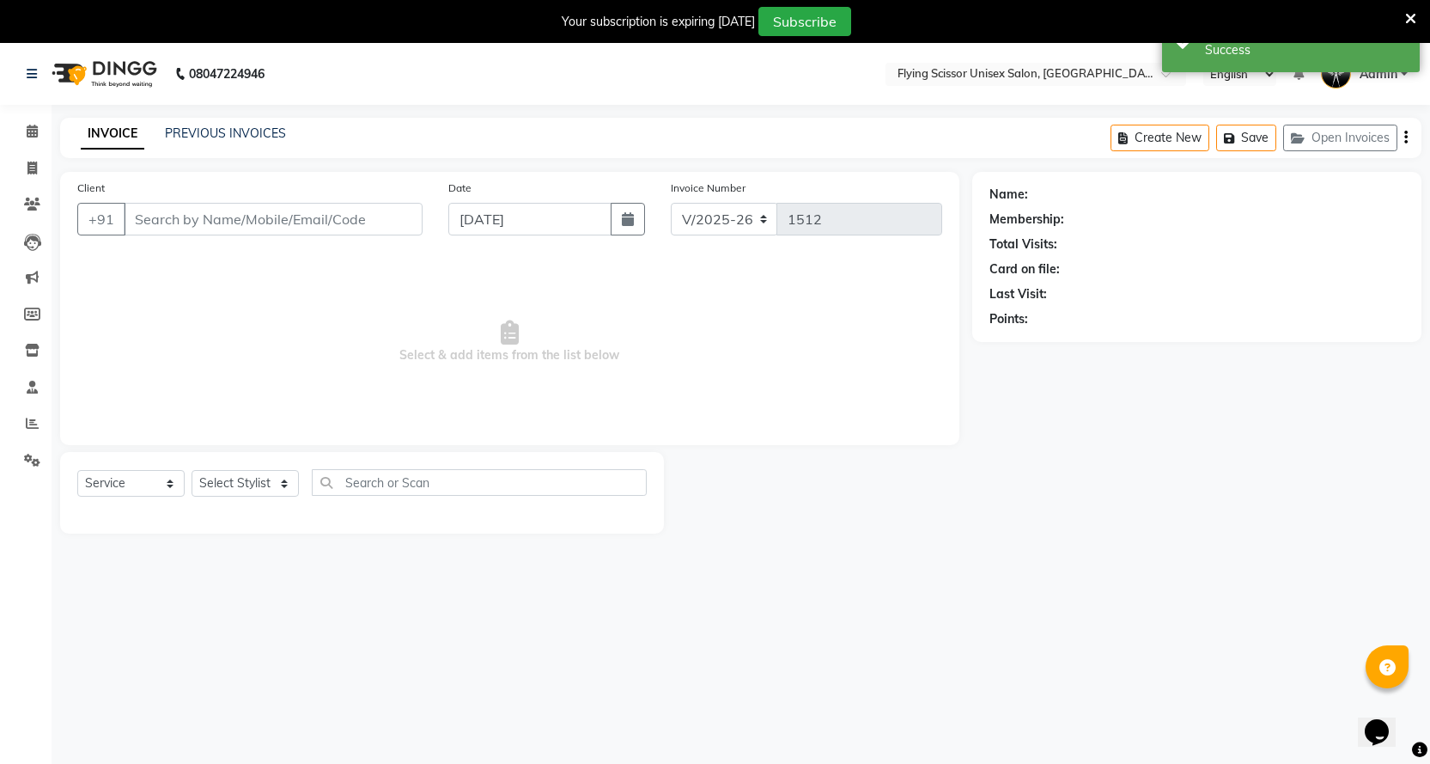
select select "membership"
type input "9028918800"
select select "18390"
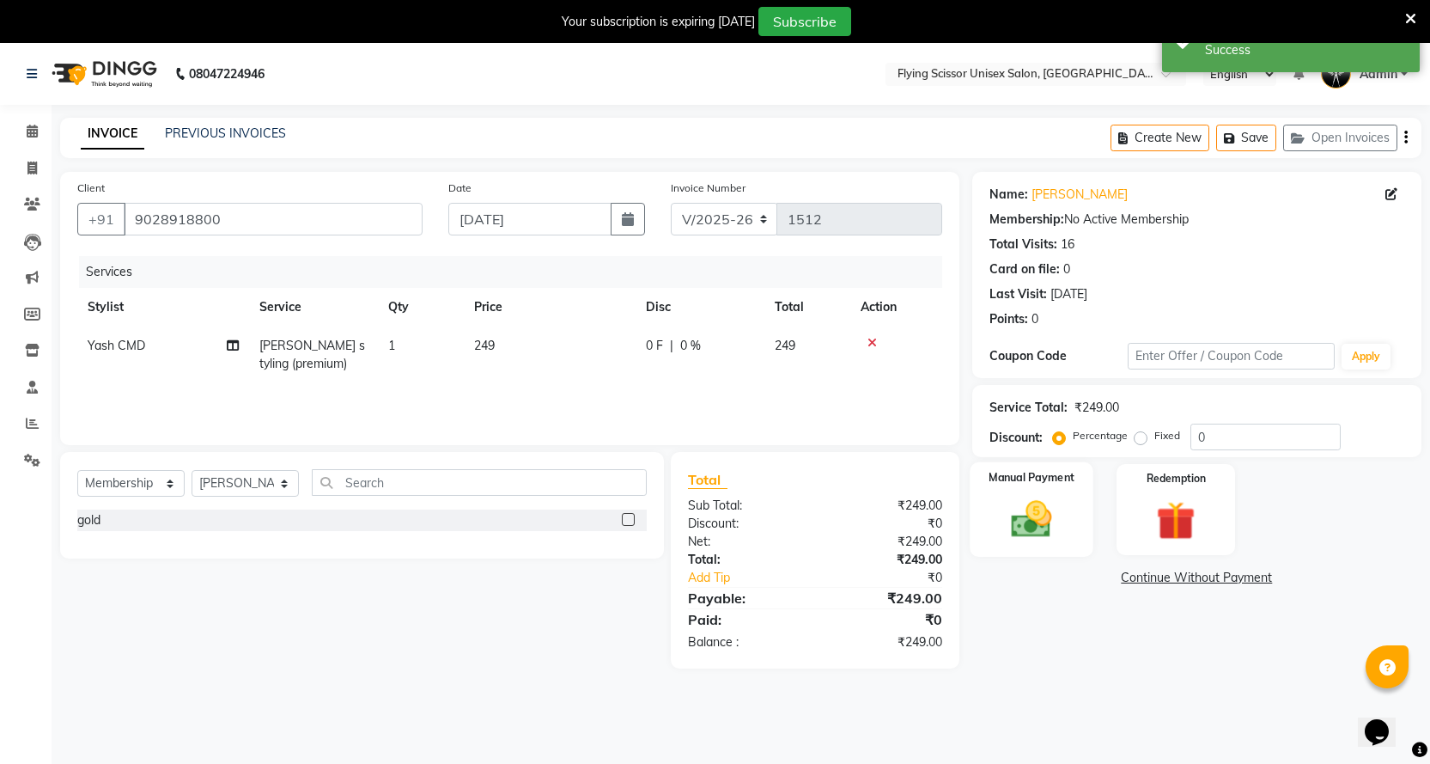
click at [1053, 503] on img at bounding box center [1031, 519] width 66 height 46
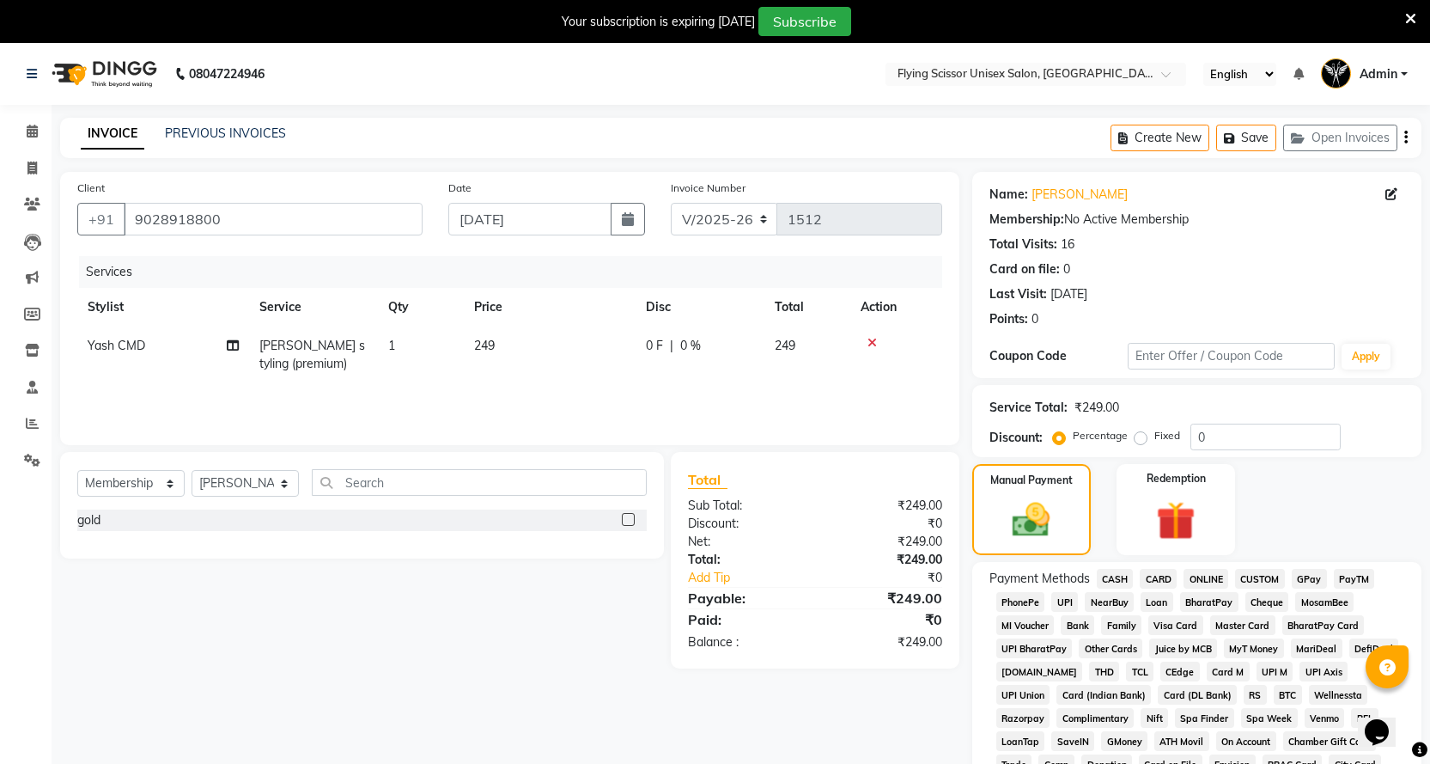
click at [1210, 582] on span "ONLINE" at bounding box center [1206, 579] width 45 height 20
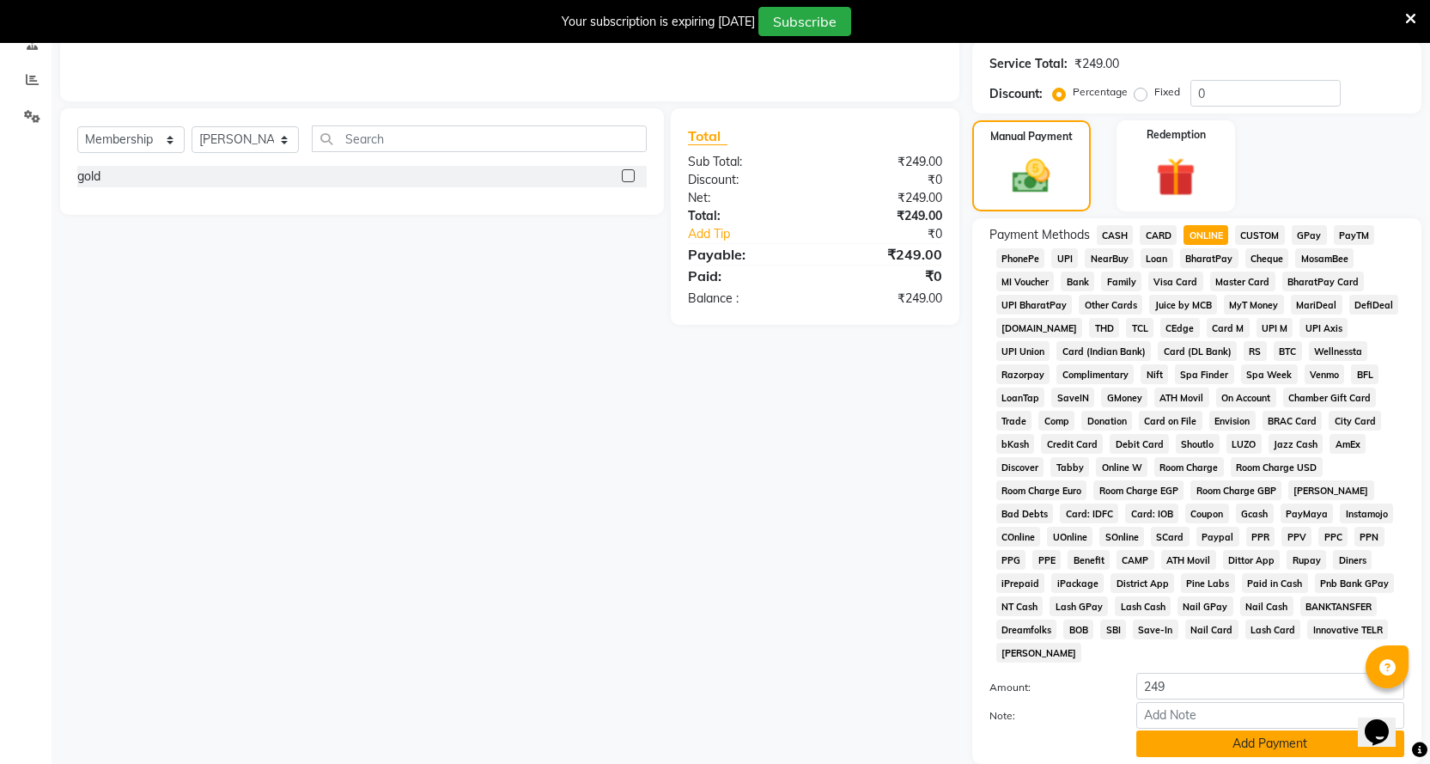
click at [1273, 730] on button "Add Payment" at bounding box center [1270, 743] width 268 height 27
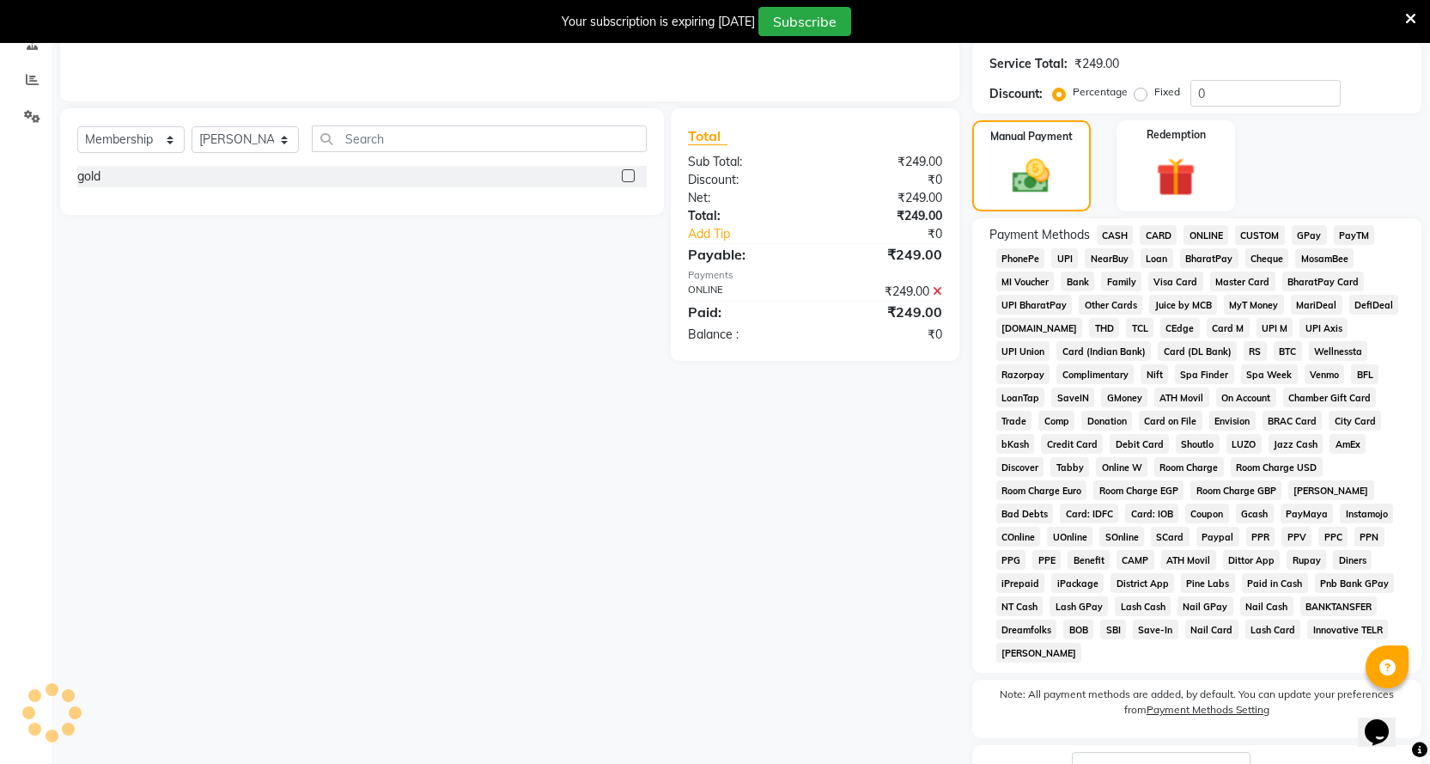
scroll to position [453, 0]
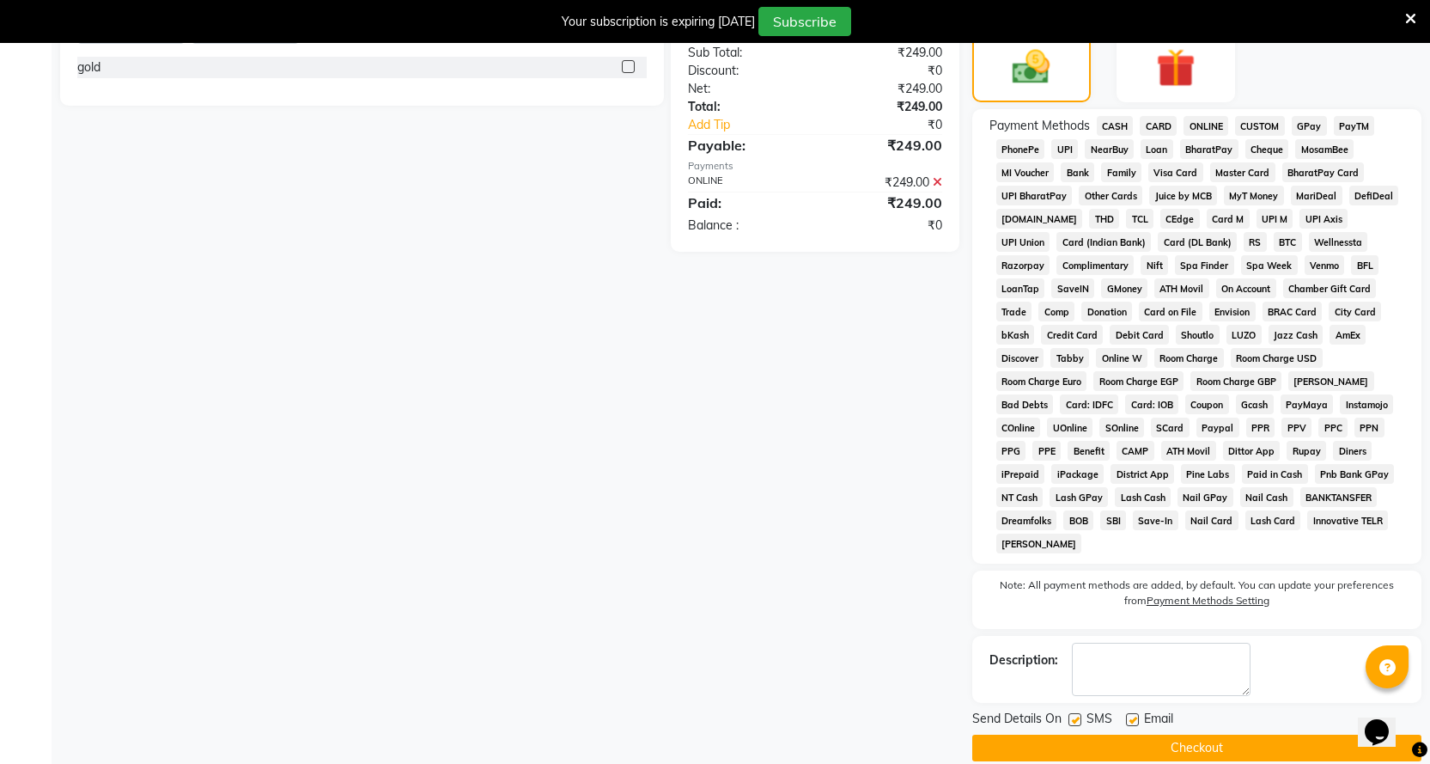
click at [1208, 734] on button "Checkout" at bounding box center [1196, 747] width 449 height 27
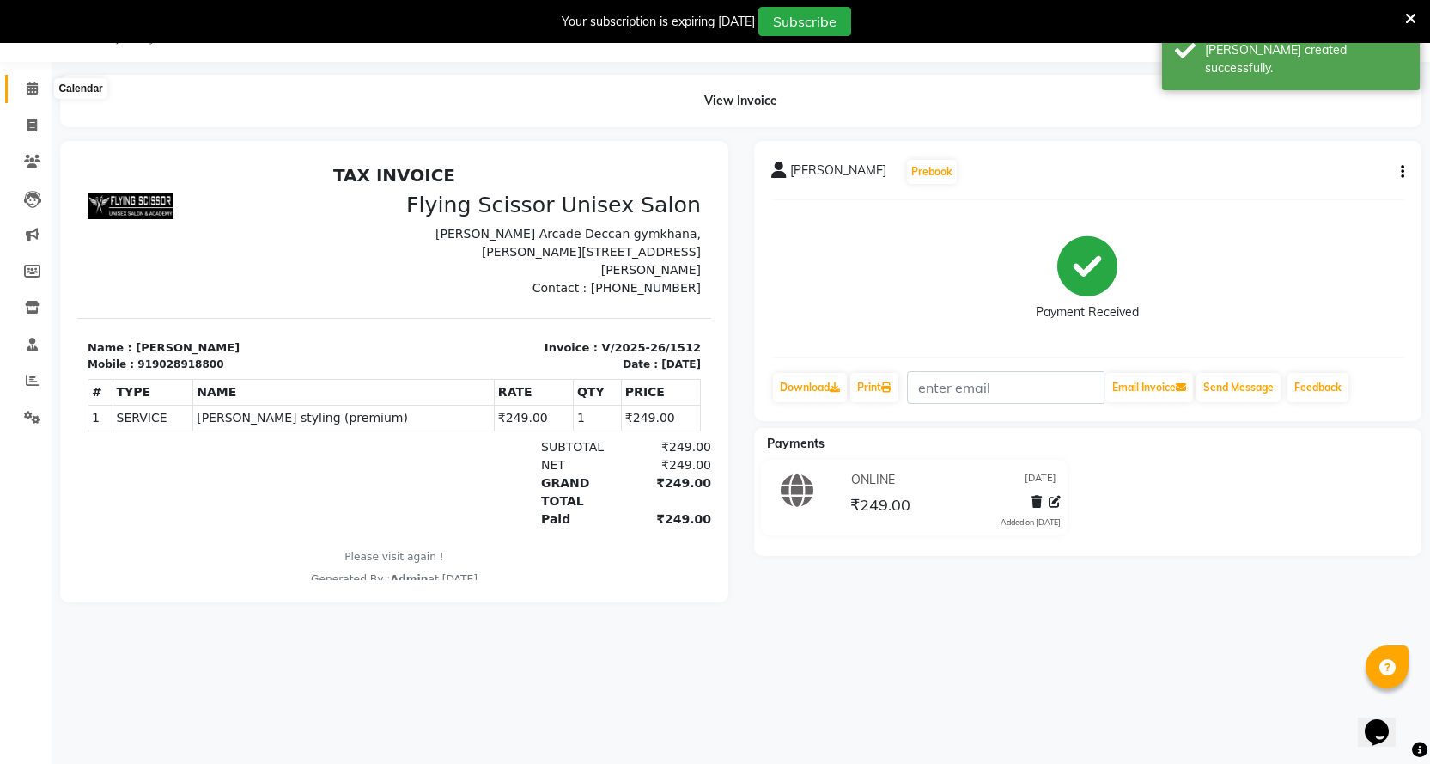
click at [33, 90] on icon at bounding box center [32, 88] width 11 height 13
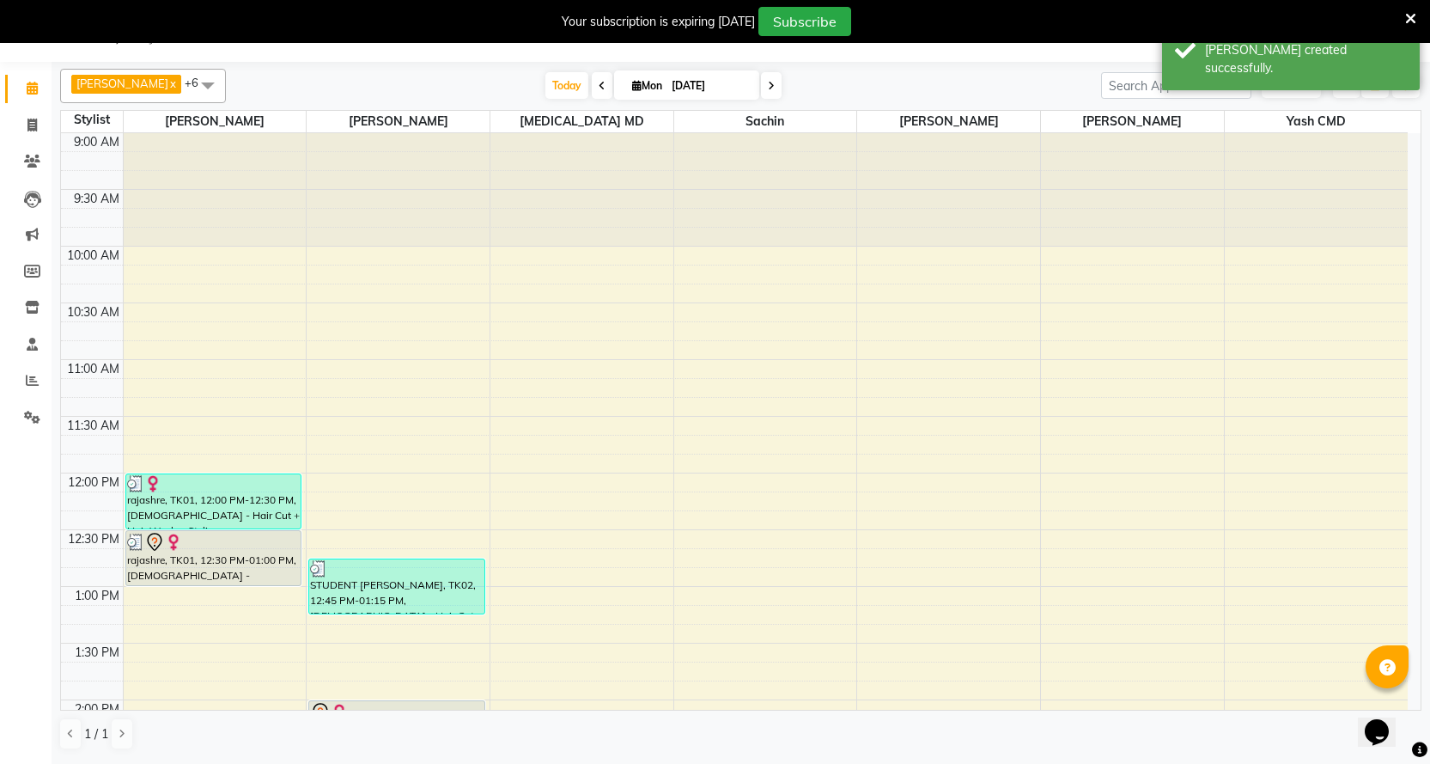
click at [1409, 22] on icon at bounding box center [1410, 18] width 11 height 15
